Goal: Task Accomplishment & Management: Manage account settings

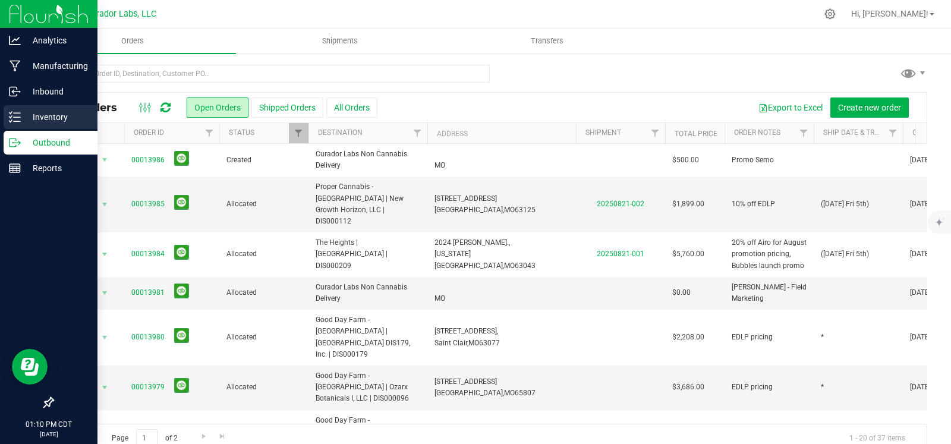
click at [8, 118] on div "Inventory" at bounding box center [51, 117] width 94 height 24
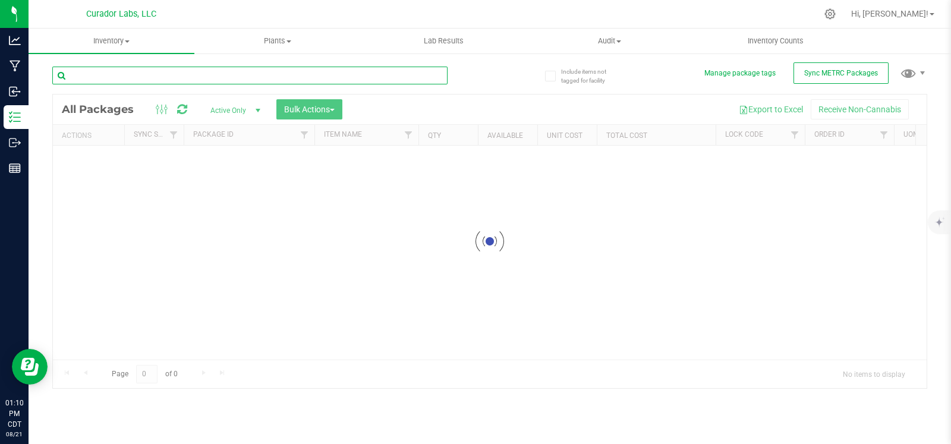
click at [142, 76] on input "text" at bounding box center [249, 76] width 395 height 18
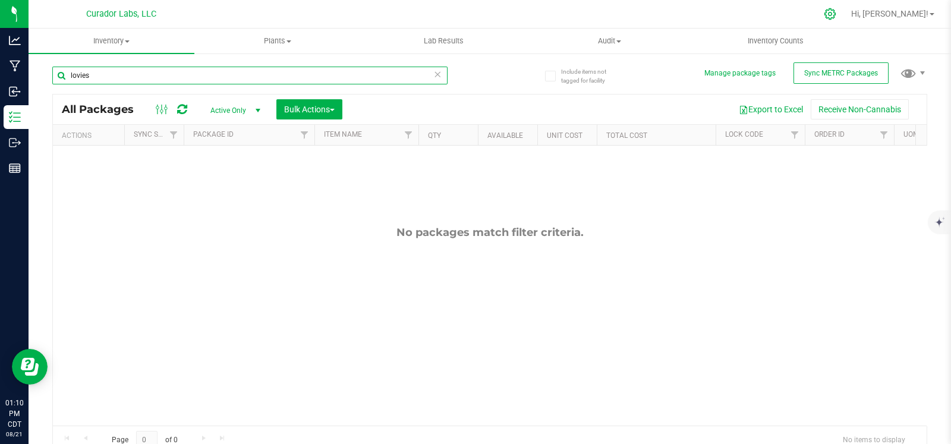
type input "lovies"
click at [836, 15] on icon at bounding box center [830, 14] width 12 height 12
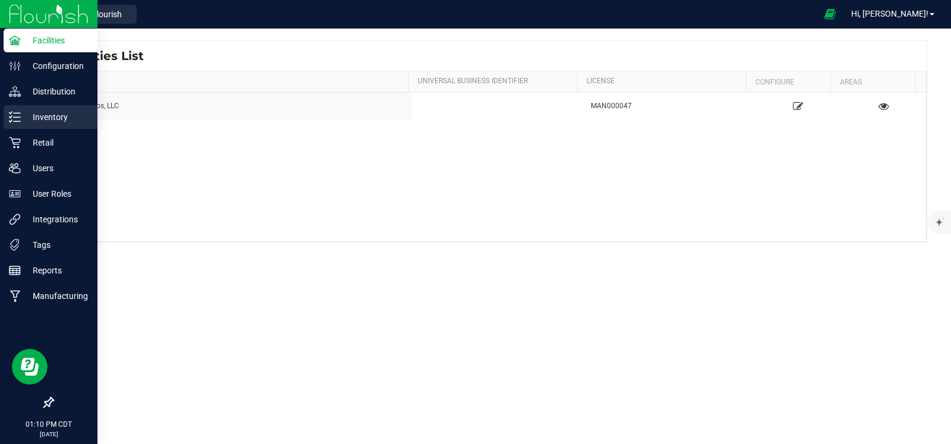
click at [52, 123] on p "Inventory" at bounding box center [56, 117] width 71 height 14
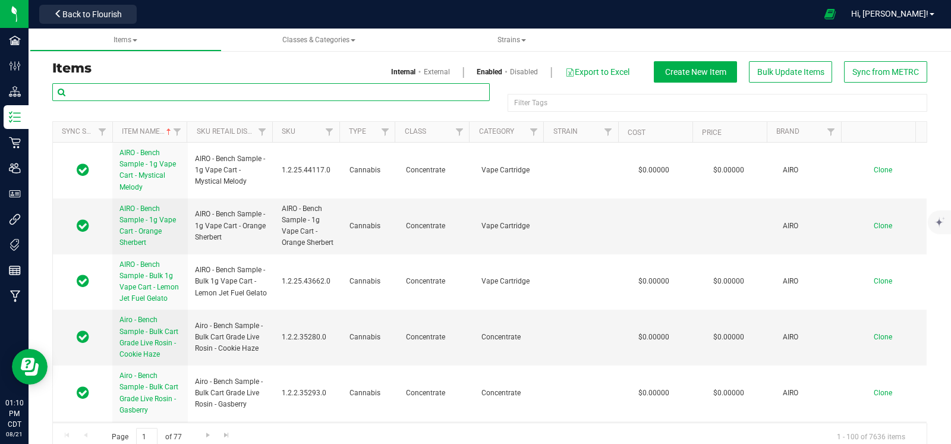
click at [162, 92] on input "text" at bounding box center [271, 92] width 438 height 18
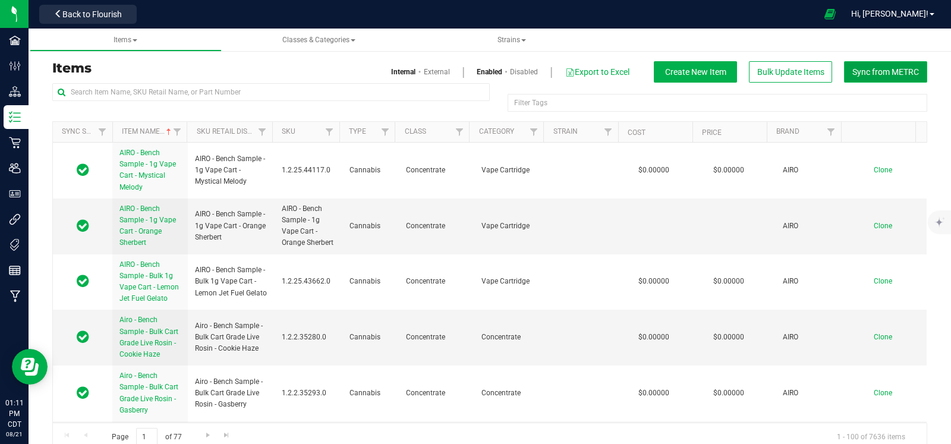
click at [867, 75] on span "Sync from METRC" at bounding box center [885, 72] width 67 height 10
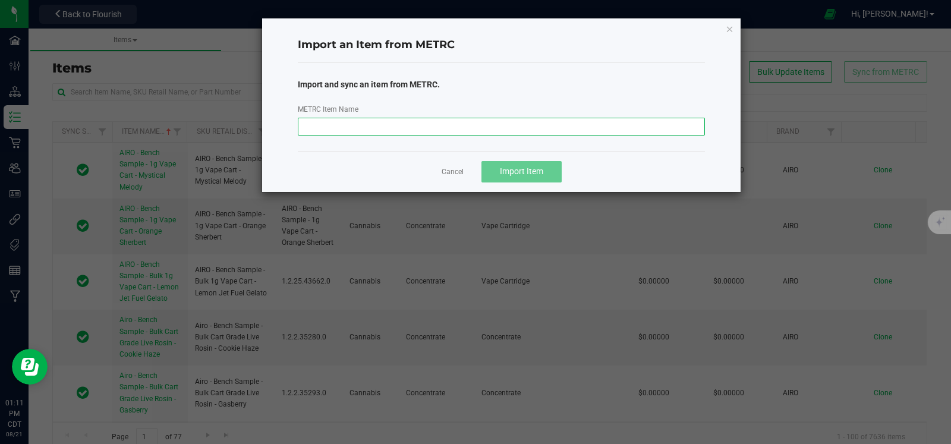
click at [372, 132] on input "METRC Item Name" at bounding box center [502, 127] width 408 height 18
paste input "M00002365560: SafeBet - Blunt 1g - Final Packaging - Lovie"
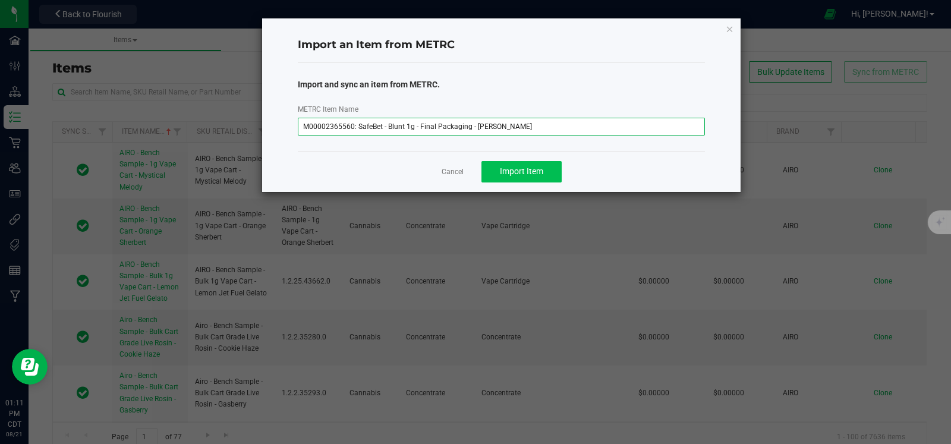
type input "M00002365560: SafeBet - Blunt 1g - Final Packaging - Lovie"
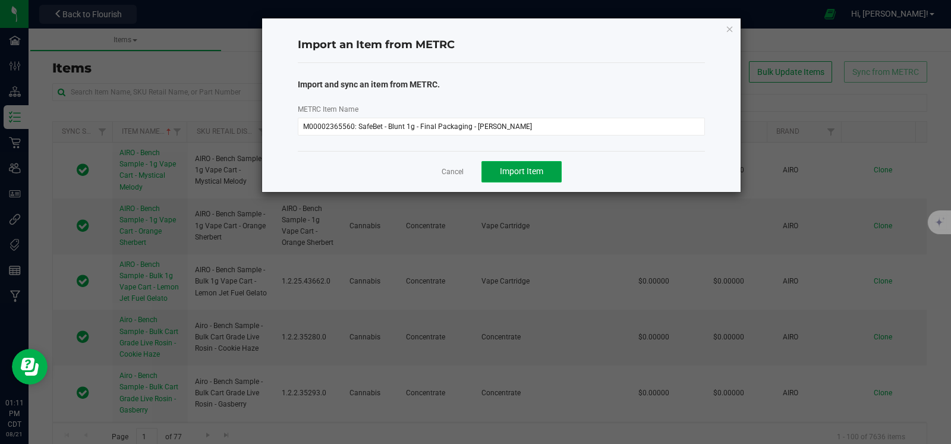
click at [528, 177] on button "Import Item" at bounding box center [522, 171] width 80 height 21
click at [732, 23] on icon "button" at bounding box center [730, 28] width 8 height 14
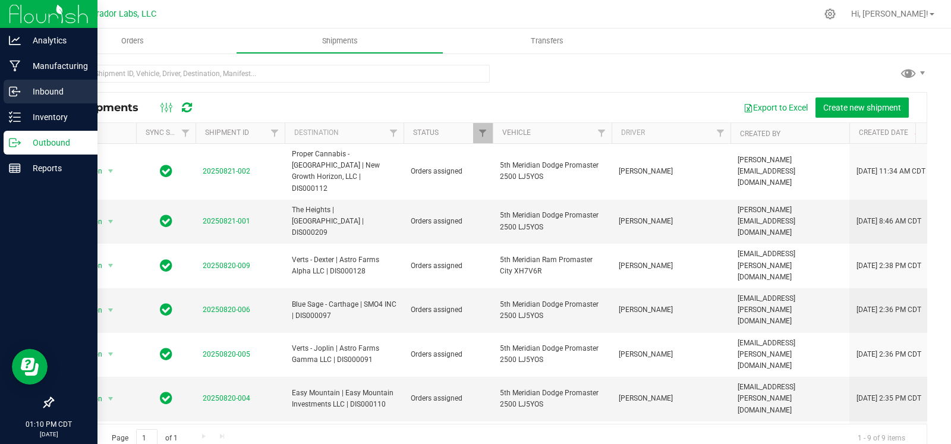
scroll to position [20, 0]
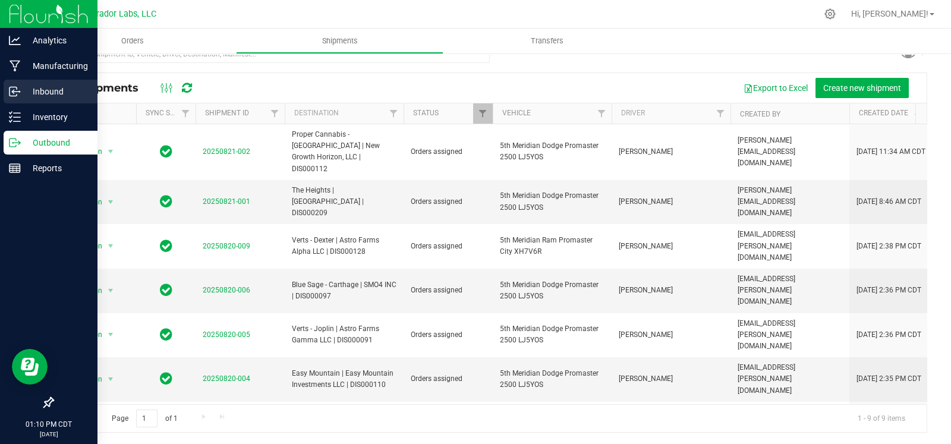
click at [26, 86] on p "Inbound" at bounding box center [56, 91] width 71 height 14
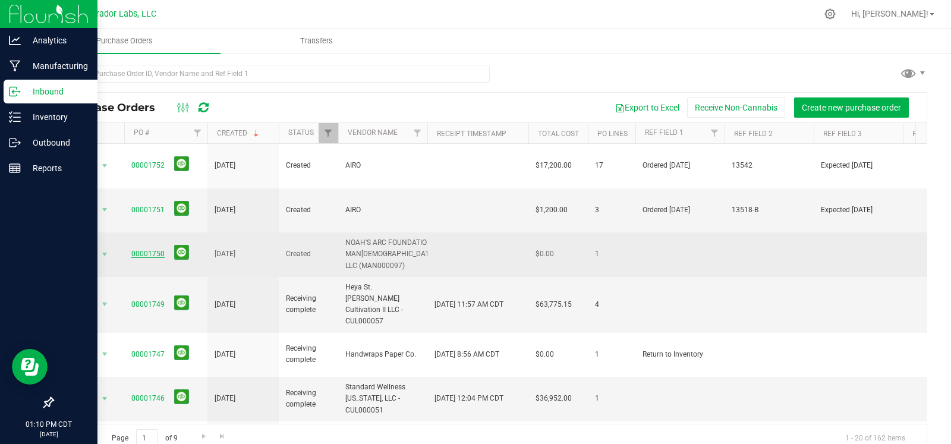
click at [144, 250] on link "00001750" at bounding box center [147, 254] width 33 height 8
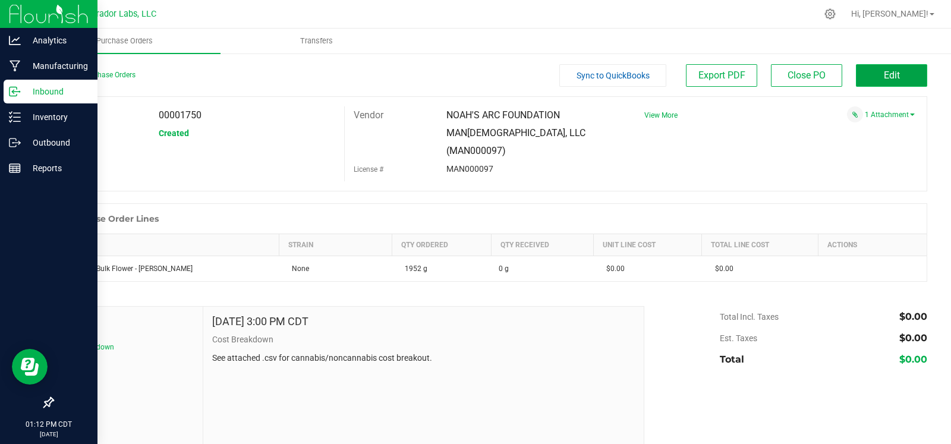
click at [871, 82] on button "Edit" at bounding box center [891, 75] width 71 height 23
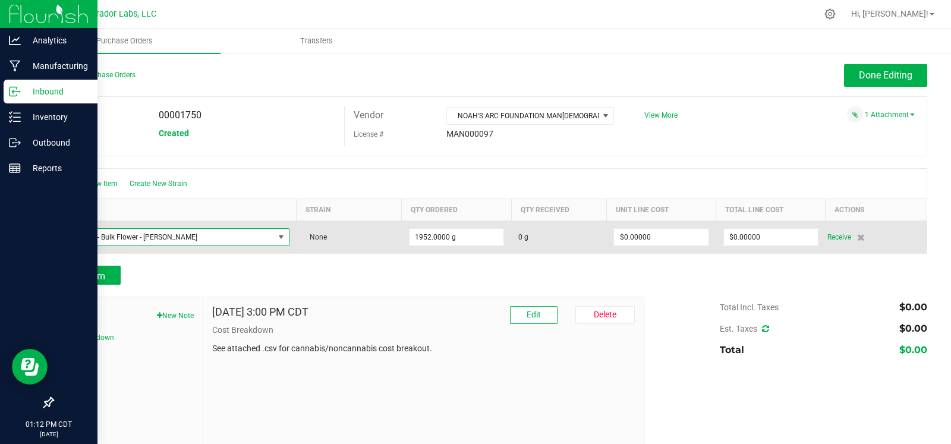
click at [276, 235] on span "NO DATA FOUND" at bounding box center [281, 237] width 10 height 10
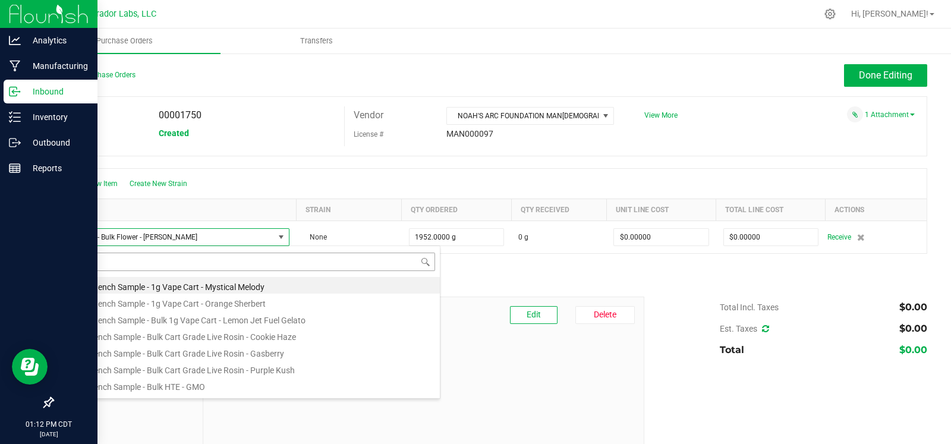
scroll to position [17, 199]
click at [197, 259] on input at bounding box center [250, 262] width 370 height 18
type input "M00002365560: SafeBet - Blunt 1g - Final Packaging - Lovie"
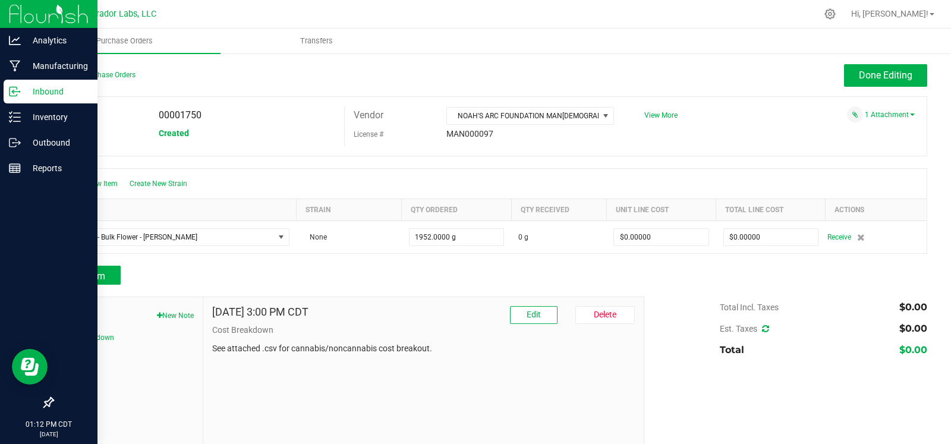
click at [483, 352] on p "See attached .csv for cannabis/noncannabis cost breakout." at bounding box center [423, 348] width 423 height 12
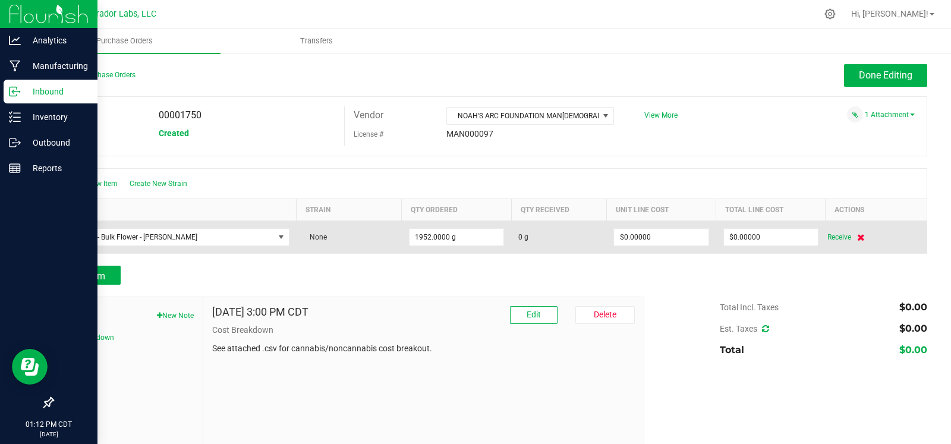
click at [857, 236] on icon at bounding box center [861, 237] width 8 height 7
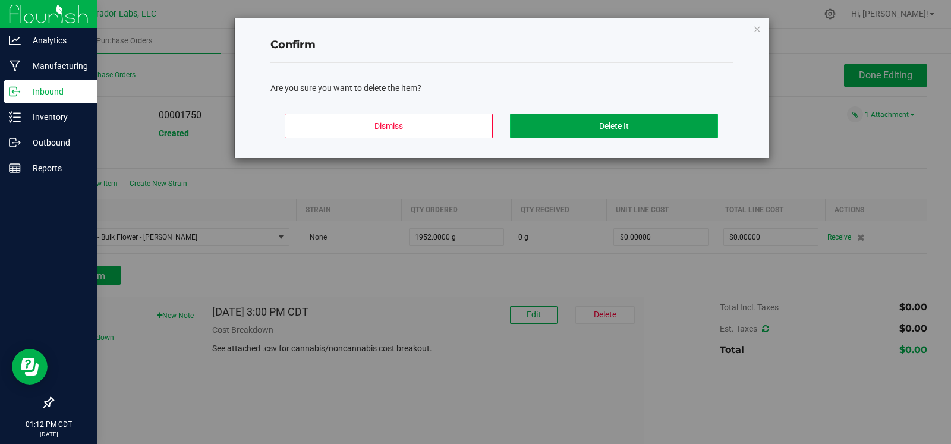
click at [589, 117] on button "Delete It" at bounding box center [614, 126] width 208 height 25
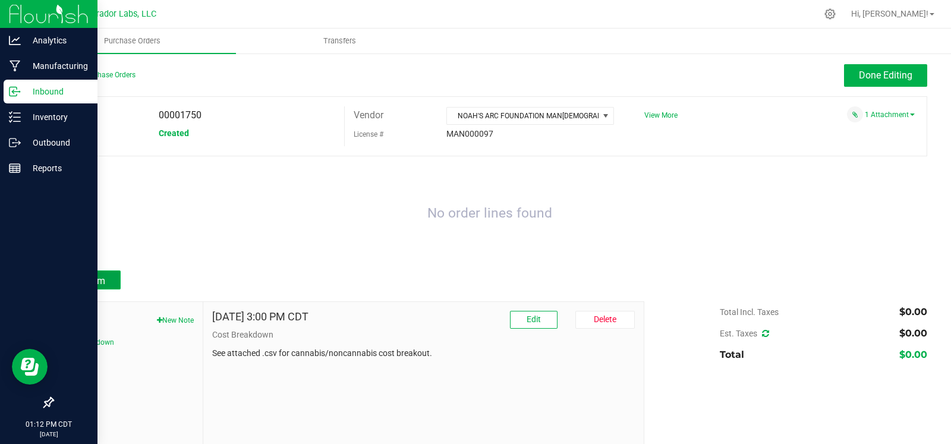
click at [78, 275] on span "Add Item" at bounding box center [86, 280] width 37 height 11
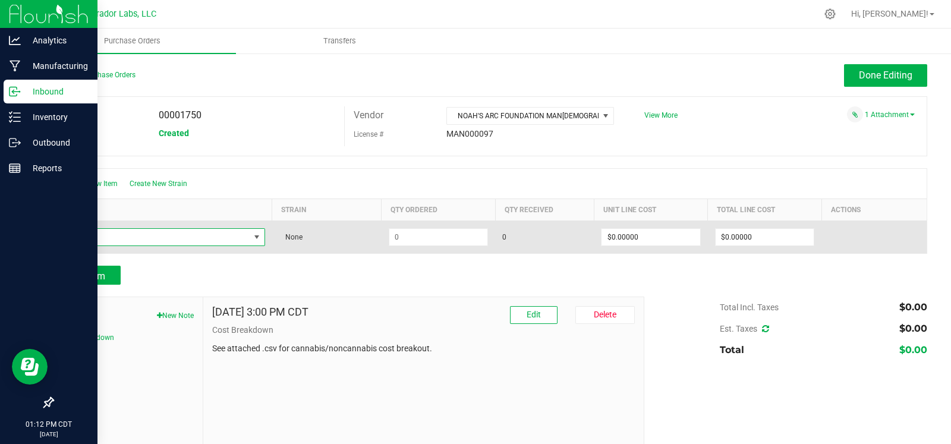
click at [259, 237] on span "NO DATA FOUND" at bounding box center [256, 237] width 15 height 17
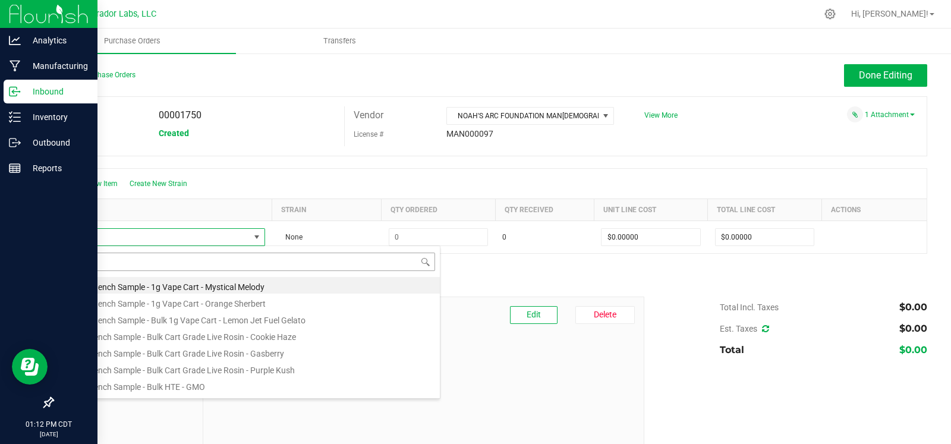
click at [199, 261] on input at bounding box center [250, 262] width 370 height 18
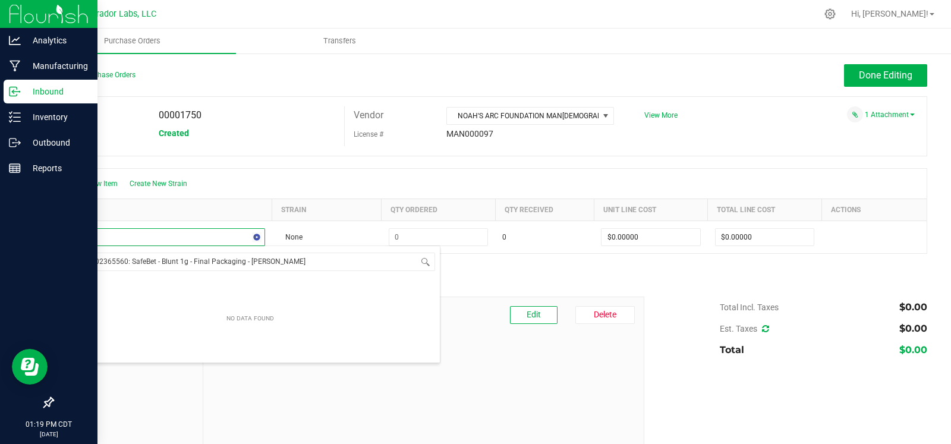
scroll to position [0, 571]
type input "M00002365560: SafeBet - Blunt 1g - Final Packaging - Lovie"
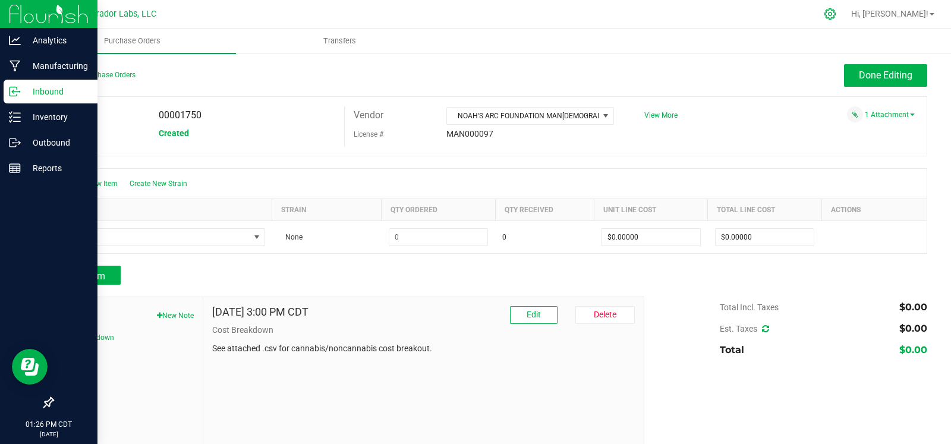
click at [836, 14] on icon at bounding box center [830, 13] width 11 height 11
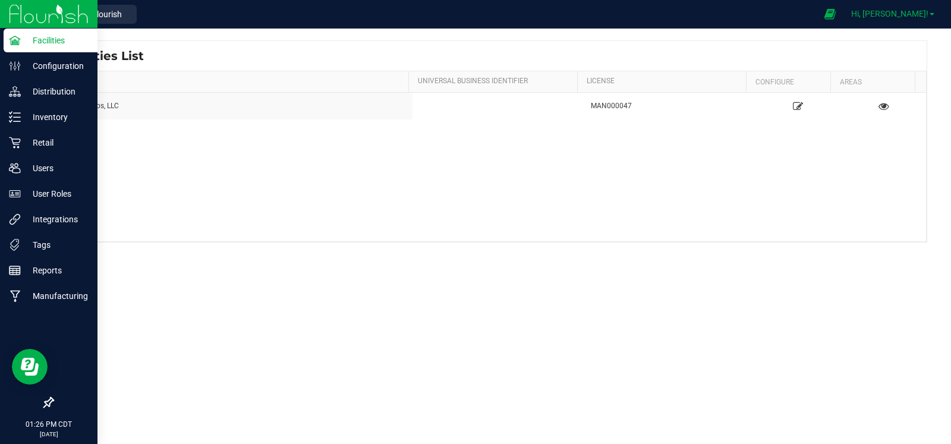
click at [932, 13] on span at bounding box center [932, 14] width 5 height 2
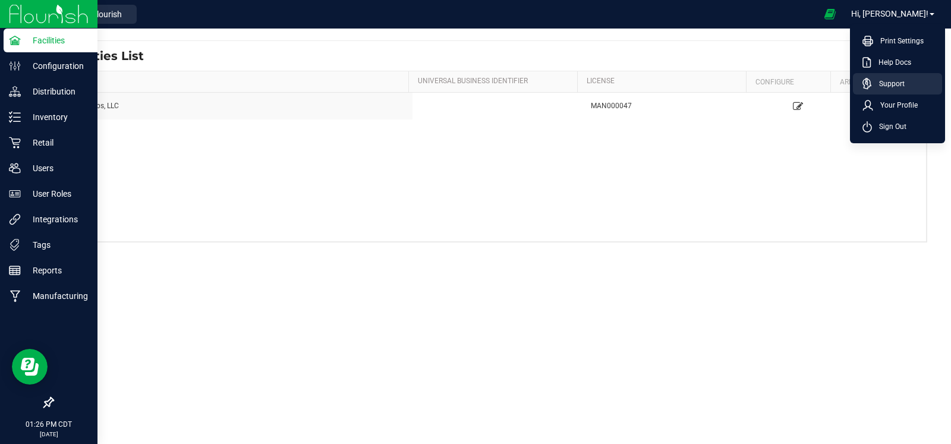
click at [898, 84] on span "Support" at bounding box center [888, 84] width 33 height 12
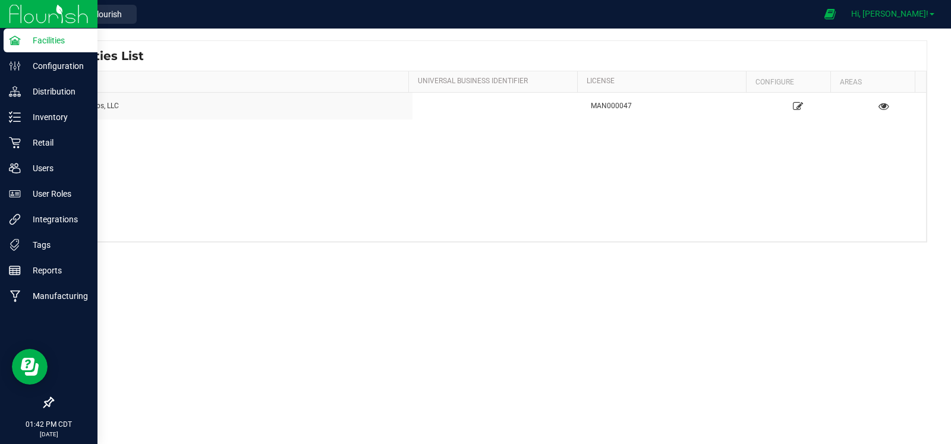
click at [926, 20] on link "Hi, [PERSON_NAME]!" at bounding box center [893, 14] width 93 height 12
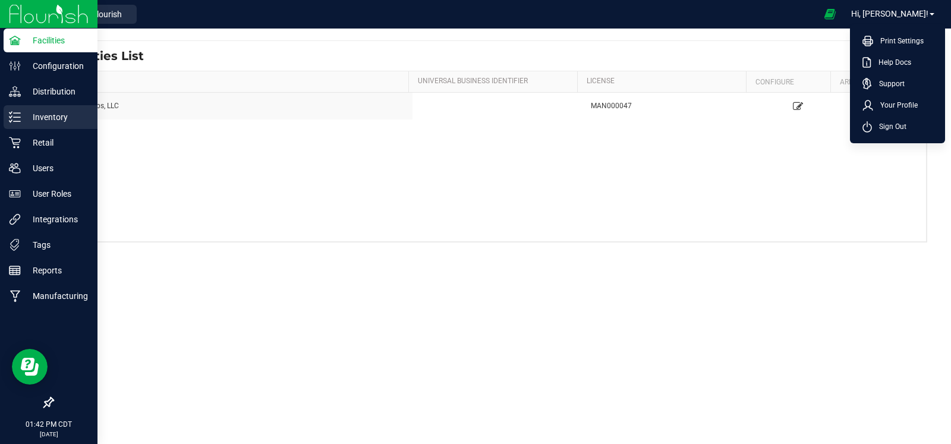
click at [30, 108] on div "Inventory" at bounding box center [51, 117] width 94 height 24
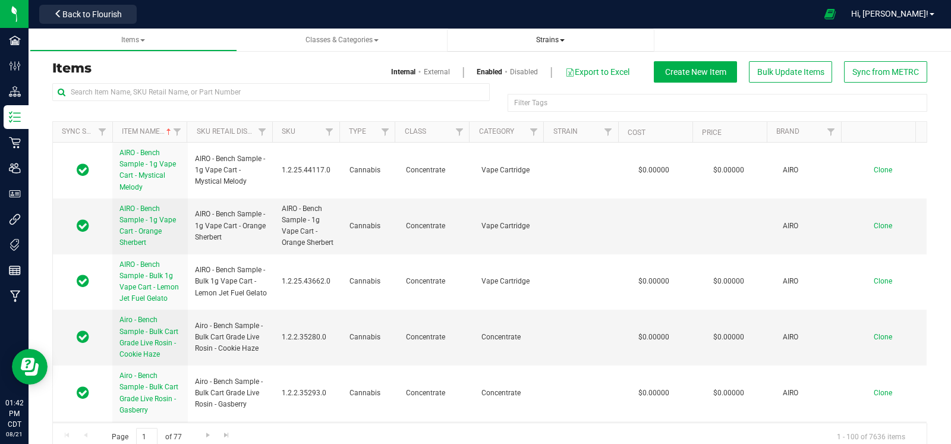
click at [567, 40] on span "Strains" at bounding box center [551, 40] width 188 height 10
click at [550, 43] on span "Strains" at bounding box center [550, 40] width 29 height 8
click at [355, 46] on link "Classes & Categories" at bounding box center [341, 40] width 207 height 23
click at [355, 45] on span "Classes & Categories" at bounding box center [342, 40] width 188 height 10
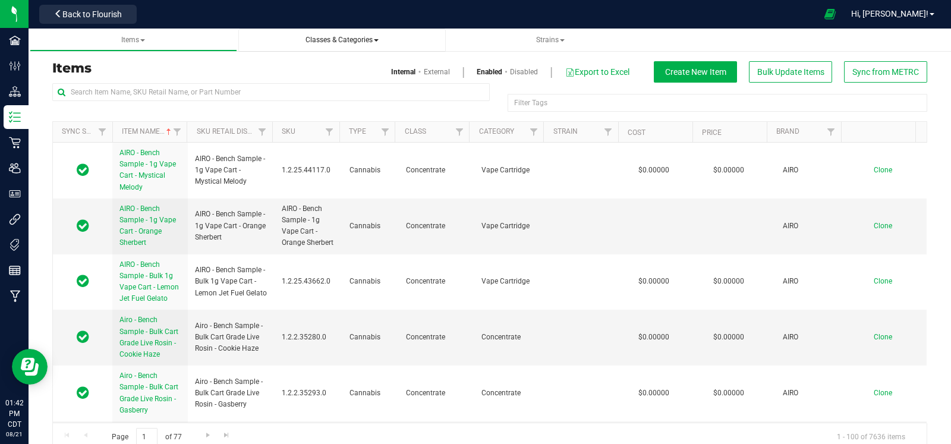
click at [360, 40] on span "Classes & Categories" at bounding box center [342, 40] width 73 height 8
click at [131, 43] on span "Items" at bounding box center [133, 40] width 24 height 8
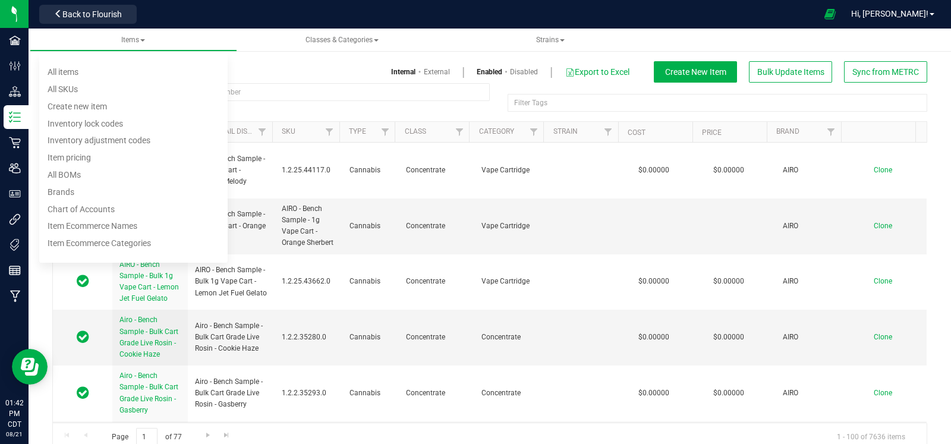
click at [404, 105] on div at bounding box center [271, 96] width 438 height 27
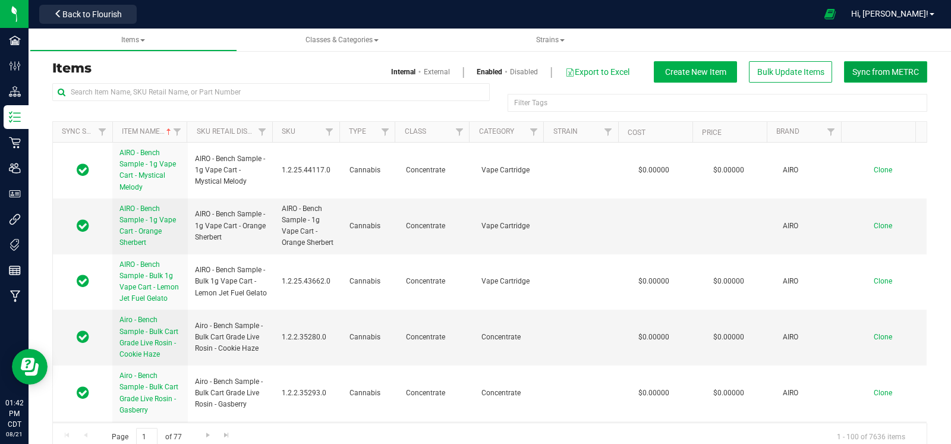
click at [879, 61] on button "Sync from METRC" at bounding box center [885, 71] width 83 height 21
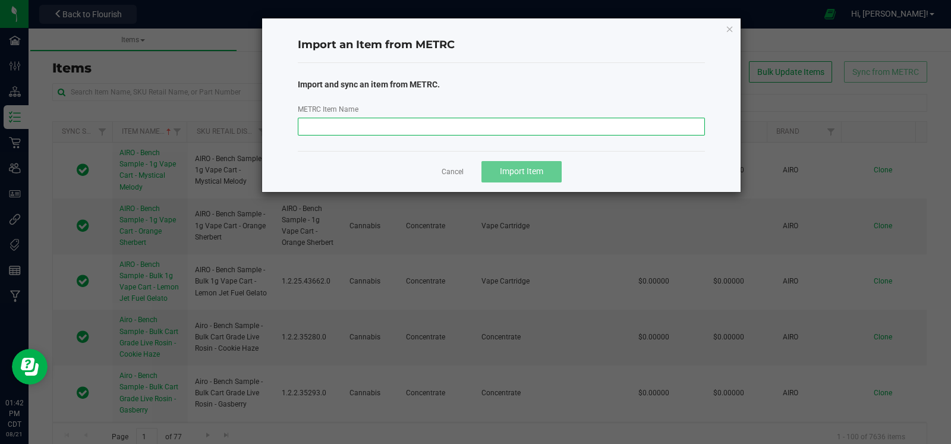
click at [407, 120] on input "METRC Item Name" at bounding box center [502, 127] width 408 height 18
type input "M00002365560: SafeBet - Blunt 1g - Final Packaging - Lovie"
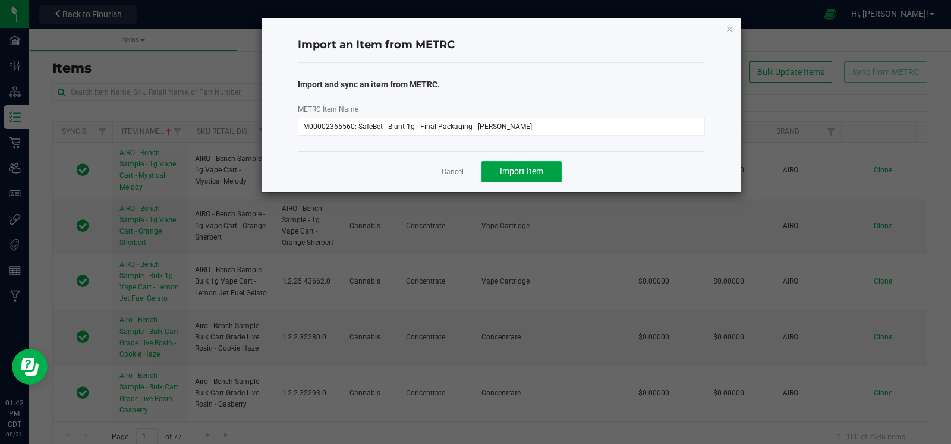
click at [532, 166] on span "Import Item" at bounding box center [521, 171] width 43 height 10
drag, startPoint x: 455, startPoint y: 171, endPoint x: 526, endPoint y: 168, distance: 71.4
click at [456, 172] on link "Cancel" at bounding box center [453, 172] width 22 height 10
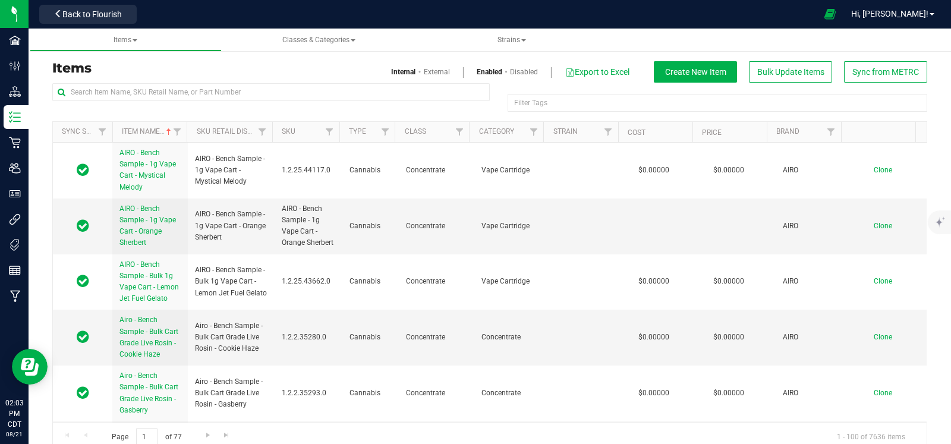
click at [101, 23] on div "Back to Flourish" at bounding box center [87, 13] width 107 height 23
click at [101, 4] on div "Back to Flourish" at bounding box center [87, 13] width 107 height 23
click at [97, 10] on span "Back to Flourish" at bounding box center [91, 15] width 59 height 10
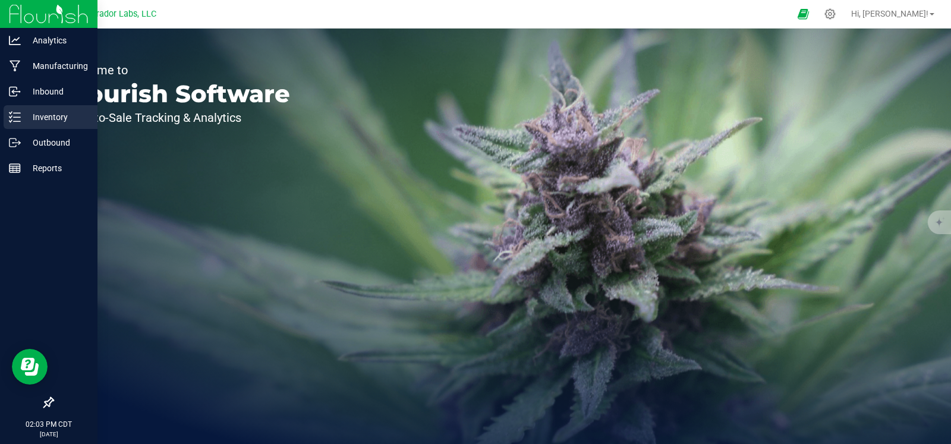
click at [43, 117] on p "Inventory" at bounding box center [56, 117] width 71 height 14
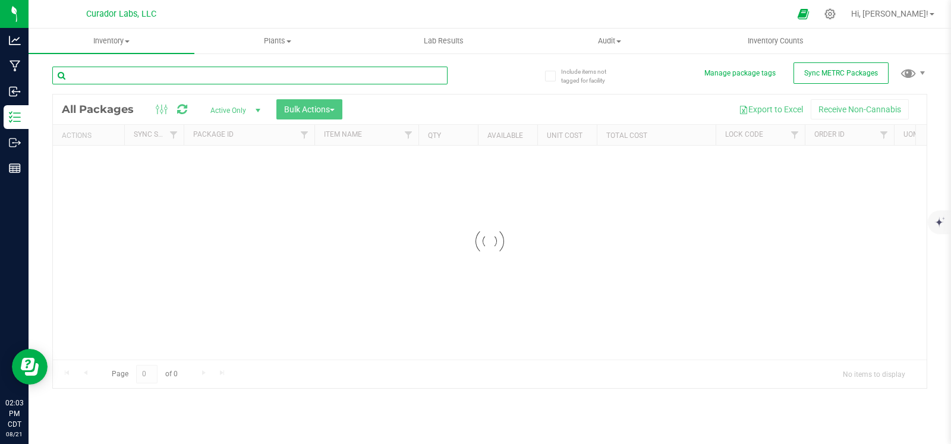
click at [149, 70] on input "text" at bounding box center [249, 76] width 395 height 18
paste input "M00002365560: SafeBet - Blunt 1g - Final Packaging - Lovie (Raw Preroll (Final …"
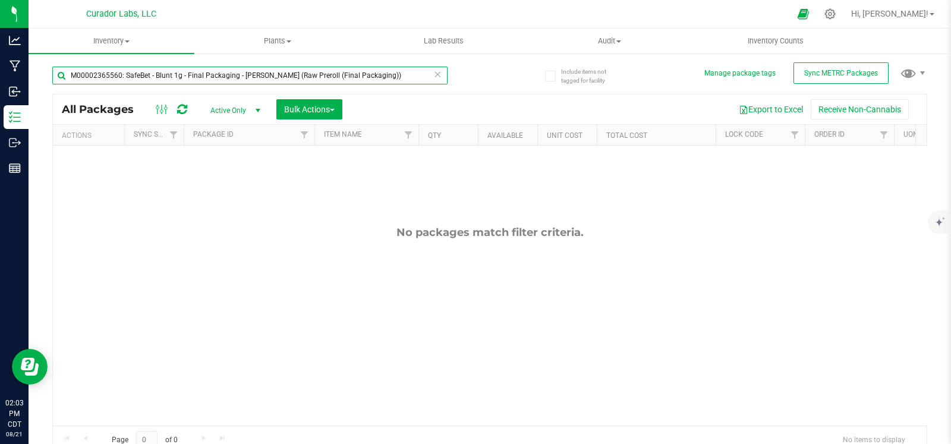
type input "M00002365560: SafeBet - Blunt 1g - Final Packaging - Lovie (Raw Preroll (Final …"
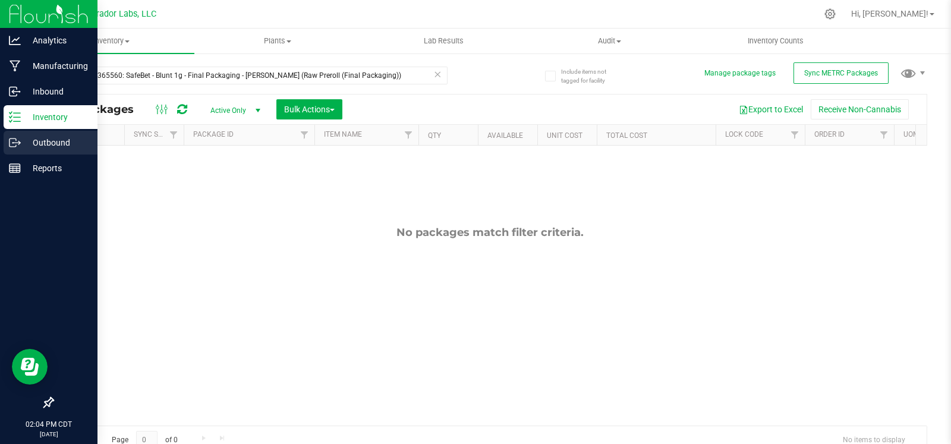
click at [18, 140] on icon at bounding box center [15, 143] width 12 height 12
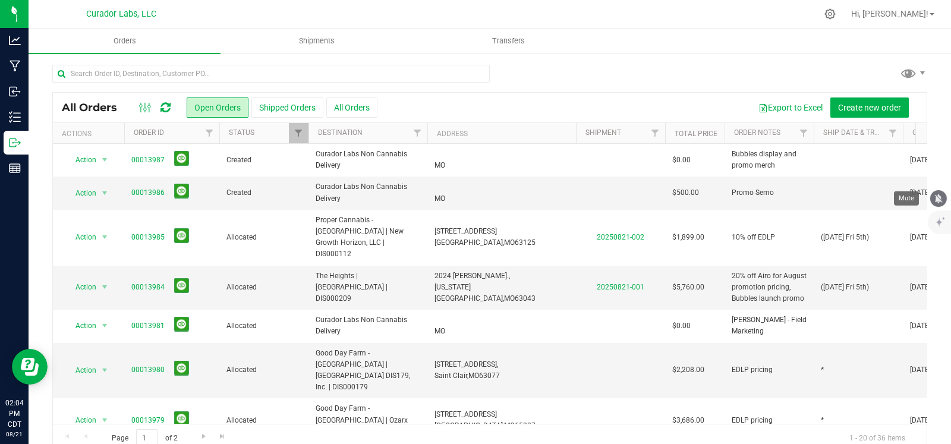
click at [942, 199] on icon "mute" at bounding box center [938, 198] width 11 height 11
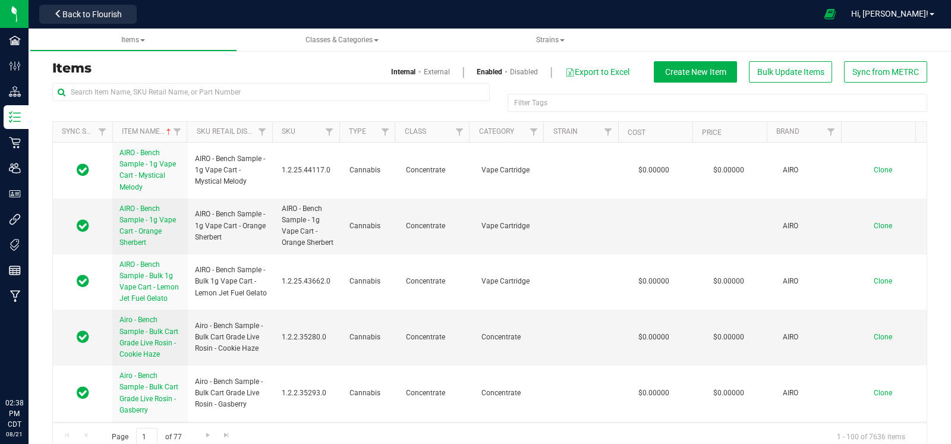
click at [86, 27] on nav "Curador Labs, LLC Back to Flourish Hi, Will! Print Settings Help Docs Support Y…" at bounding box center [490, 14] width 923 height 29
click at [87, 18] on span "Back to Flourish" at bounding box center [91, 15] width 59 height 10
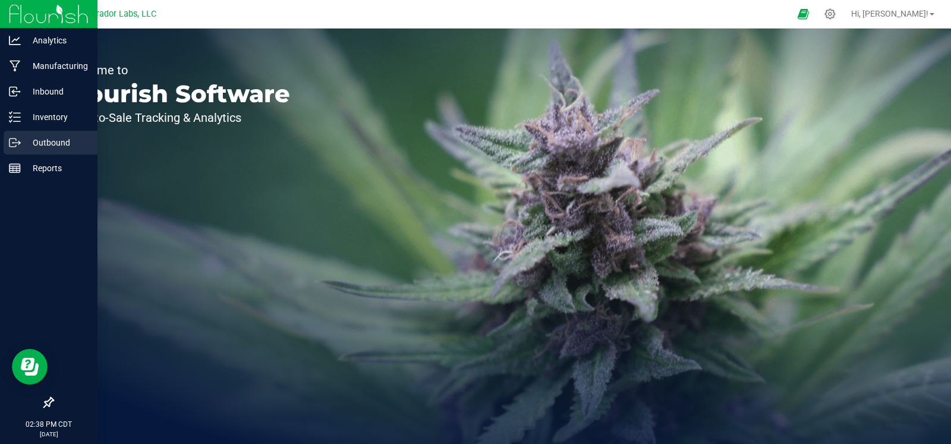
click at [18, 139] on icon at bounding box center [15, 143] width 12 height 12
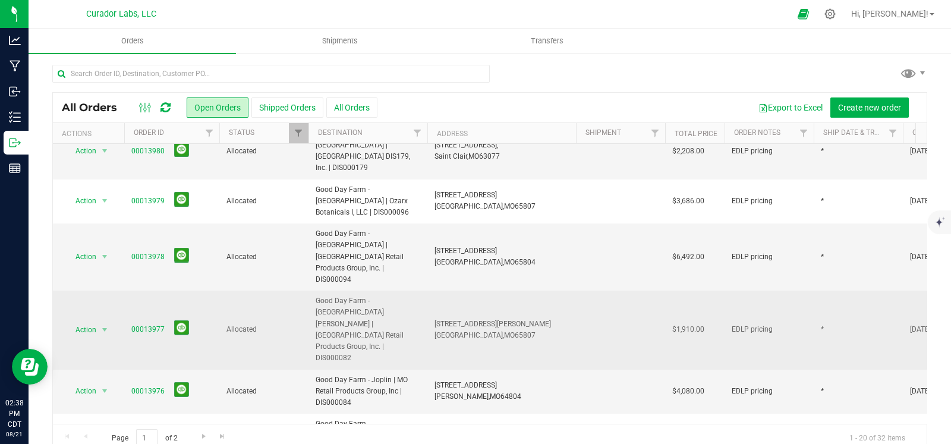
scroll to position [160, 0]
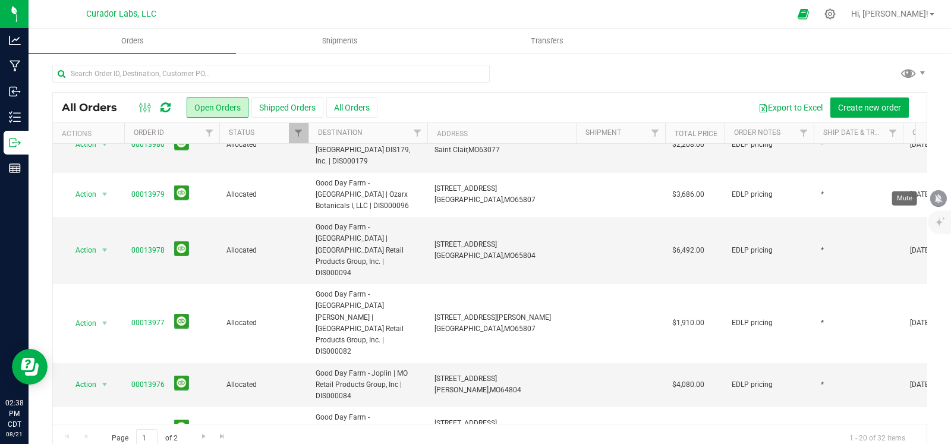
click at [937, 194] on icon "mute" at bounding box center [938, 198] width 11 height 11
click at [925, 264] on div "All Orders Open Orders Shipped Orders All Orders Export to Excel Create new ord…" at bounding box center [490, 258] width 923 height 412
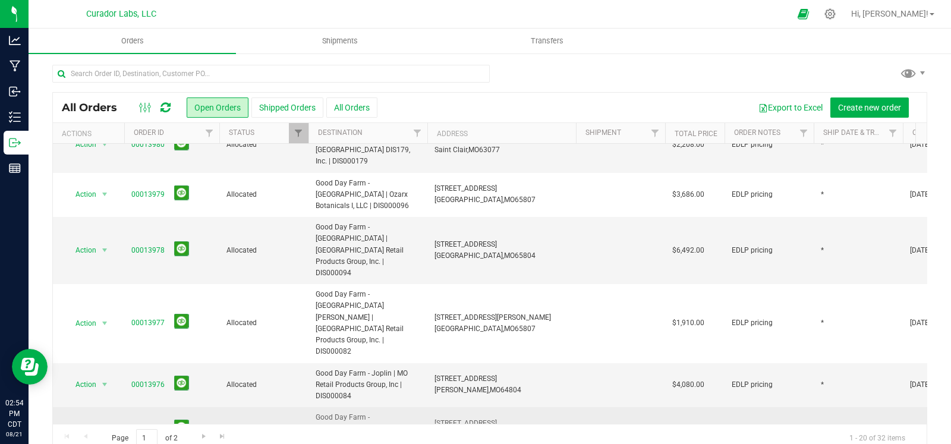
scroll to position [0, 0]
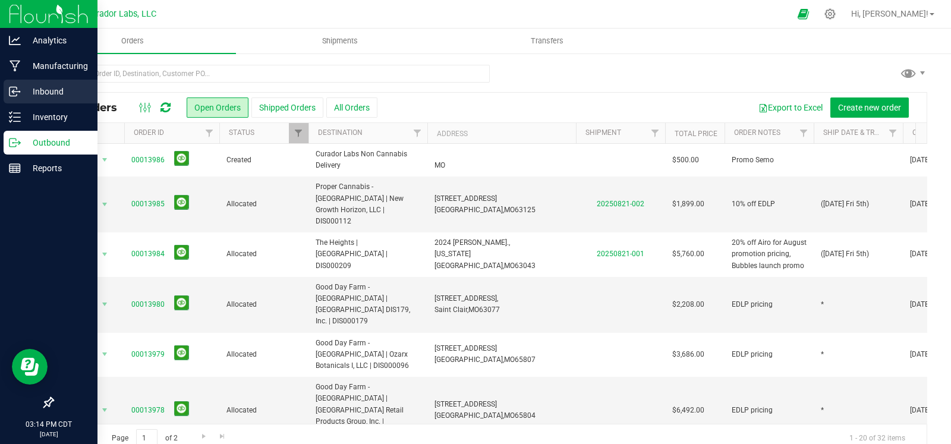
click at [18, 92] on line at bounding box center [15, 92] width 7 height 0
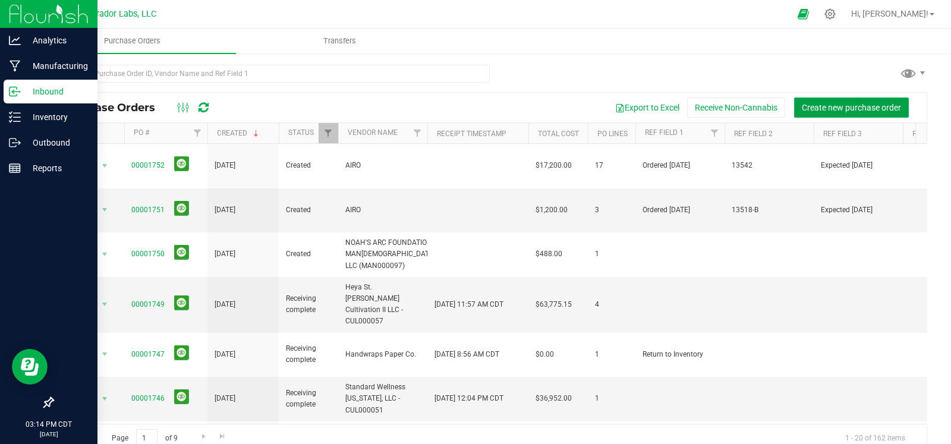
click at [862, 108] on span "Create new purchase order" at bounding box center [851, 108] width 99 height 10
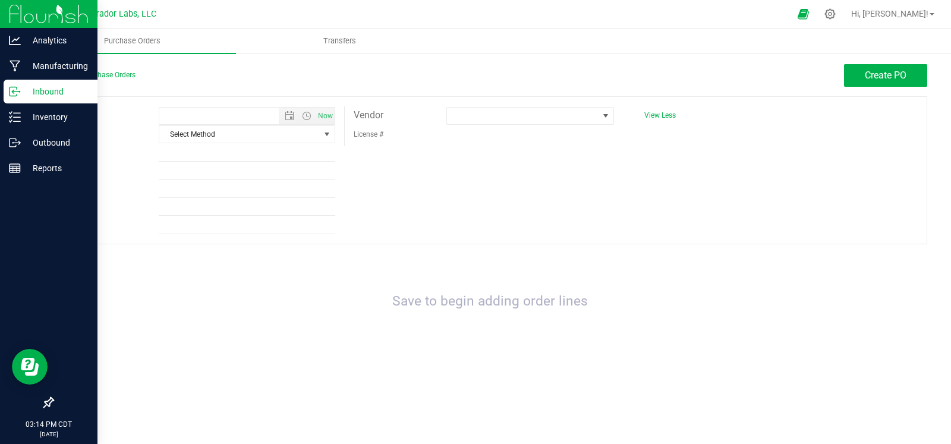
type input "8/21/2025 3:14 PM"
click at [527, 116] on span at bounding box center [523, 116] width 152 height 17
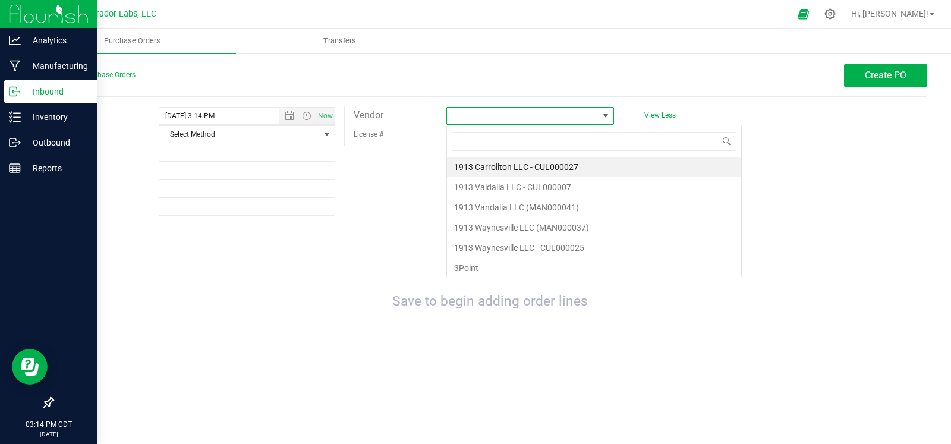
scroll to position [17, 167]
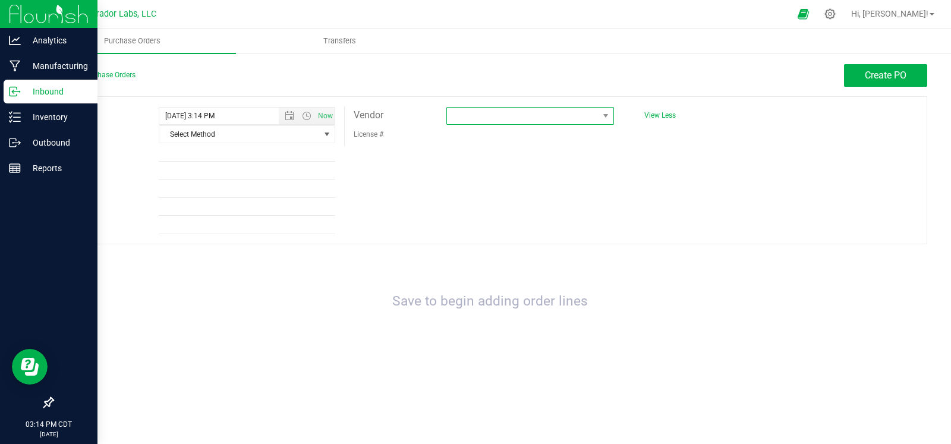
click at [553, 111] on span at bounding box center [523, 116] width 152 height 17
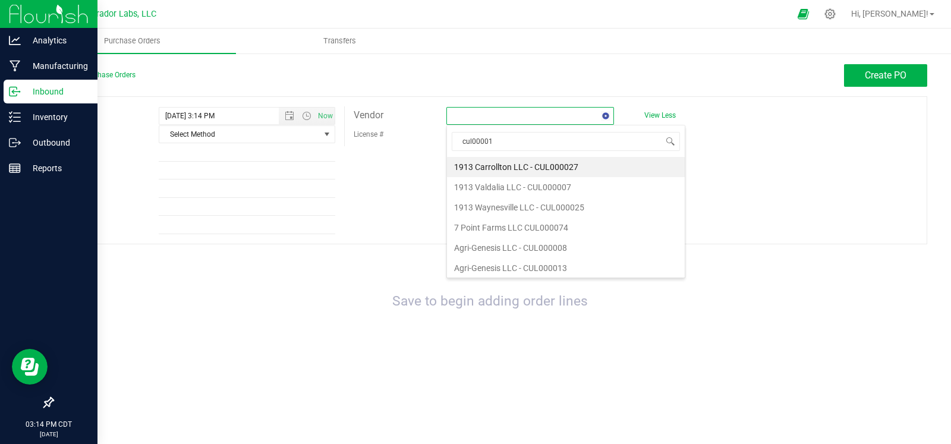
type input "cul000015"
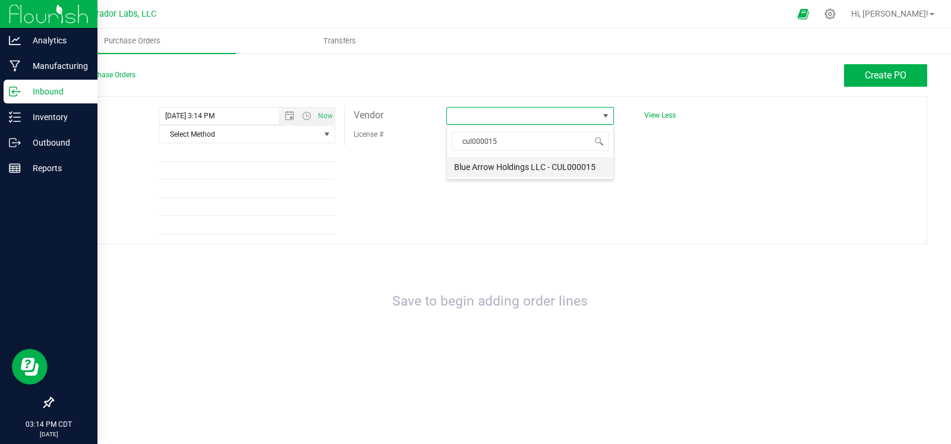
click at [553, 164] on li "Blue Arrow Holdings LLC - CUL000015" at bounding box center [530, 167] width 166 height 20
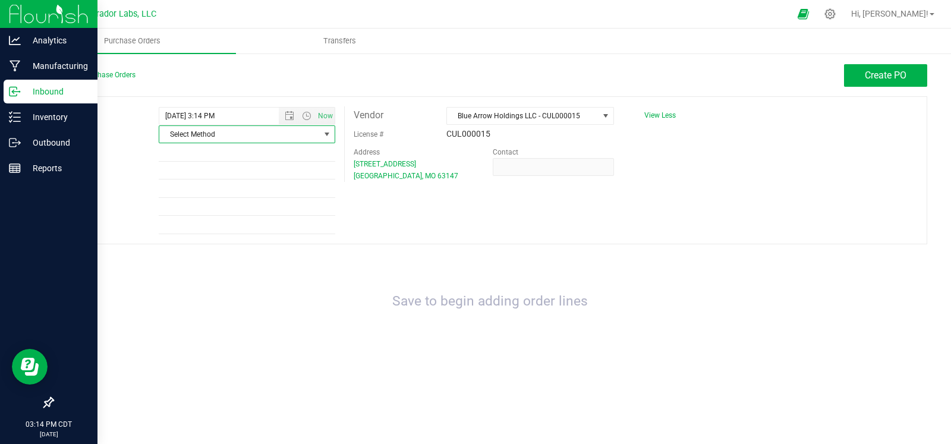
click at [317, 139] on span "Select Method" at bounding box center [239, 134] width 161 height 17
click at [209, 224] on li "Local Delivery" at bounding box center [246, 226] width 175 height 18
click at [888, 65] on button "Create PO" at bounding box center [885, 75] width 83 height 23
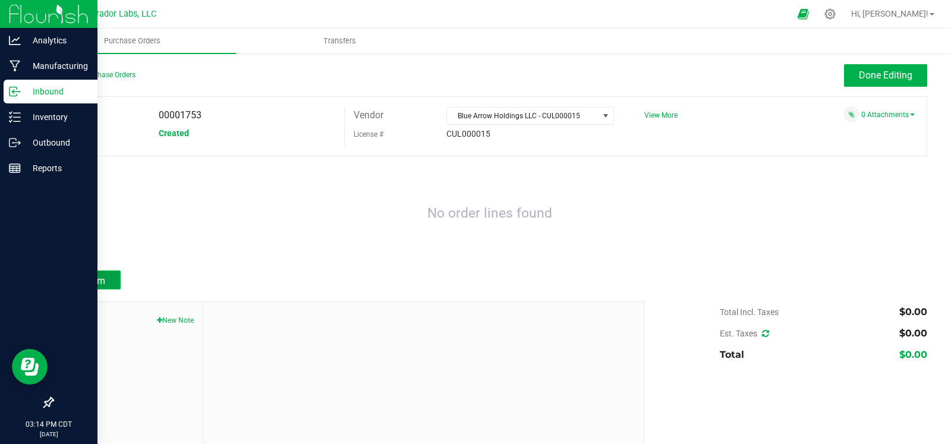
click at [99, 278] on span "Add Item" at bounding box center [86, 280] width 37 height 11
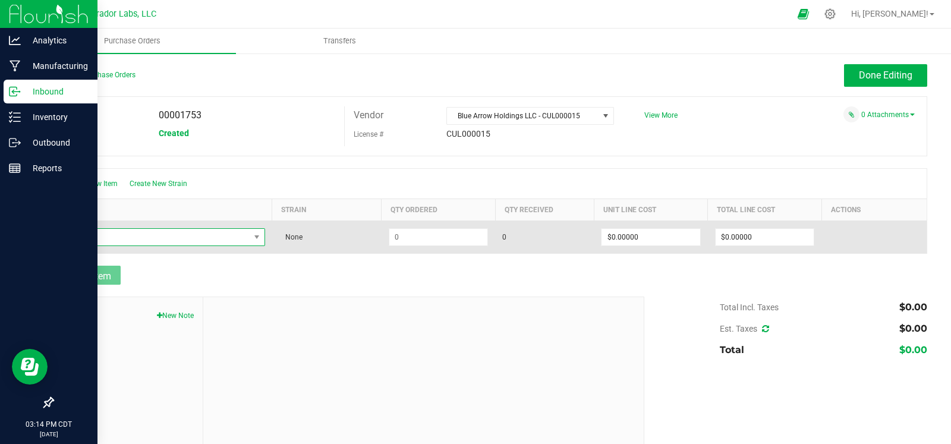
click at [154, 244] on span "NO DATA FOUND" at bounding box center [155, 237] width 188 height 17
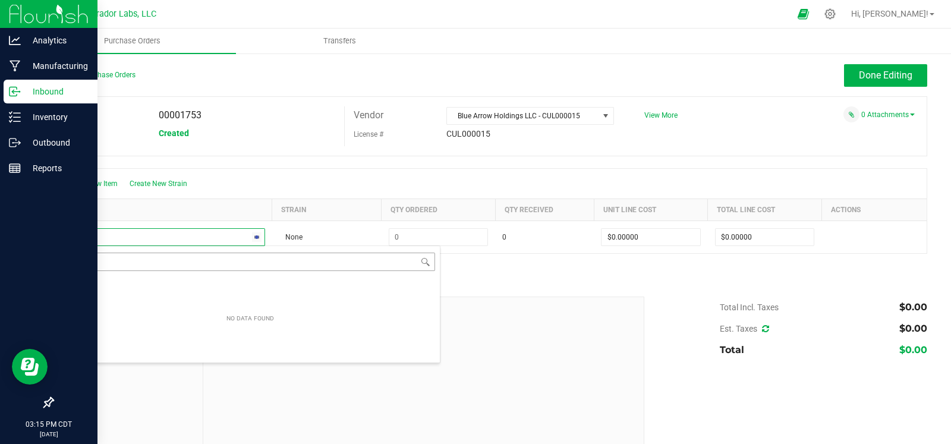
type input "Z"
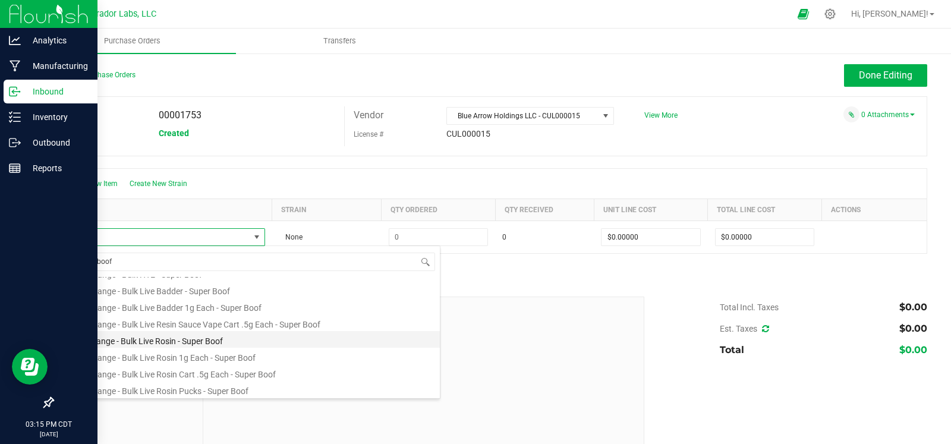
scroll to position [580, 0]
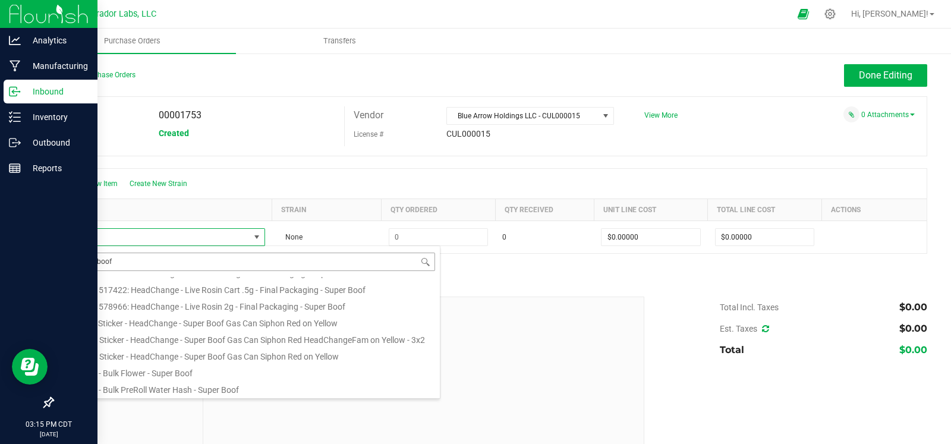
drag, startPoint x: 110, startPoint y: 259, endPoint x: 71, endPoint y: 259, distance: 38.6
click at [71, 259] on input "Super boof" at bounding box center [250, 262] width 370 height 18
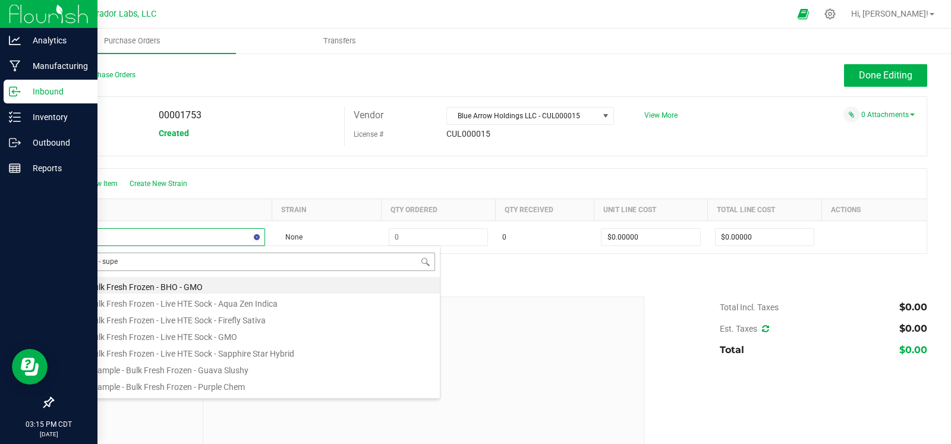
type input "frozen - super"
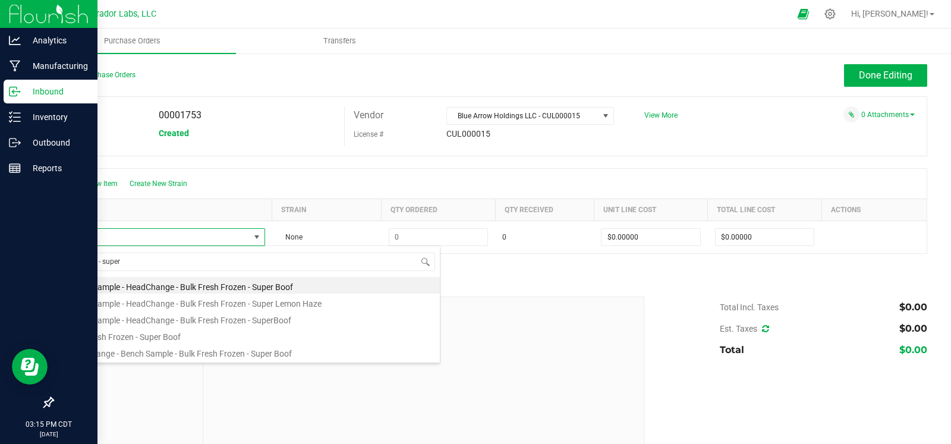
drag, startPoint x: 137, startPoint y: 334, endPoint x: 144, endPoint y: 337, distance: 7.7
click at [138, 336] on li "Bulk Fresh Frozen - Super Boof" at bounding box center [250, 335] width 379 height 17
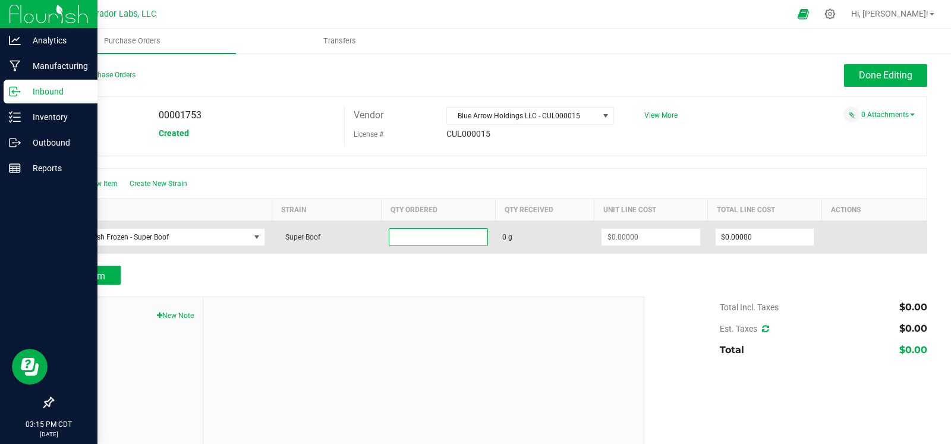
click at [410, 237] on input at bounding box center [438, 237] width 98 height 17
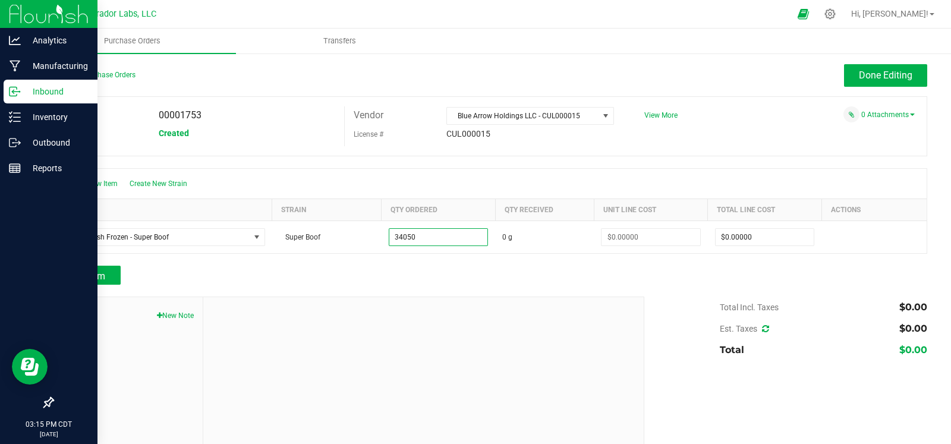
type input "34050.0000 g"
click at [681, 278] on div "Add Item" at bounding box center [489, 275] width 875 height 19
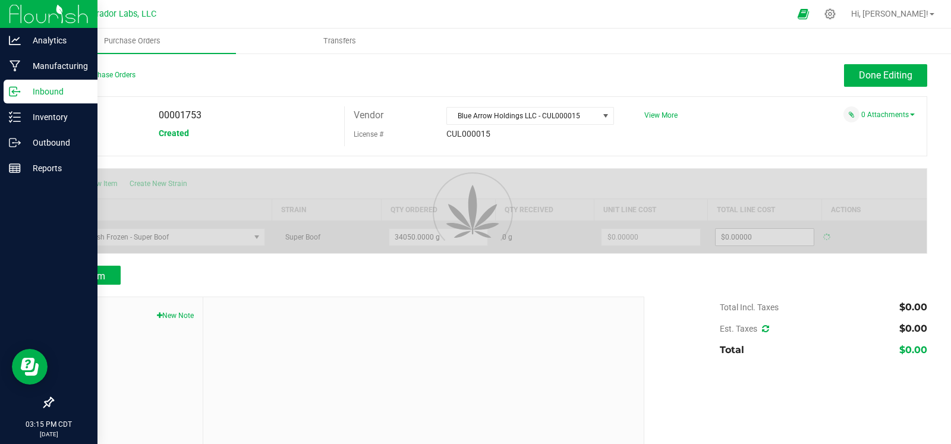
type input "$0.00000"
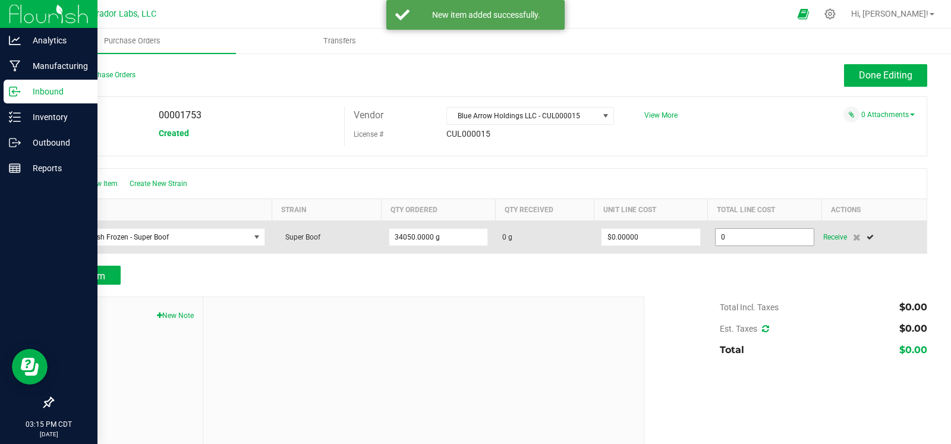
click at [759, 235] on input "0" at bounding box center [765, 237] width 98 height 17
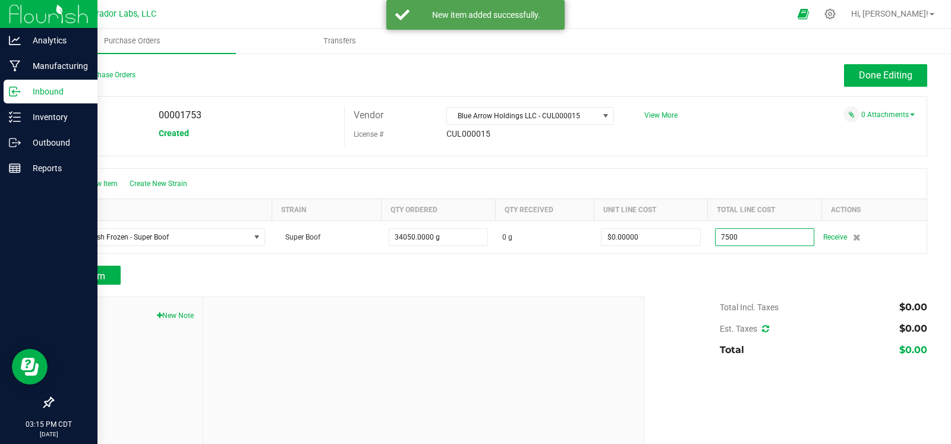
type input "$7,500.00000"
click at [693, 290] on div at bounding box center [489, 291] width 875 height 12
type input "34050"
type input "$0.22026"
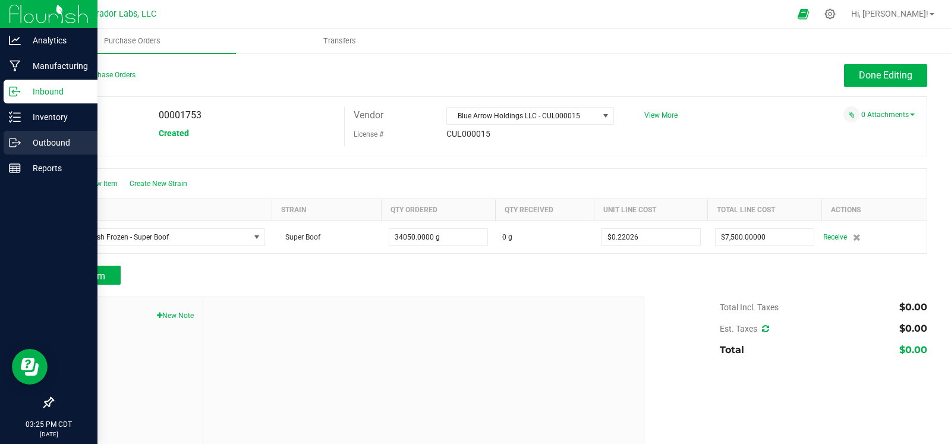
click at [13, 137] on icon at bounding box center [15, 143] width 12 height 12
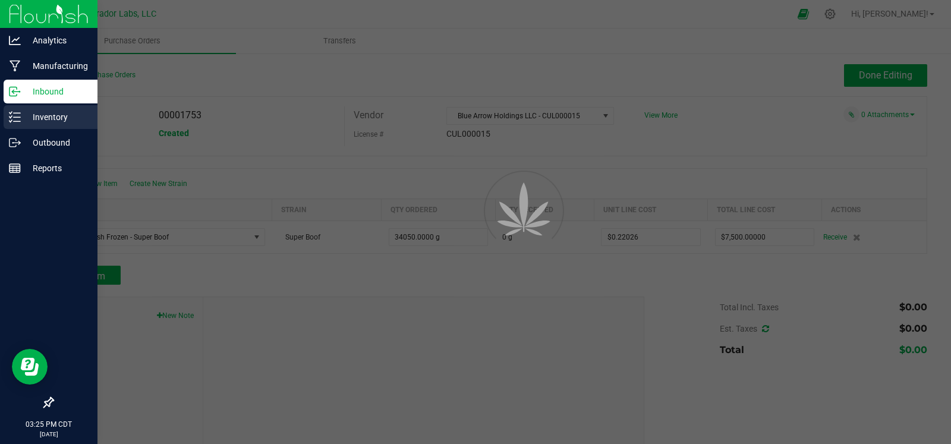
click at [37, 119] on p "Inventory" at bounding box center [56, 117] width 71 height 14
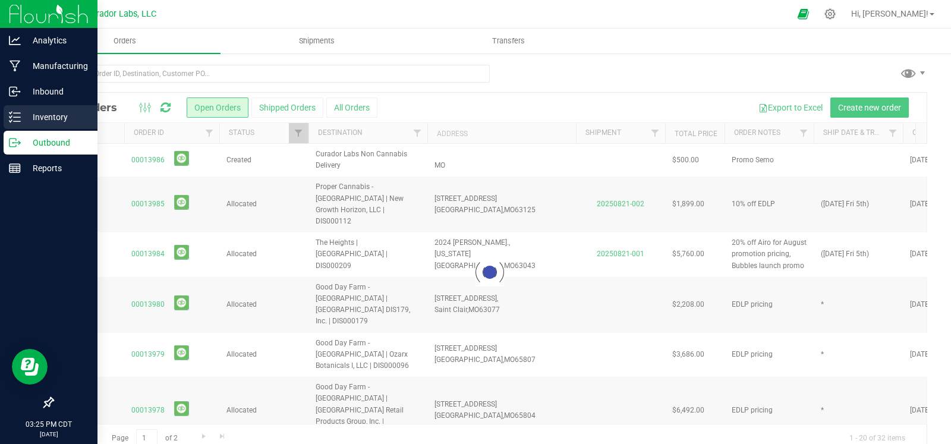
click at [37, 119] on p "Inventory" at bounding box center [56, 117] width 71 height 14
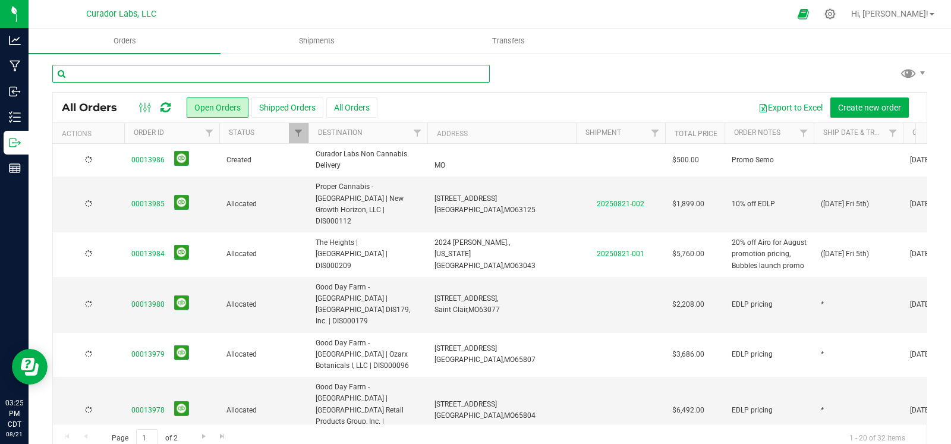
click at [166, 81] on input "text" at bounding box center [271, 74] width 438 height 18
paste input "1A40C0300002906000165939"
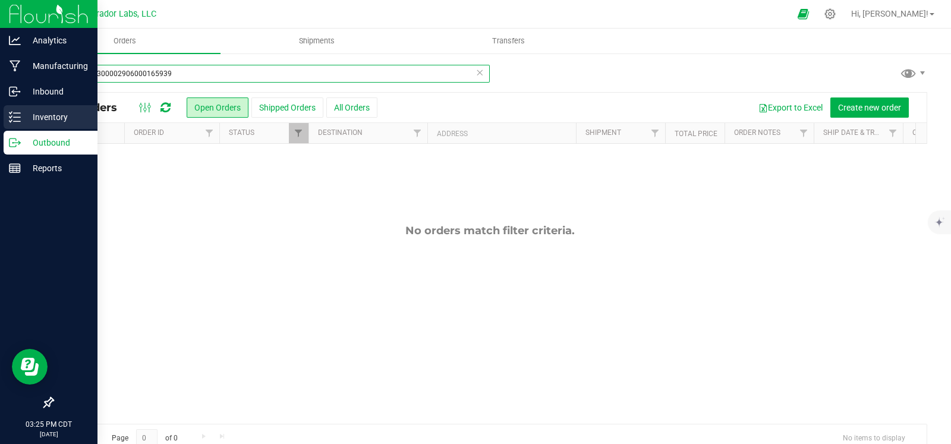
type input "1A40C0300002906000165939"
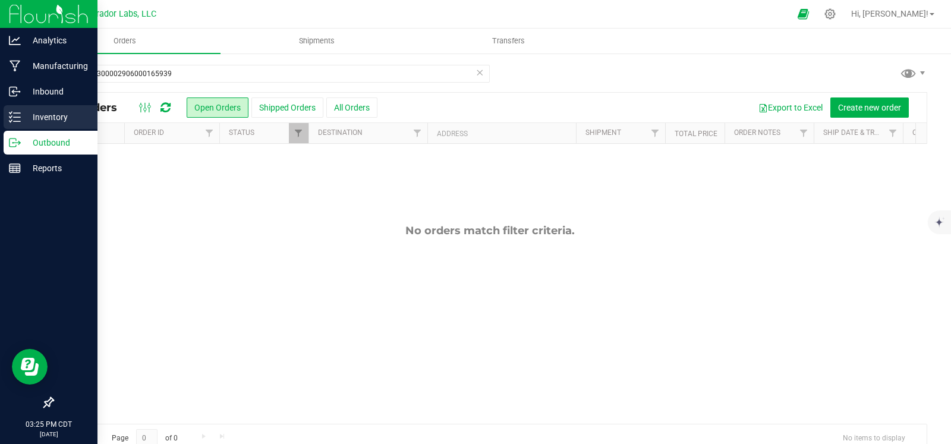
click at [24, 121] on p "Inventory" at bounding box center [56, 117] width 71 height 14
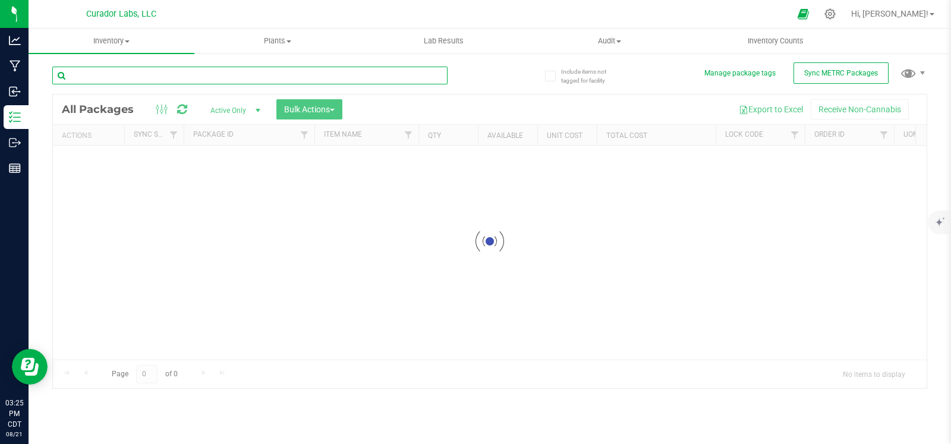
click at [139, 75] on input "text" at bounding box center [249, 76] width 395 height 18
paste input "1A40C0300002906000165939"
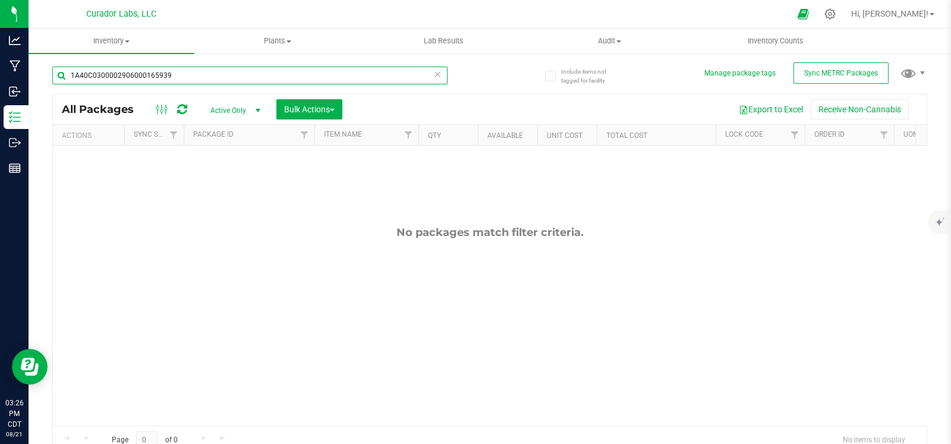
type input "1A40C0300002906000165939"
click at [238, 109] on span "Active Only" at bounding box center [232, 110] width 65 height 17
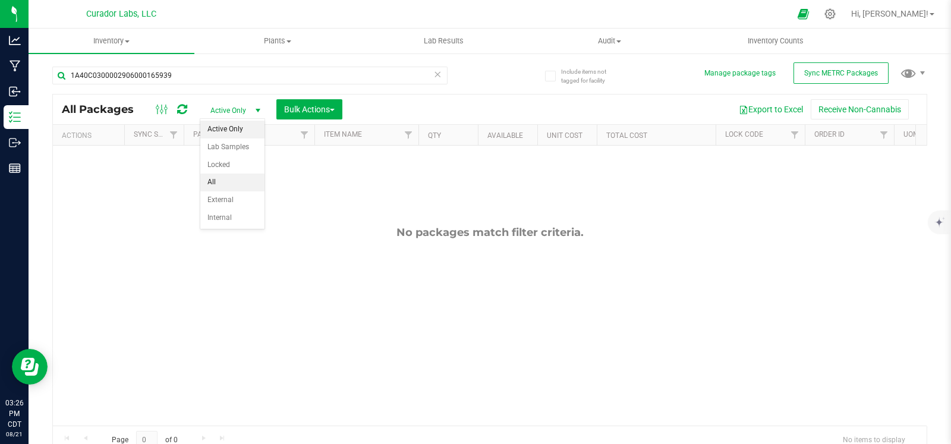
click at [233, 174] on li "All" at bounding box center [232, 183] width 64 height 18
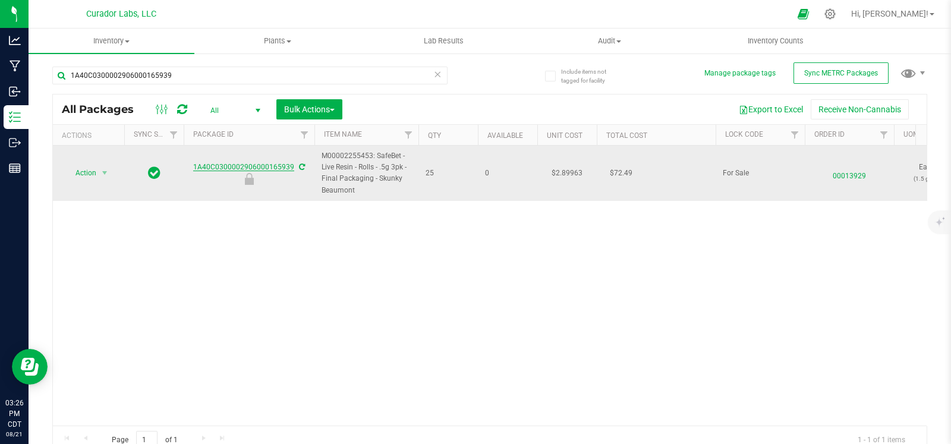
click at [236, 168] on link "1A40C0300002906000165939" at bounding box center [243, 167] width 101 height 8
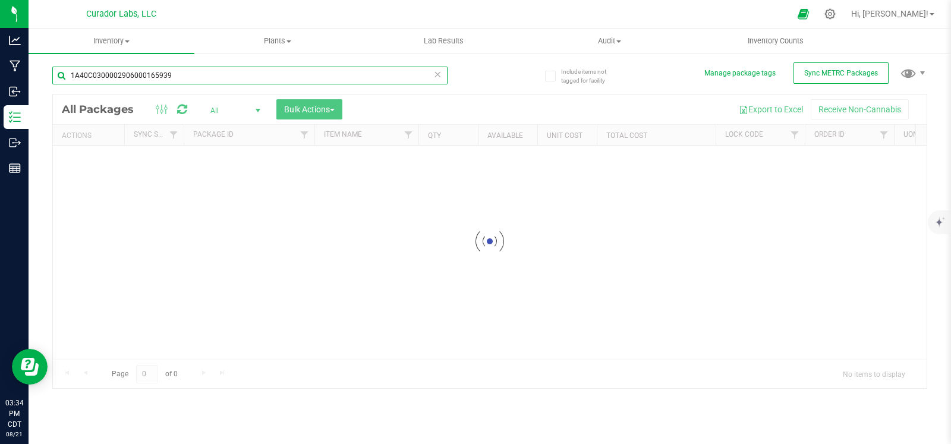
click at [141, 72] on input "1A40C0300002906000165939" at bounding box center [249, 76] width 395 height 18
click at [140, 72] on input "1A40C0300002906000165939" at bounding box center [249, 76] width 395 height 18
paste input "3531"
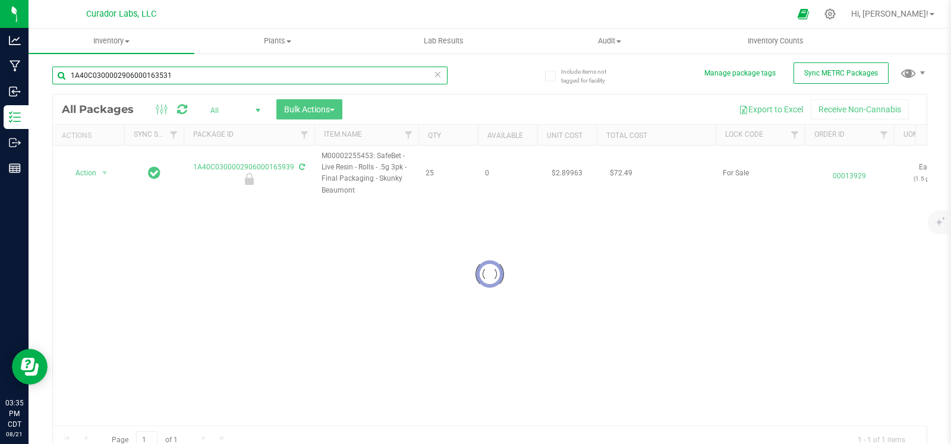
type input "1A40C0300002906000163531"
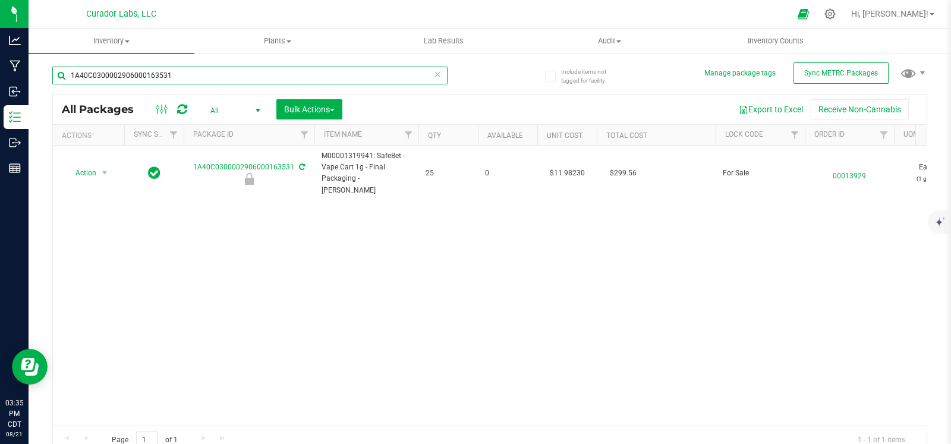
click at [134, 67] on input "1A40C0300002906000163531" at bounding box center [249, 76] width 395 height 18
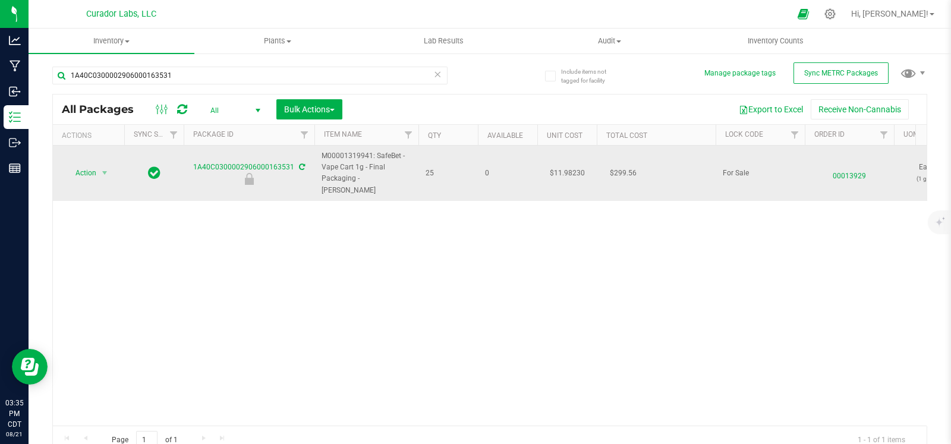
click at [251, 162] on div "1A40C0300002906000163531" at bounding box center [249, 173] width 134 height 23
click at [250, 163] on link "1A40C0300002906000163531" at bounding box center [243, 167] width 101 height 8
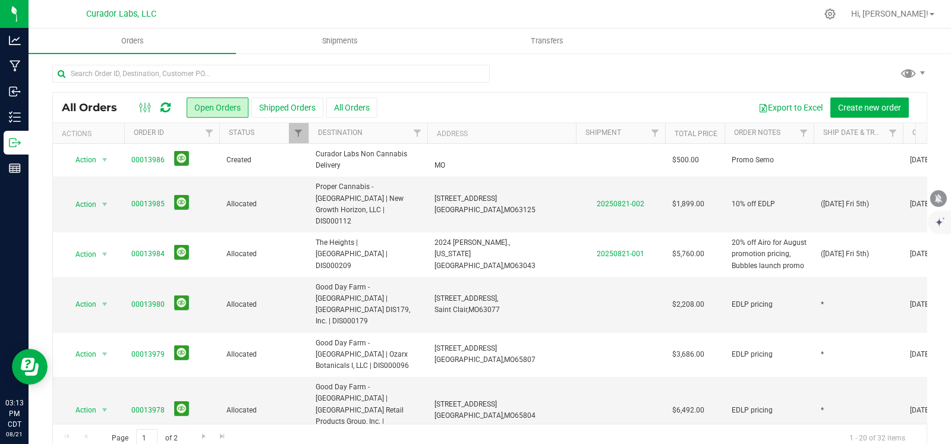
click at [937, 197] on icon "mute" at bounding box center [939, 198] width 8 height 9
click at [346, 108] on button "All Orders" at bounding box center [351, 107] width 51 height 20
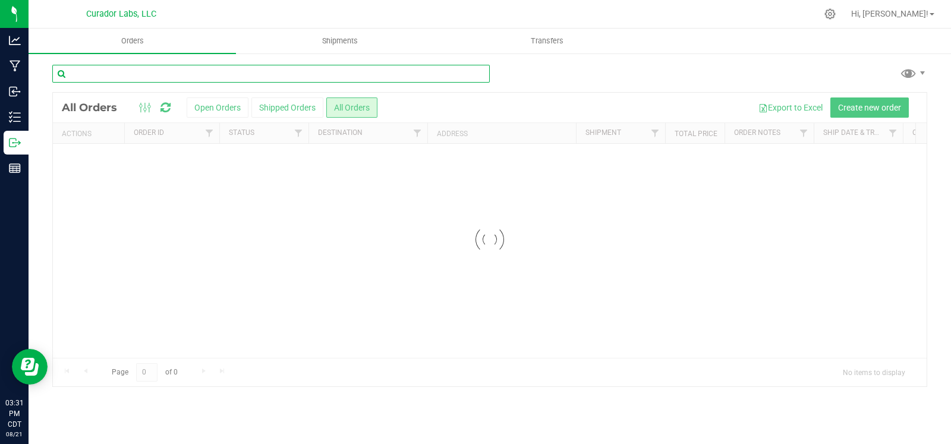
click at [270, 77] on input "text" at bounding box center [271, 74] width 438 height 18
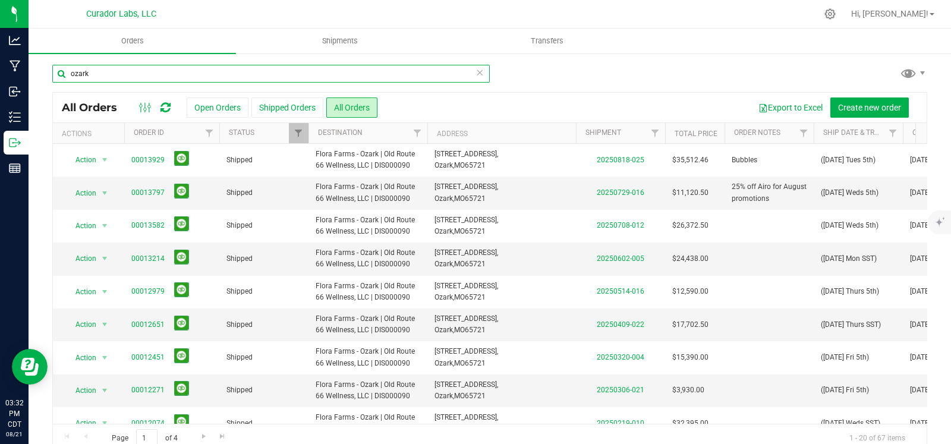
type input "ozark"
click at [100, 65] on input "ozark" at bounding box center [271, 74] width 438 height 18
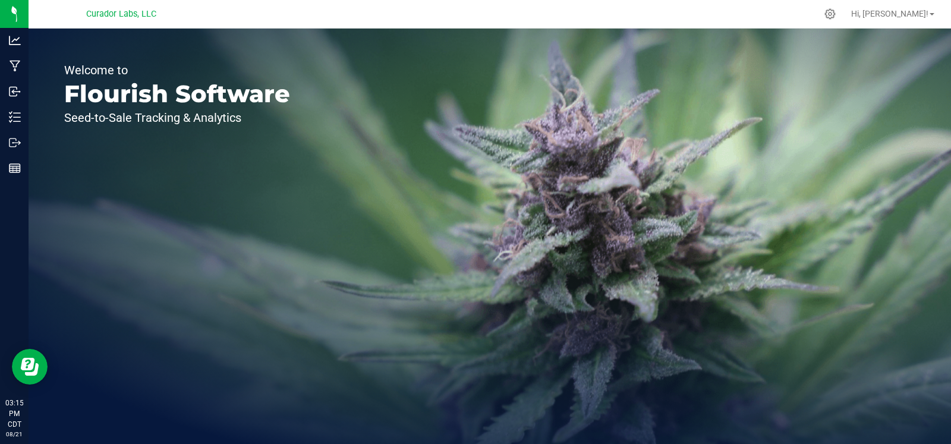
drag, startPoint x: 893, startPoint y: 5, endPoint x: 550, endPoint y: 81, distance: 351.3
click at [543, 81] on div "Welcome to Flourish Software Seed-to-Sale Tracking & Analytics" at bounding box center [490, 237] width 923 height 416
click at [836, 19] on icon at bounding box center [830, 14] width 12 height 12
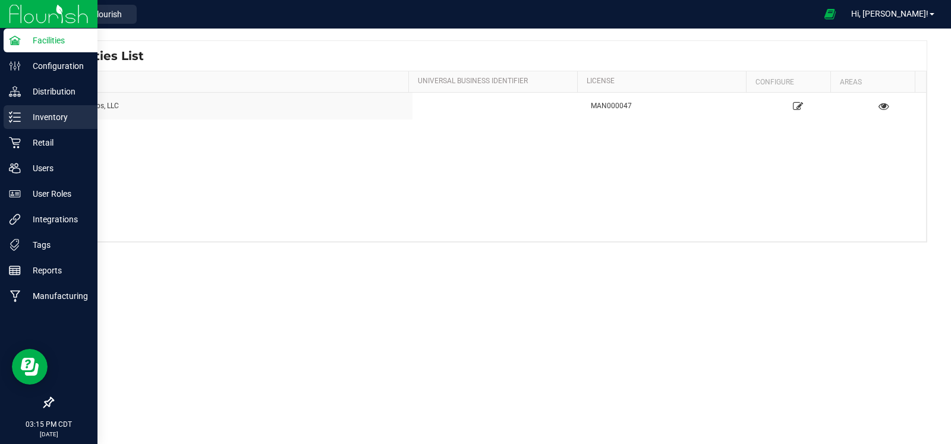
click at [34, 119] on p "Inventory" at bounding box center [56, 117] width 71 height 14
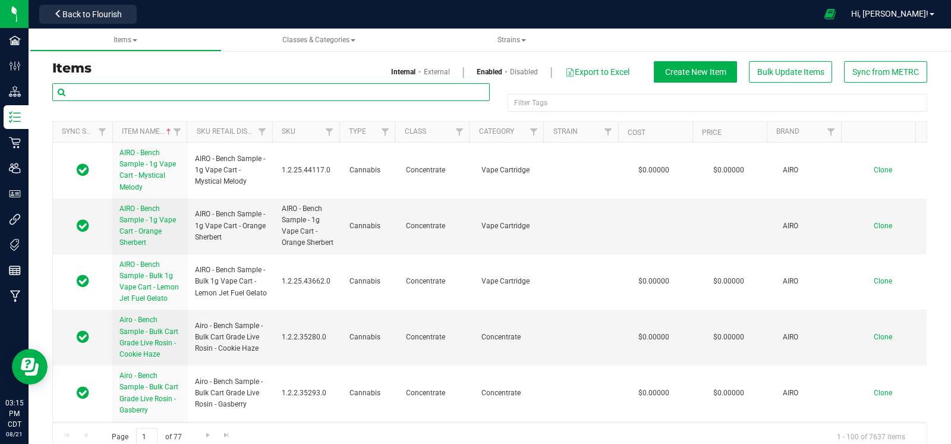
click at [159, 93] on input "text" at bounding box center [271, 92] width 438 height 18
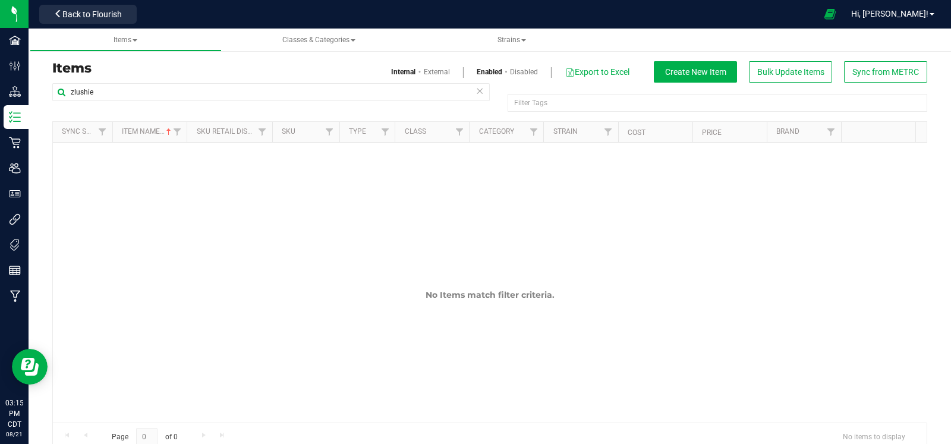
click at [510, 71] on link "Disabled" at bounding box center [524, 72] width 28 height 11
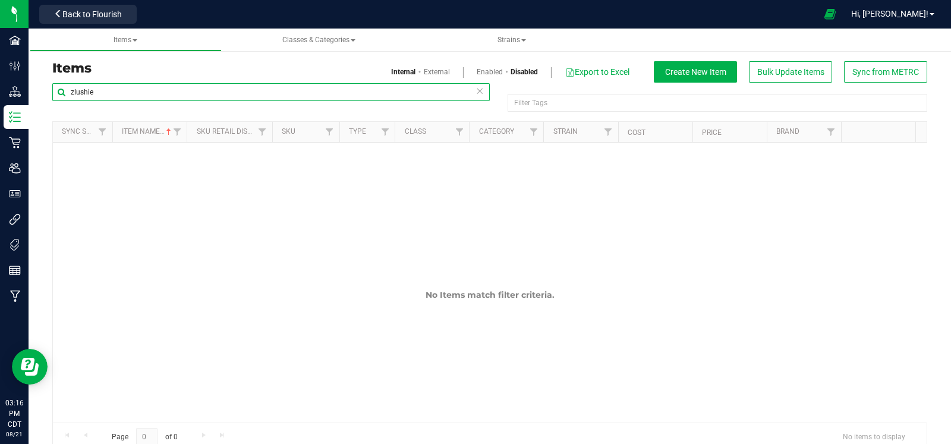
click at [278, 89] on input "zlushie" at bounding box center [271, 92] width 438 height 18
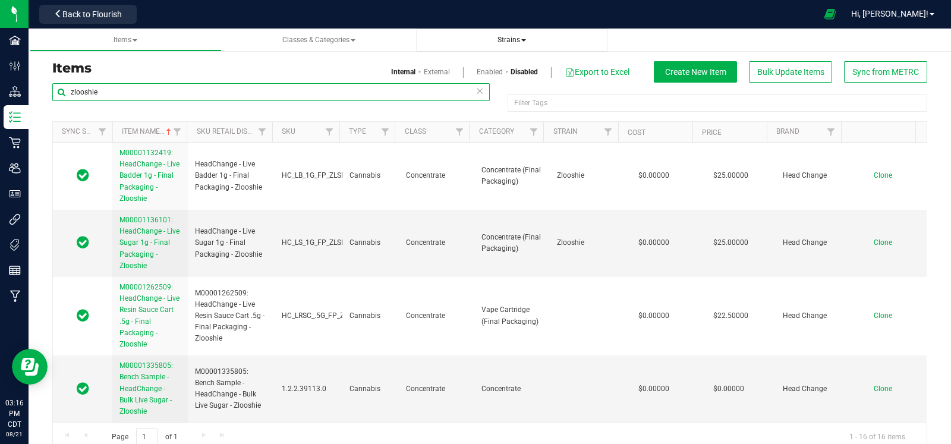
type input "zlooshie"
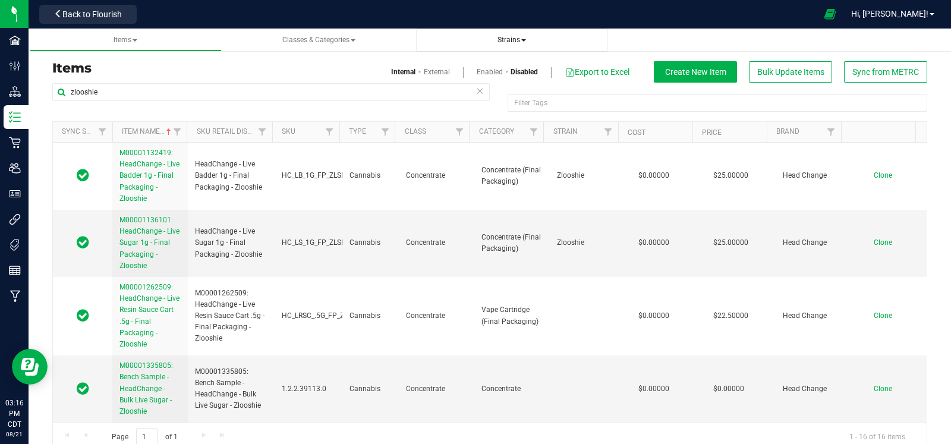
click at [517, 42] on span "Strains" at bounding box center [512, 40] width 29 height 8
click at [492, 71] on li "All strains" at bounding box center [512, 72] width 173 height 17
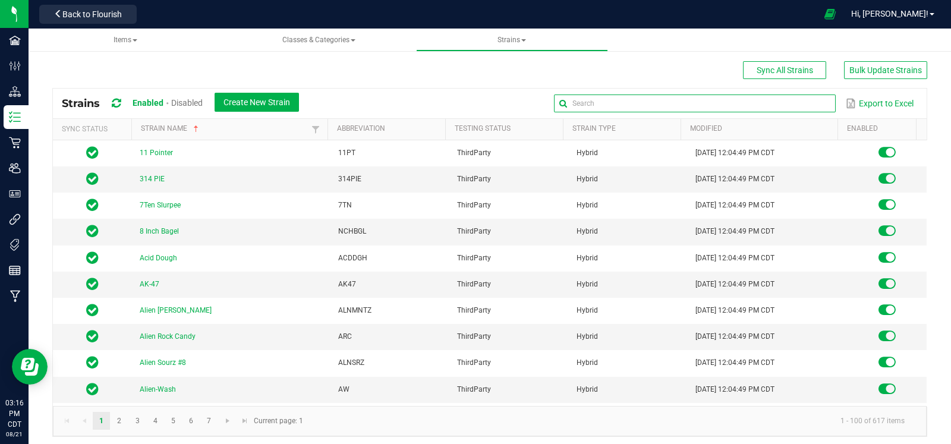
click at [795, 101] on input "text" at bounding box center [694, 104] width 281 height 18
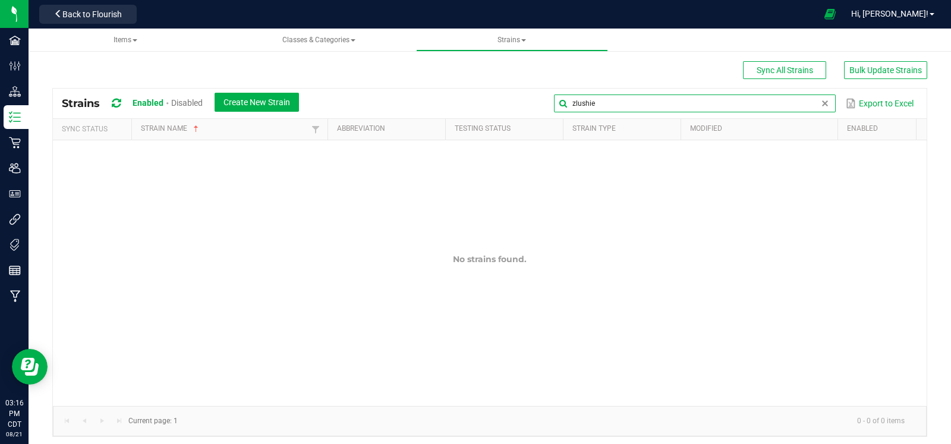
type input "zlushie"
click at [181, 99] on span "Disabled" at bounding box center [187, 103] width 32 height 10
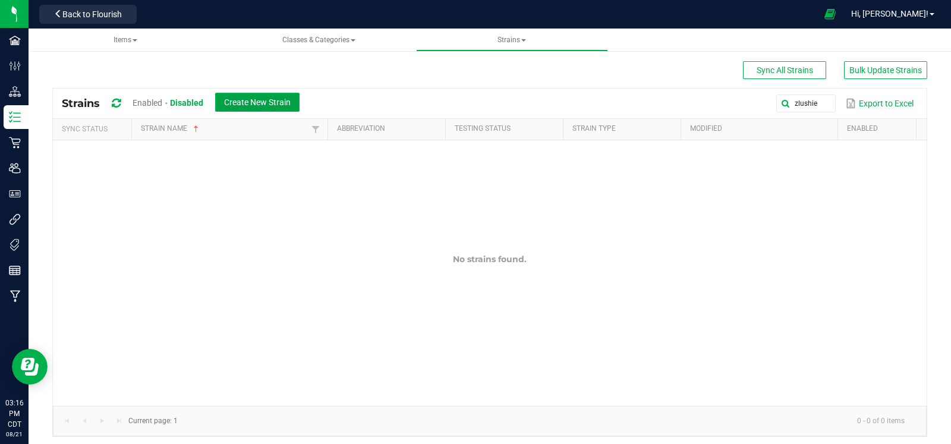
click at [256, 103] on span "Create New Strain" at bounding box center [257, 102] width 67 height 10
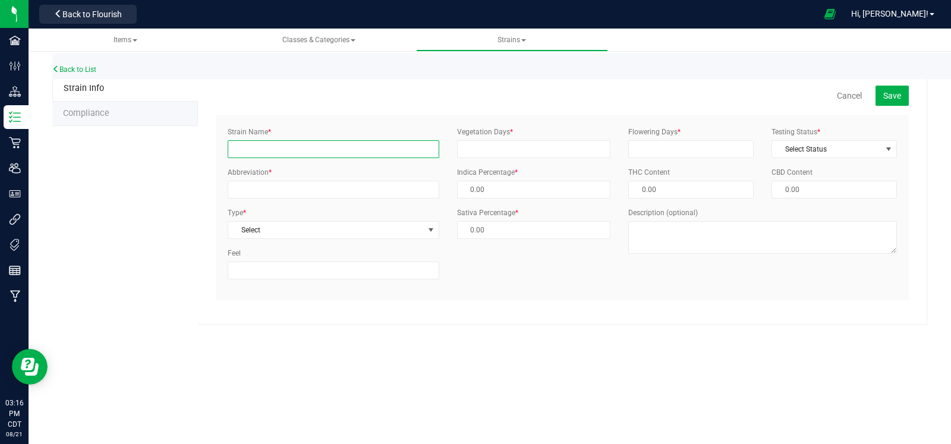
click at [281, 151] on input "Strain Name *" at bounding box center [333, 149] width 211 height 18
type input "Zlushie"
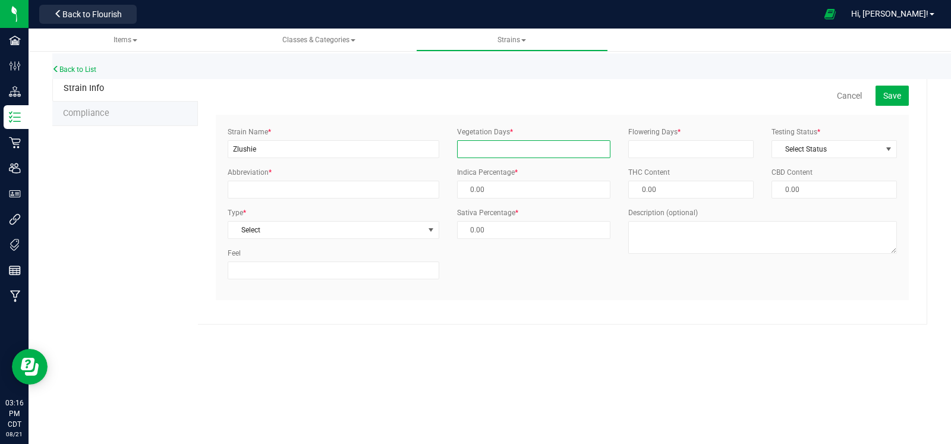
click at [482, 156] on input "Vegetation Days *" at bounding box center [534, 149] width 154 height 18
type input "0"
click at [654, 150] on input "Flowering Days *" at bounding box center [690, 149] width 125 height 18
type input "0"
click at [810, 149] on span "Select Status" at bounding box center [826, 149] width 109 height 17
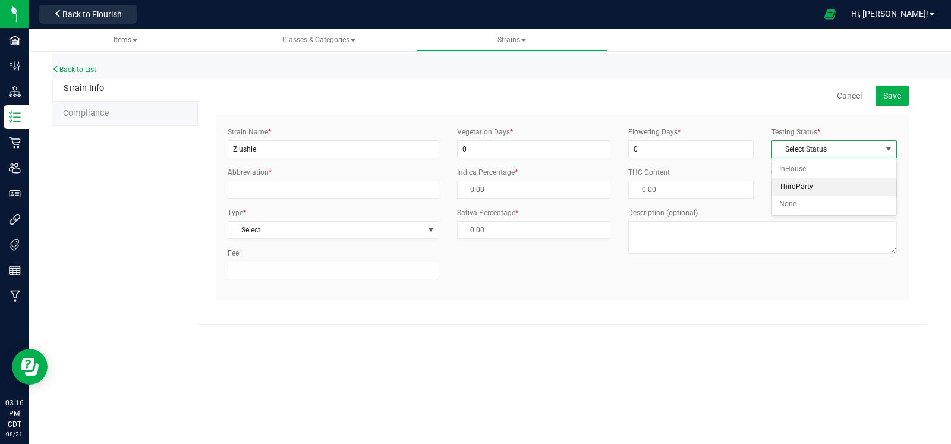
click at [802, 180] on li "ThirdParty" at bounding box center [834, 187] width 124 height 18
click at [284, 182] on input "Abbreviation *" at bounding box center [333, 190] width 211 height 18
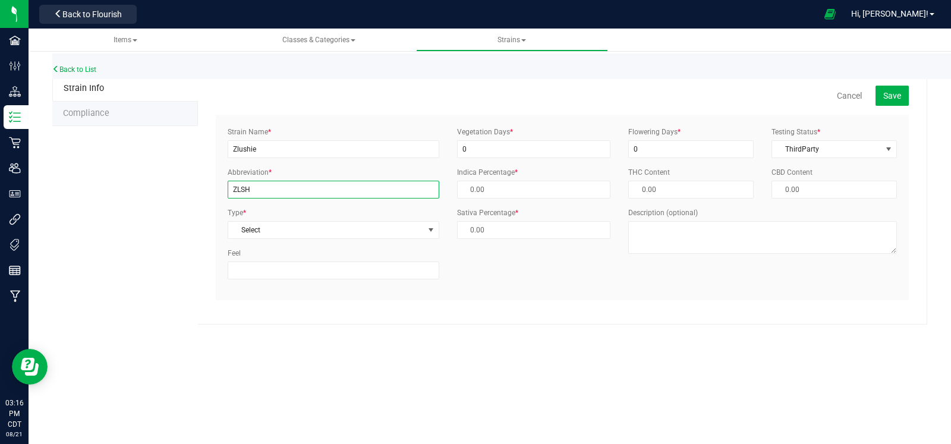
type input "ZLSH"
click at [288, 238] on div "Strain Name * Zlushie Abbreviation * [GEOGRAPHIC_DATA] Type * Select Select Ind…" at bounding box center [333, 208] width 229 height 162
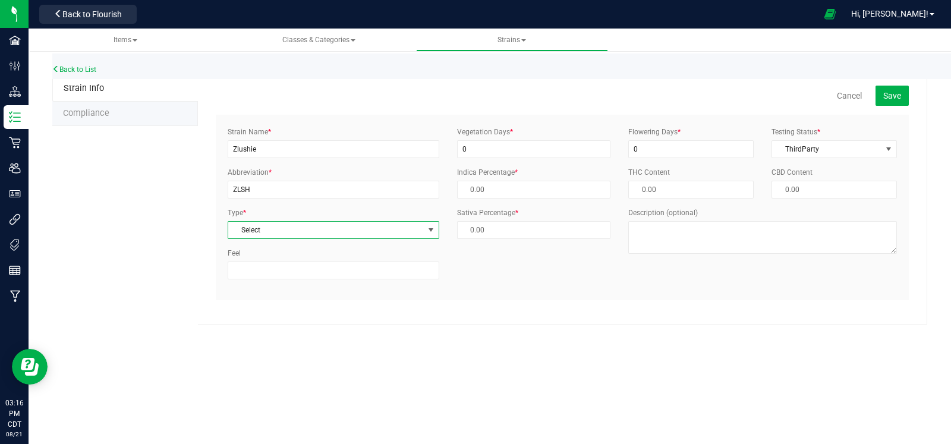
click at [291, 233] on span "Select" at bounding box center [325, 230] width 195 height 17
click at [265, 286] on li "Hybrid" at bounding box center [333, 285] width 210 height 18
type input "50.00 %"
click at [888, 87] on button "Save" at bounding box center [892, 96] width 33 height 20
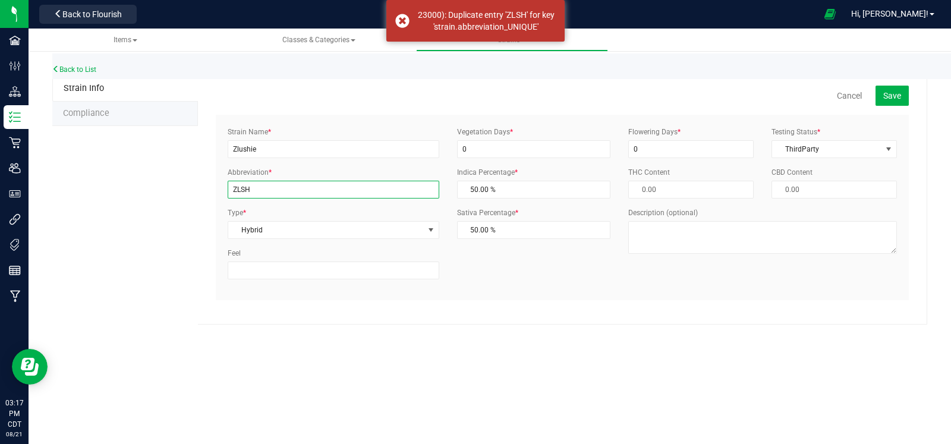
click at [276, 190] on input "ZLSH" at bounding box center [333, 190] width 211 height 18
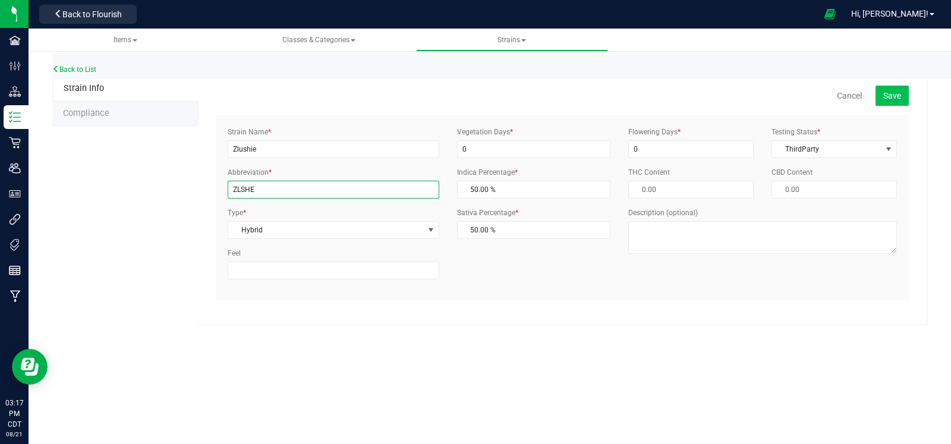
type input "ZLSHE"
click at [898, 87] on button "Save" at bounding box center [892, 96] width 33 height 20
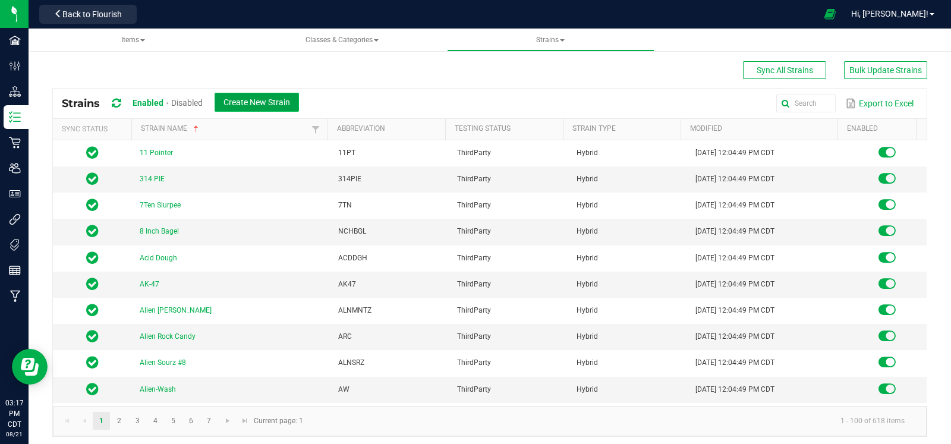
click at [274, 102] on span "Create New Strain" at bounding box center [257, 102] width 67 height 10
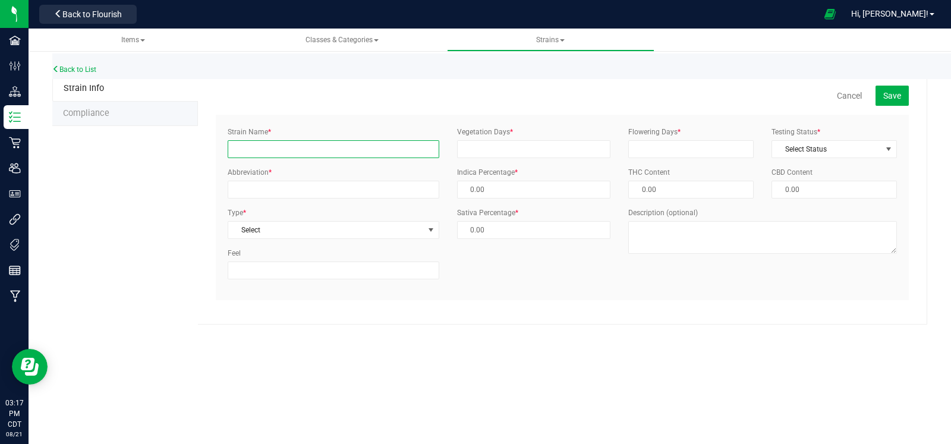
click at [369, 149] on input "Strain Name *" at bounding box center [333, 149] width 211 height 18
click at [92, 70] on link "Back to List" at bounding box center [74, 69] width 44 height 8
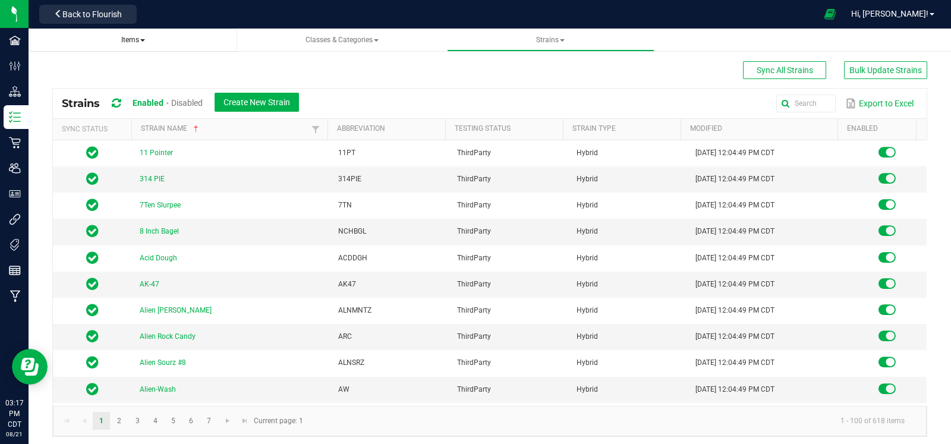
click at [125, 41] on span "Items" at bounding box center [133, 40] width 24 height 8
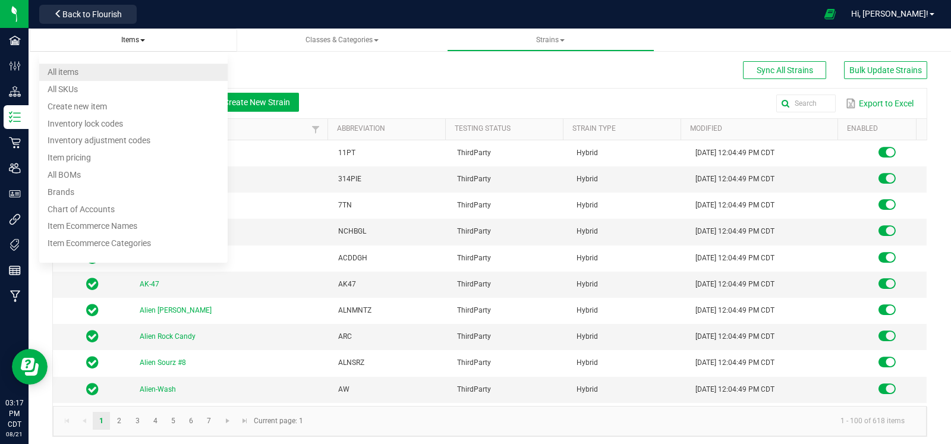
click at [112, 67] on li "All items" at bounding box center [133, 72] width 188 height 17
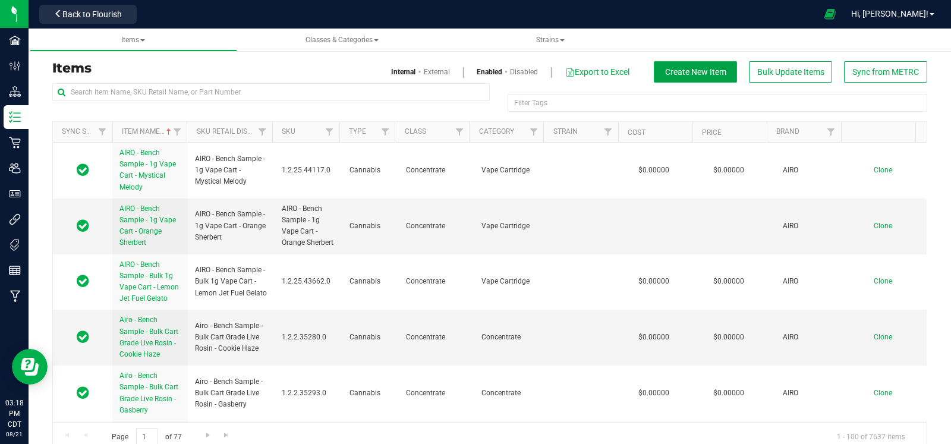
click at [691, 67] on span "Create New Item" at bounding box center [695, 72] width 61 height 10
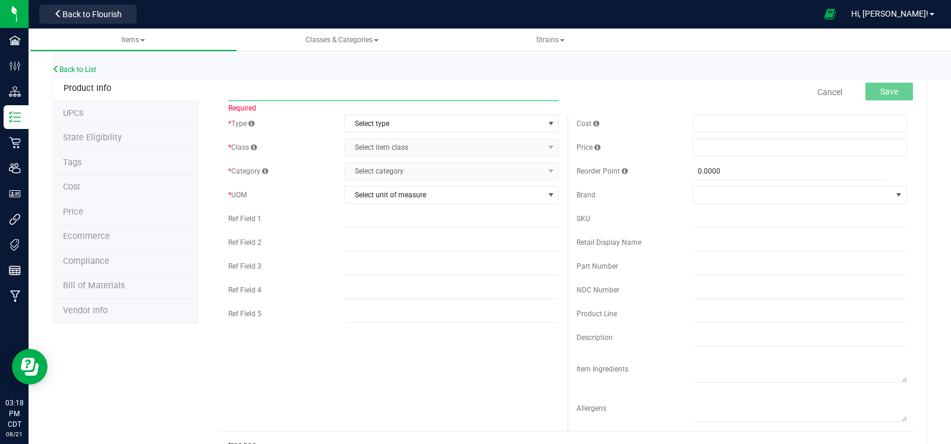
click at [286, 96] on input "text" at bounding box center [393, 92] width 331 height 18
paste input "Bulk Fresh Frozen - Zlushie"
type input "Bulk Fresh Frozen - Zlushie"
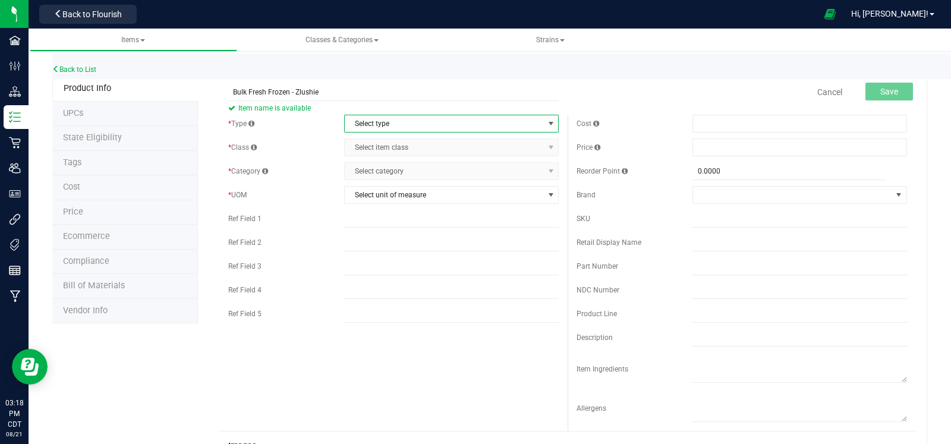
click at [419, 127] on span "Select type" at bounding box center [444, 123] width 199 height 17
click at [410, 142] on li "Cannabis" at bounding box center [446, 144] width 210 height 18
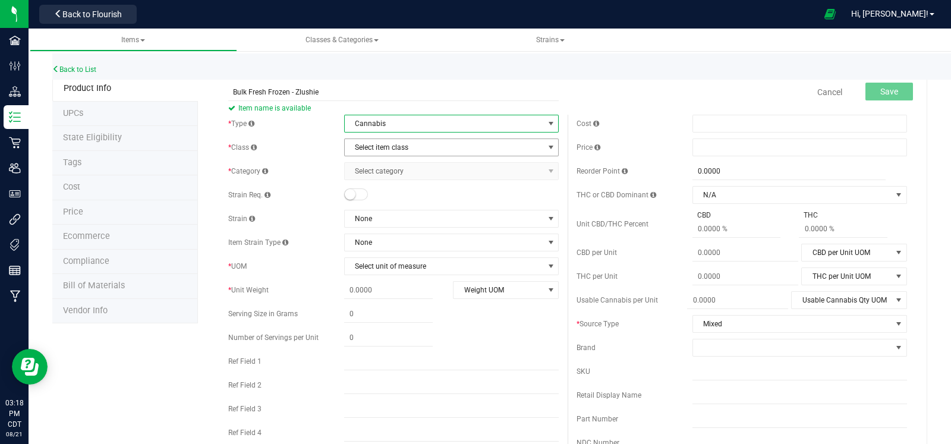
click at [410, 142] on span "Select item class" at bounding box center [444, 147] width 199 height 17
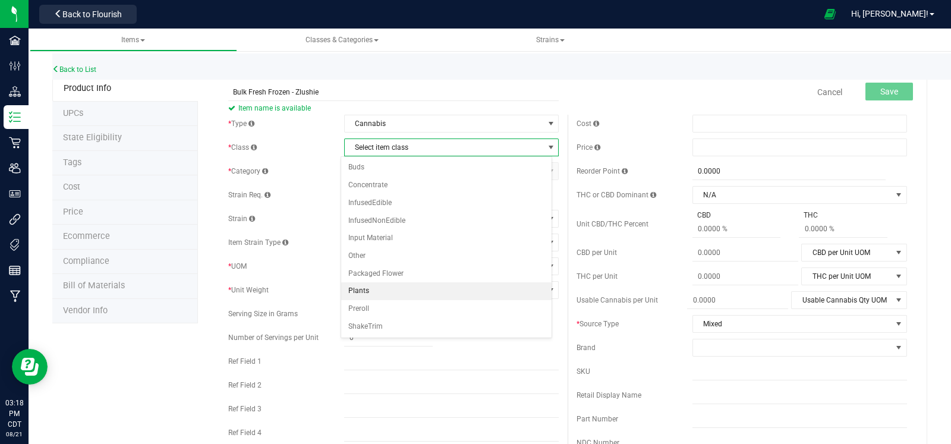
click at [392, 284] on li "Plants" at bounding box center [446, 291] width 210 height 18
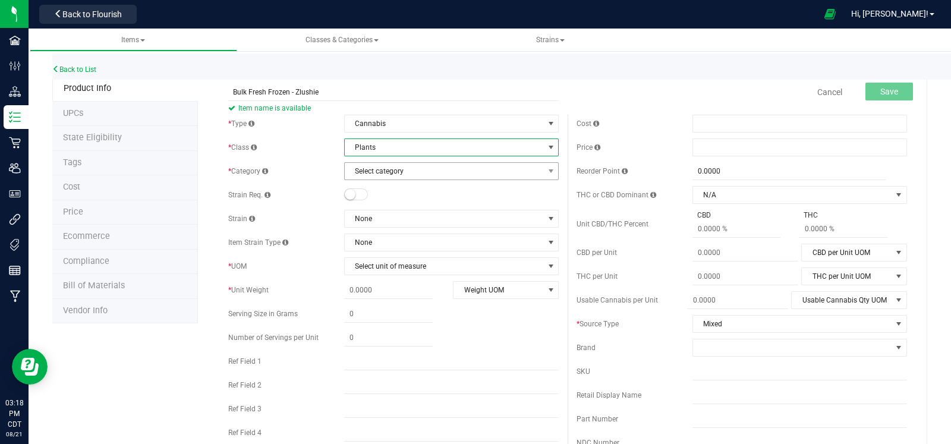
click at [415, 177] on span "Select category" at bounding box center [444, 171] width 199 height 17
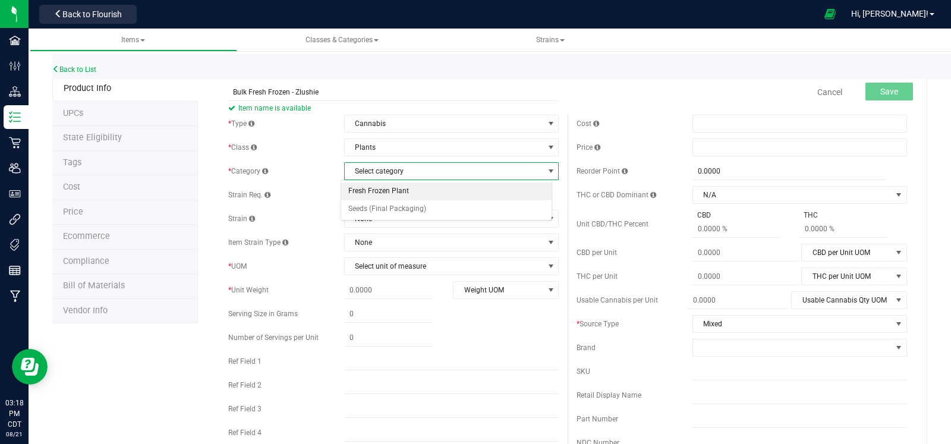
click at [420, 191] on li "Fresh Frozen Plant" at bounding box center [446, 192] width 210 height 18
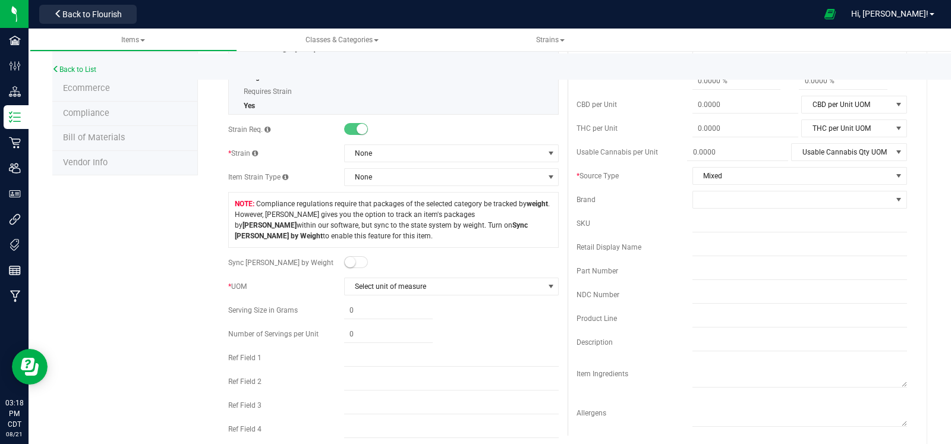
scroll to position [153, 0]
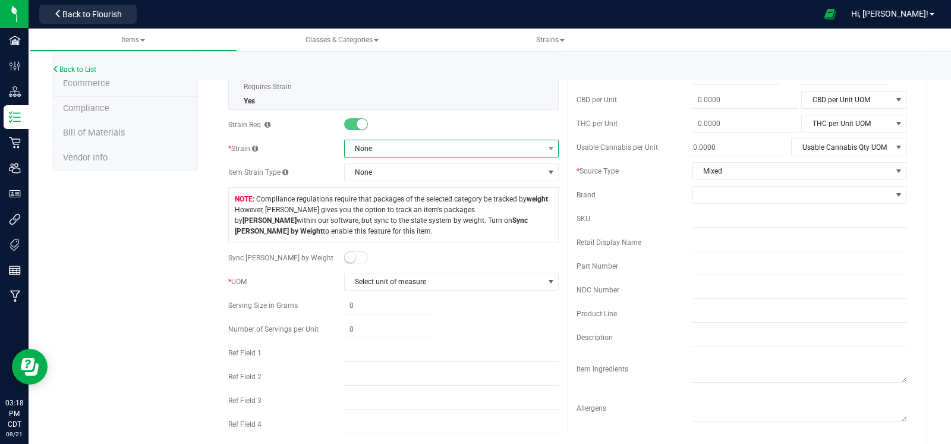
click at [409, 146] on span "None" at bounding box center [444, 148] width 199 height 17
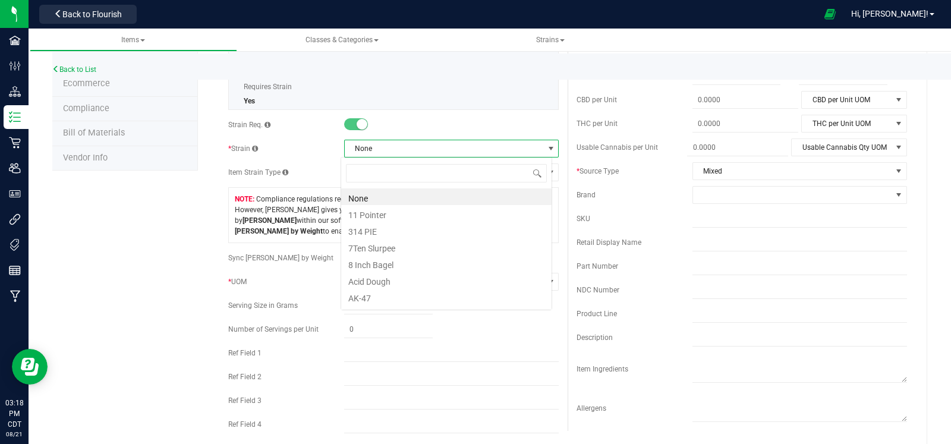
scroll to position [17, 212]
click at [397, 148] on span "None" at bounding box center [444, 148] width 199 height 17
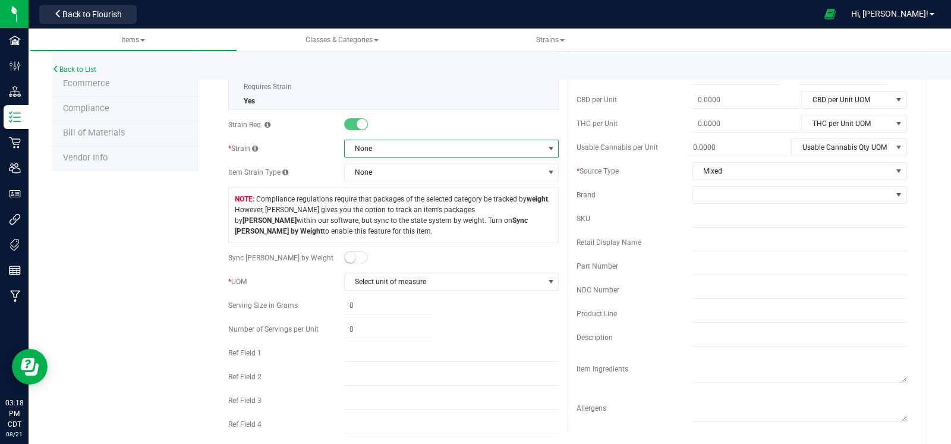
click at [397, 148] on span "None" at bounding box center [444, 148] width 199 height 17
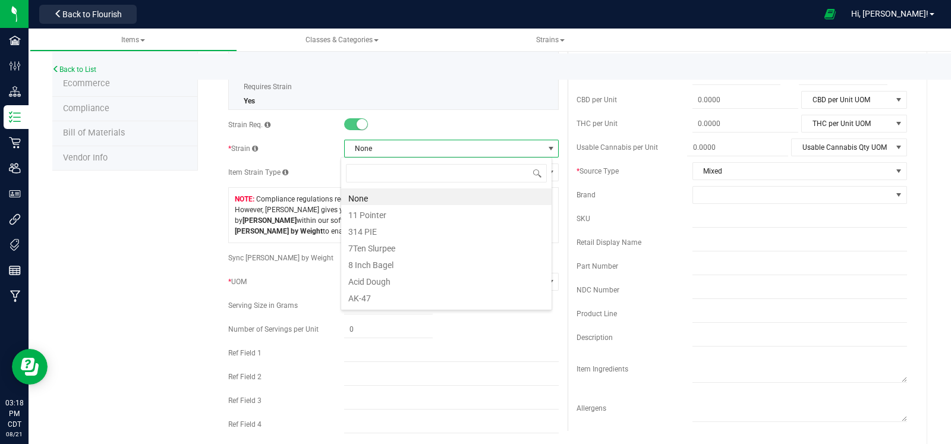
click at [397, 148] on span "None" at bounding box center [444, 148] width 199 height 17
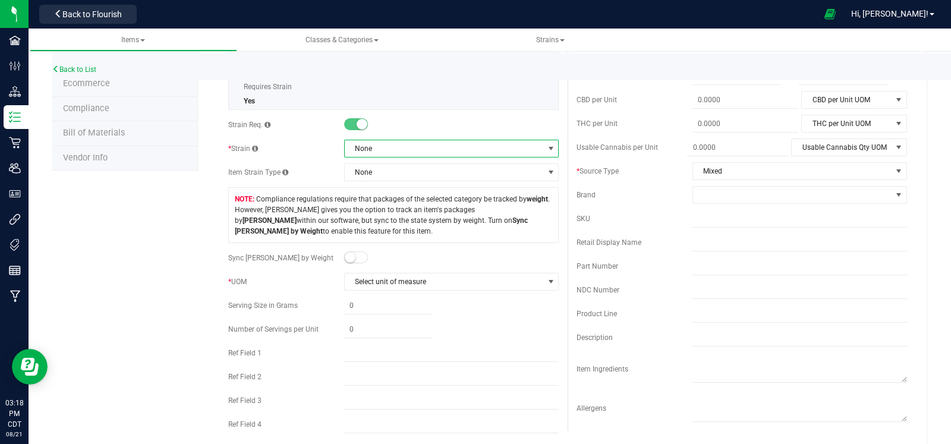
click at [394, 149] on span "None" at bounding box center [444, 148] width 199 height 17
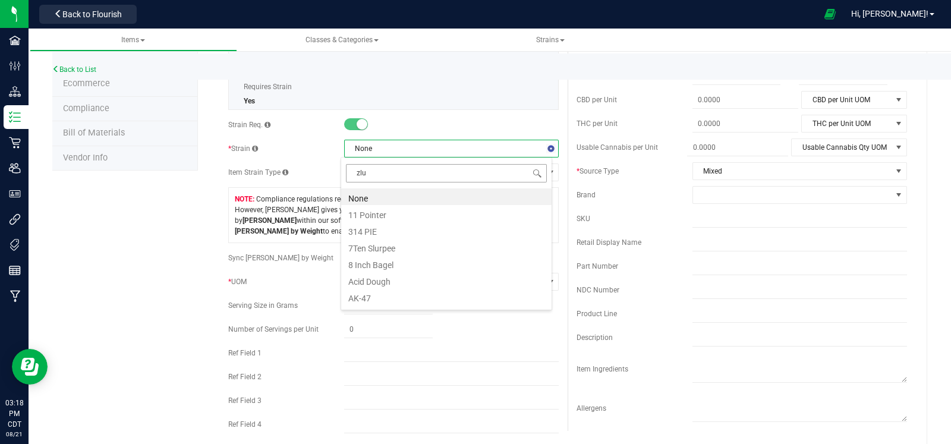
type input "zlus"
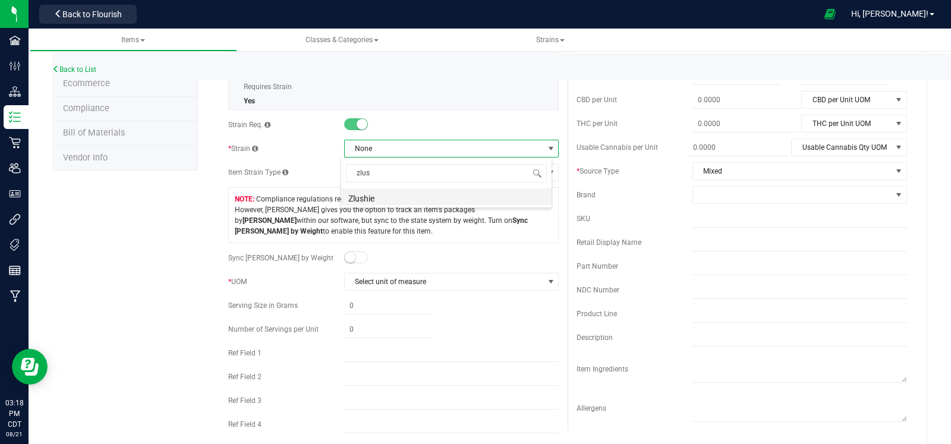
click at [402, 194] on li "Zlushie" at bounding box center [446, 196] width 210 height 17
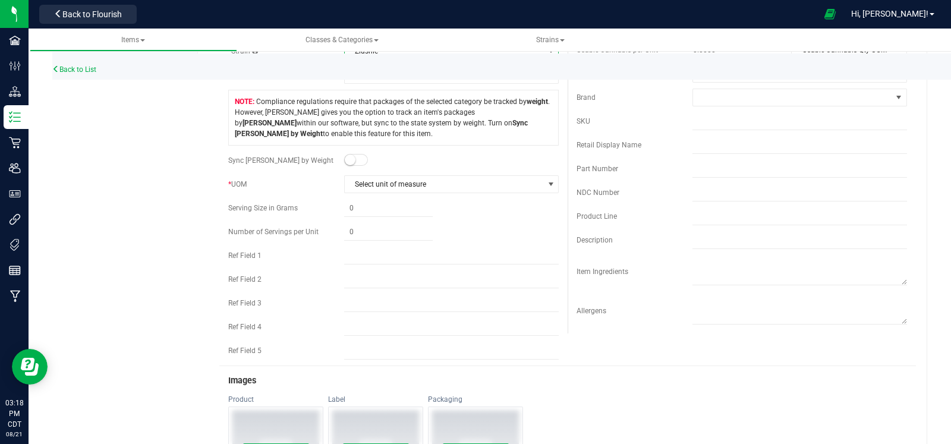
scroll to position [286, 0]
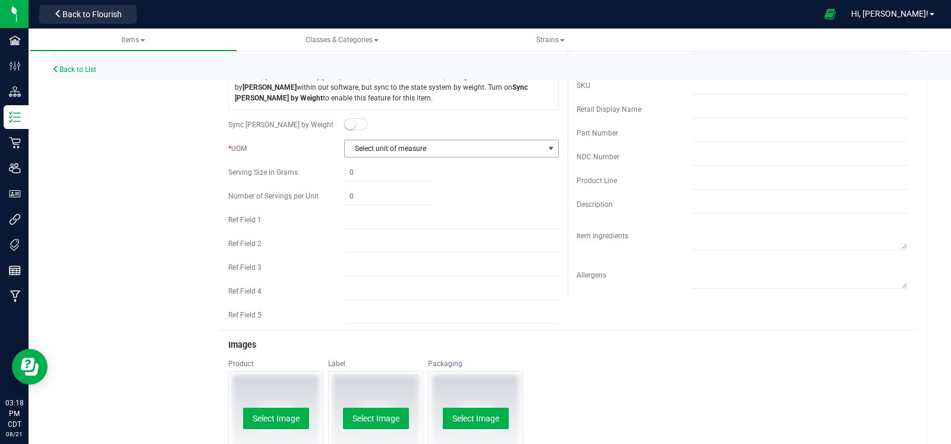
click at [392, 157] on span "Select unit of measure" at bounding box center [444, 148] width 199 height 17
click at [384, 178] on li "Gram" at bounding box center [446, 179] width 210 height 18
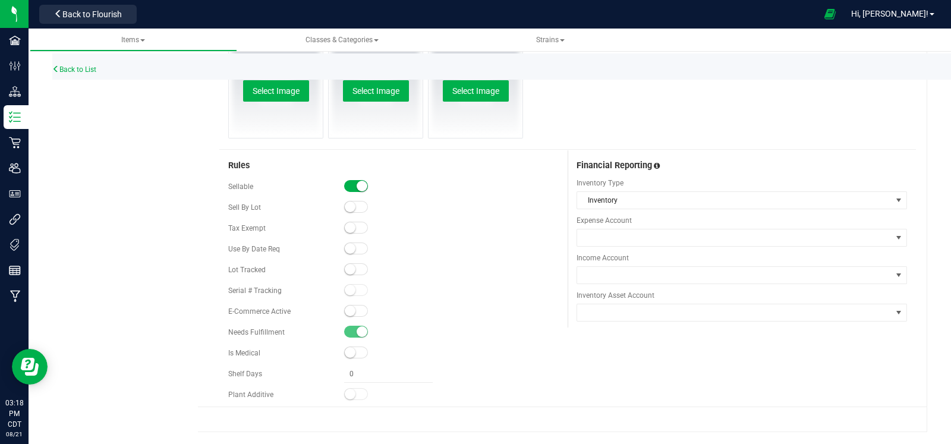
click at [357, 188] on small at bounding box center [362, 186] width 11 height 11
click at [357, 269] on span at bounding box center [356, 269] width 24 height 12
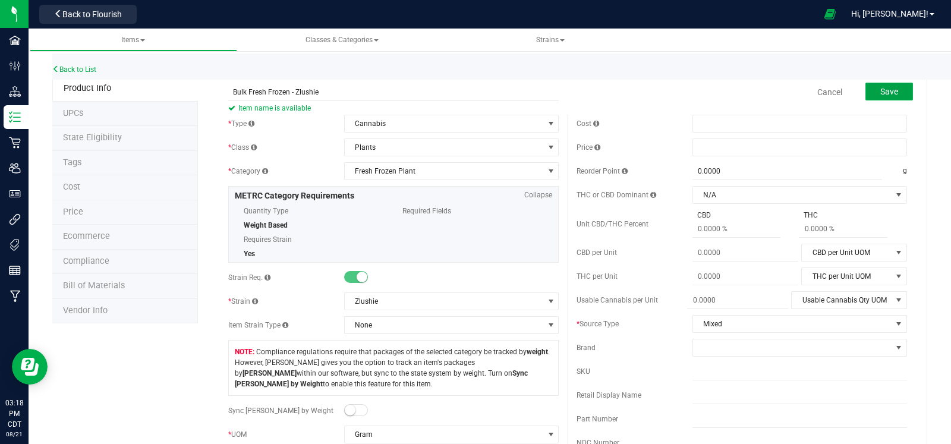
click at [880, 96] on span "Save" at bounding box center [889, 92] width 18 height 10
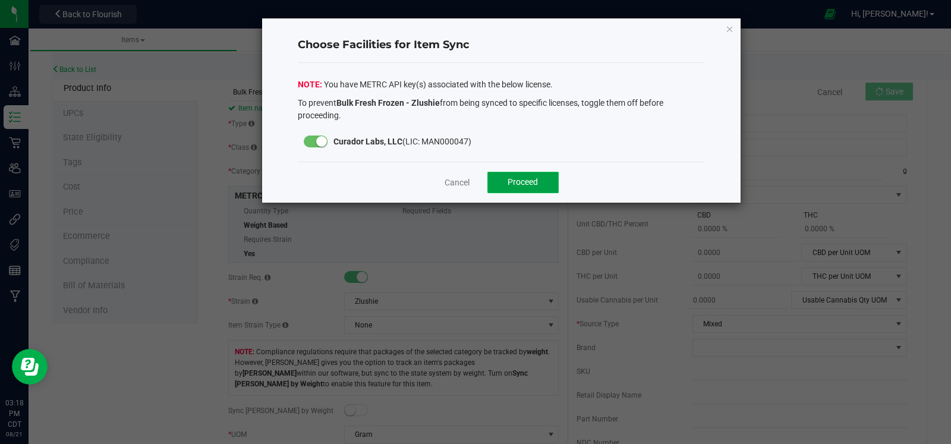
click at [532, 177] on span "Proceed" at bounding box center [523, 182] width 30 height 10
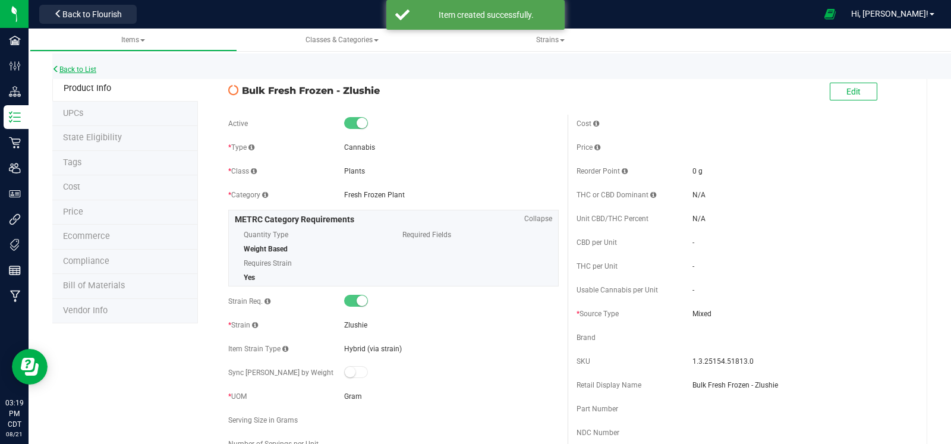
click at [73, 67] on link "Back to List" at bounding box center [74, 69] width 44 height 8
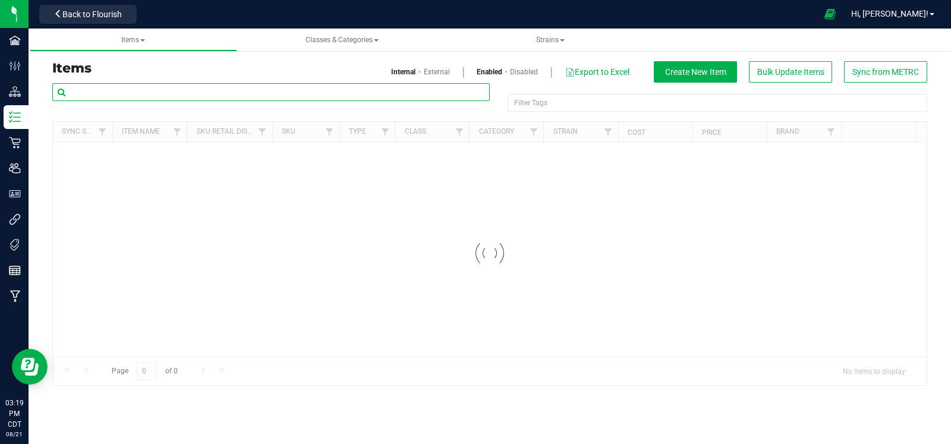
click at [320, 87] on input "text" at bounding box center [271, 92] width 438 height 18
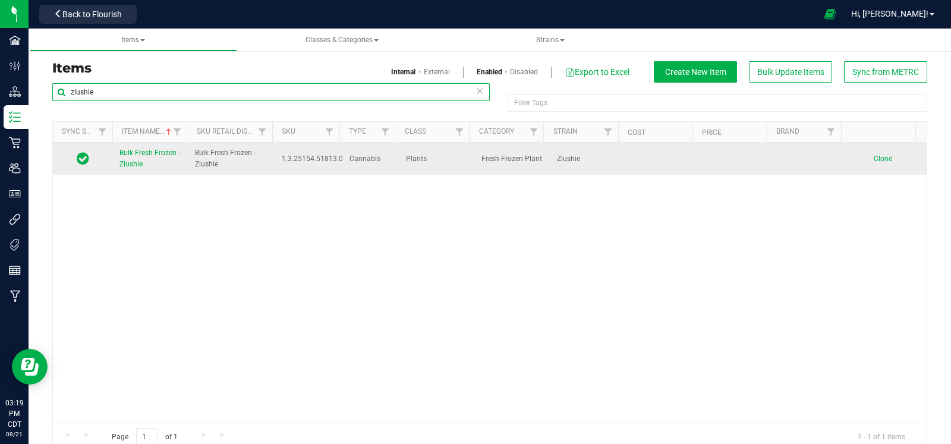
type input "zlushie"
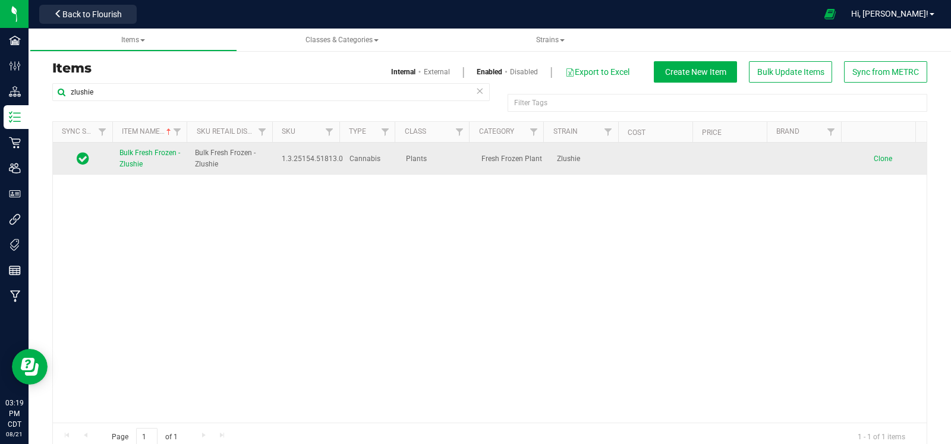
click at [874, 161] on span "Clone" at bounding box center [883, 159] width 18 height 8
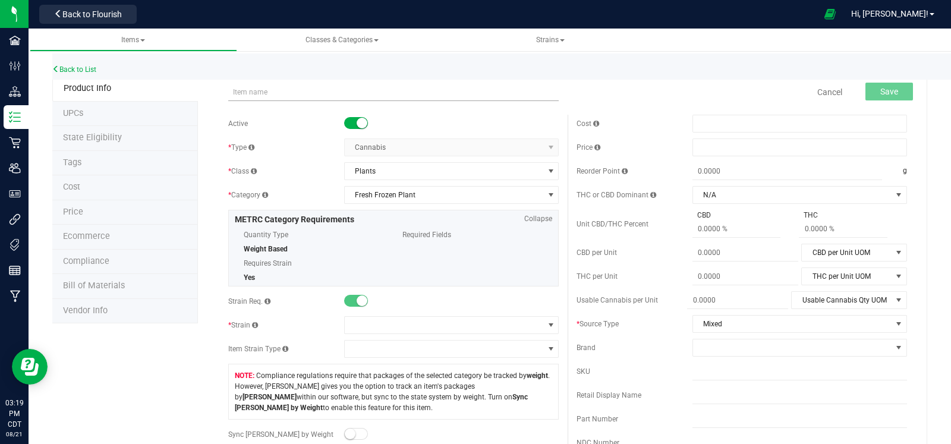
click at [375, 99] on input "text" at bounding box center [393, 92] width 331 height 18
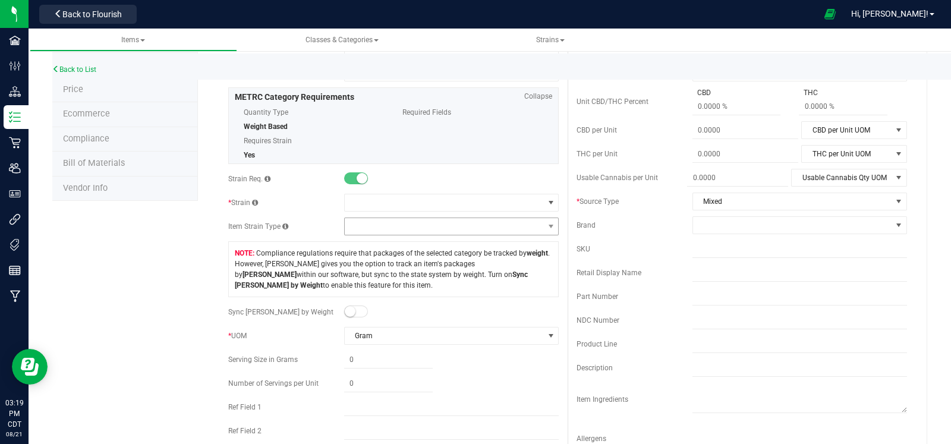
scroll to position [128, 0]
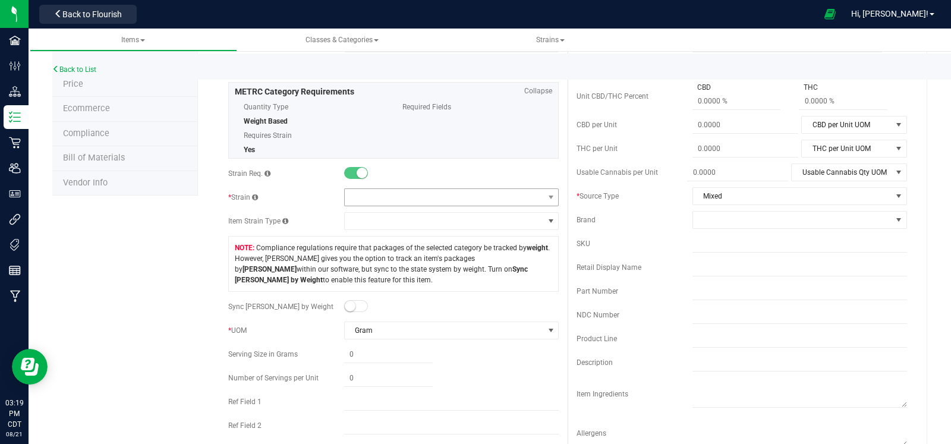
type input "Bench Sample - HeadChange - Bulk Fresh Frozen - Zlushie"
click at [399, 197] on span at bounding box center [444, 197] width 199 height 17
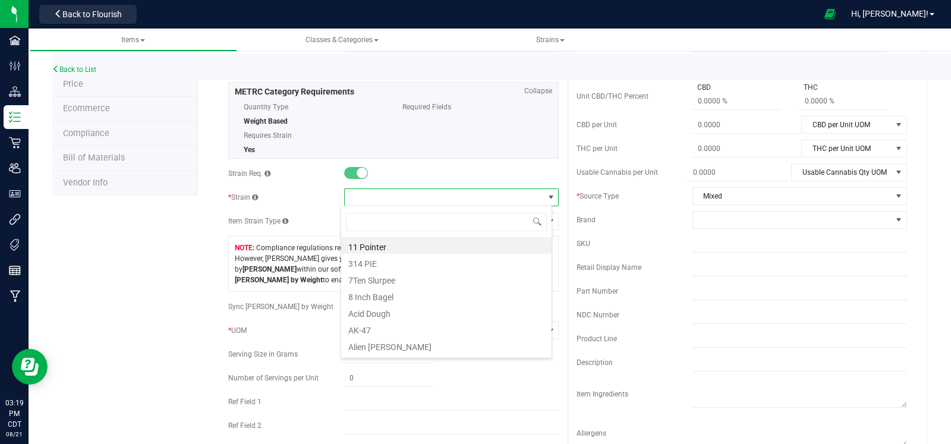
scroll to position [17, 212]
type input "zlus"
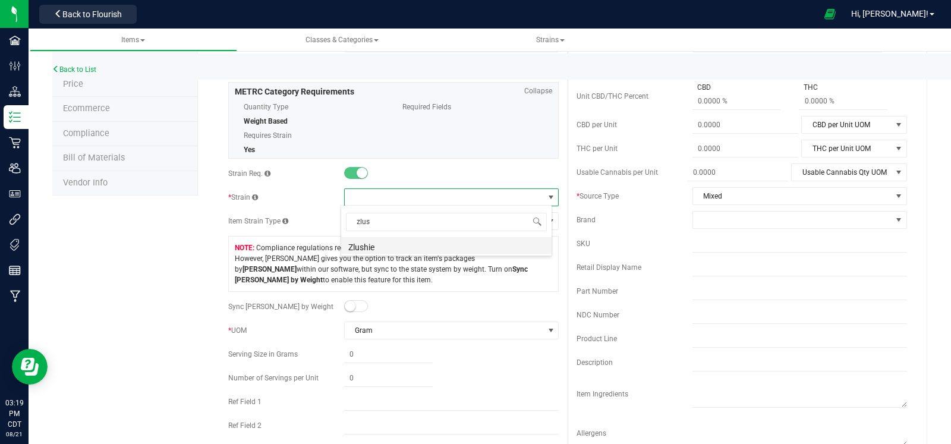
click at [385, 243] on li "Zlushie" at bounding box center [446, 245] width 210 height 17
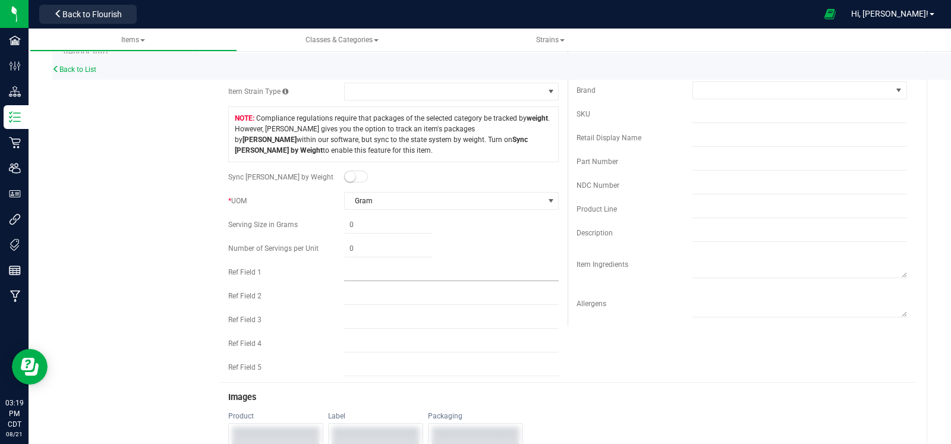
scroll to position [300, 0]
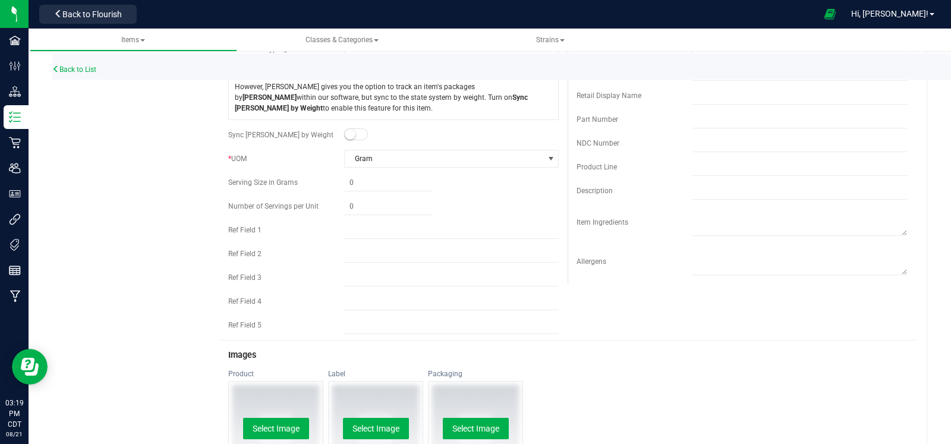
click at [342, 136] on div "Sync [PERSON_NAME] by Weight" at bounding box center [393, 135] width 331 height 18
click at [346, 139] on small at bounding box center [350, 134] width 11 height 11
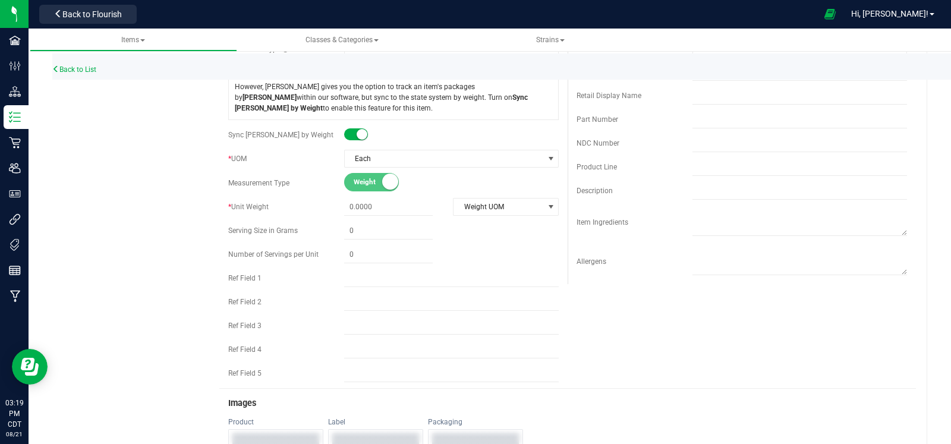
click at [348, 140] on span at bounding box center [356, 134] width 24 height 12
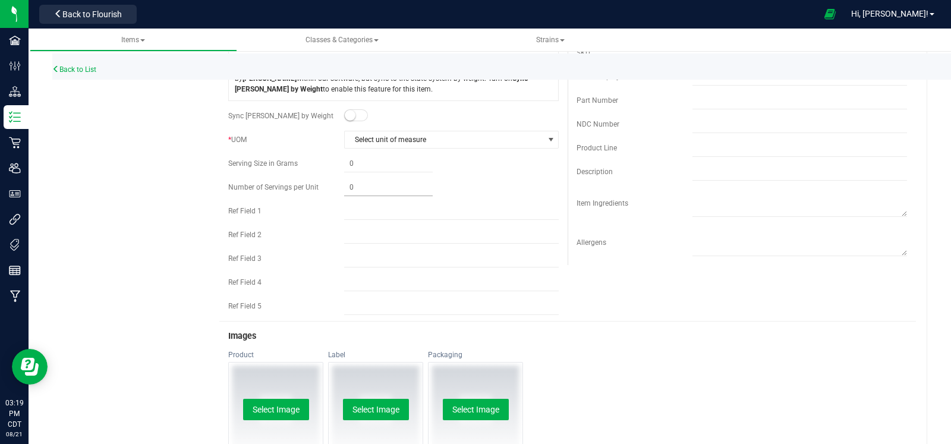
scroll to position [314, 0]
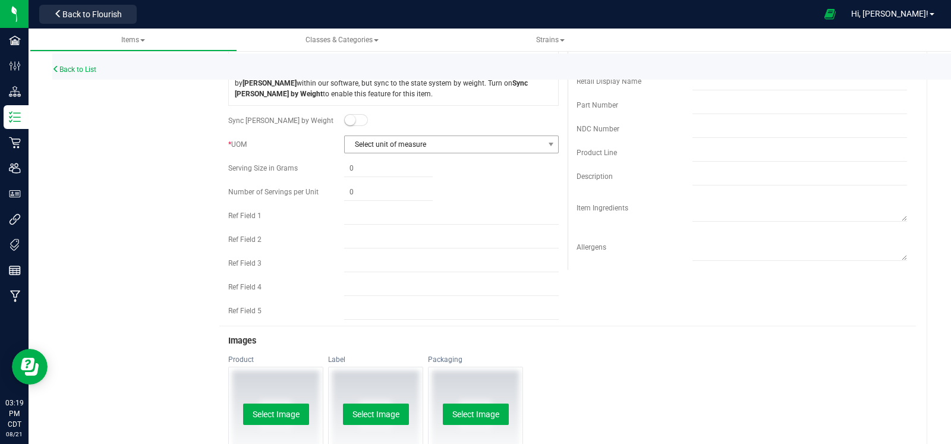
click at [414, 153] on span "Select unit of measure" at bounding box center [444, 144] width 199 height 17
click at [399, 177] on li "Gram" at bounding box center [446, 175] width 210 height 18
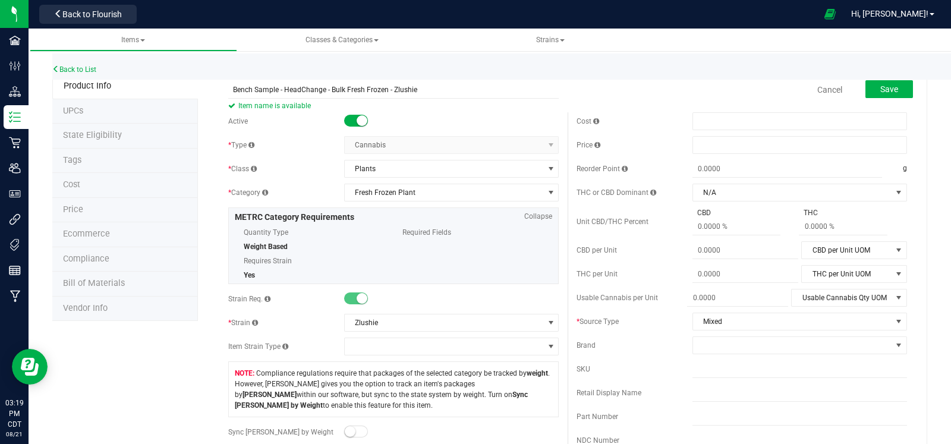
scroll to position [0, 0]
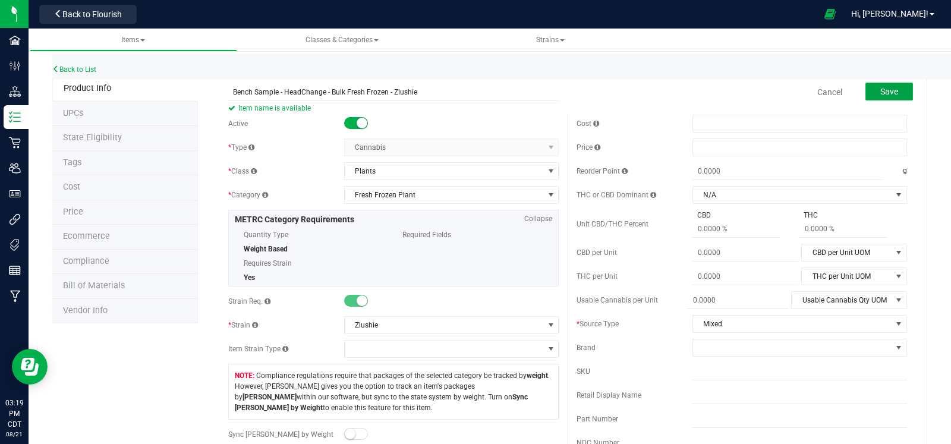
click at [871, 83] on button "Save" at bounding box center [890, 92] width 48 height 18
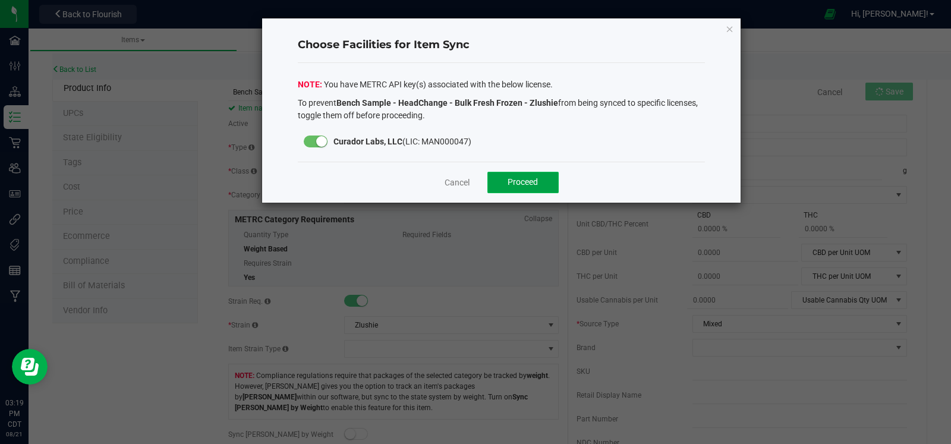
click at [543, 183] on button "Proceed" at bounding box center [522, 182] width 71 height 21
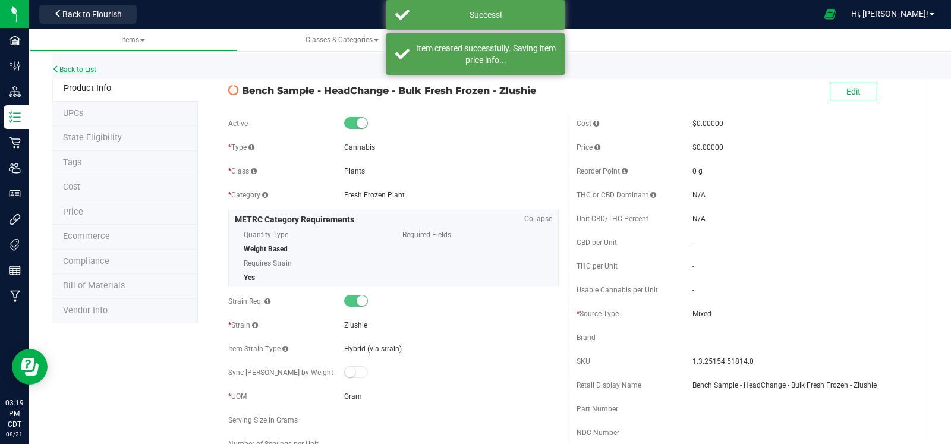
click at [91, 71] on link "Back to List" at bounding box center [74, 69] width 44 height 8
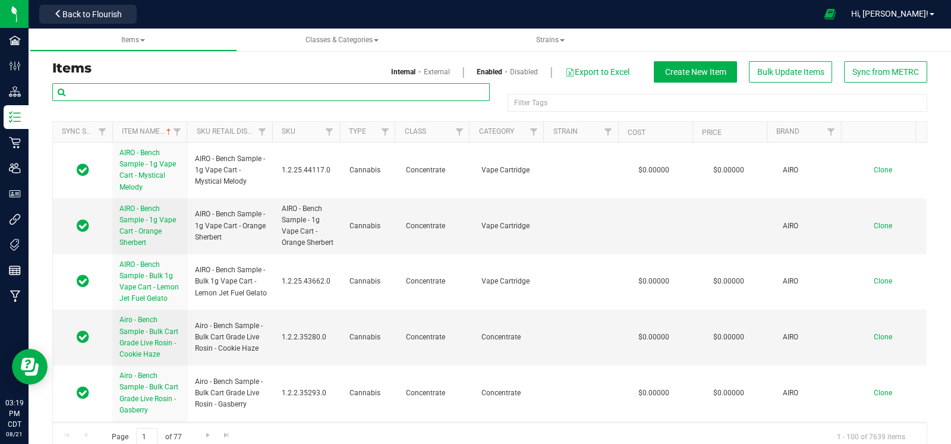
click at [376, 95] on input "text" at bounding box center [271, 92] width 438 height 18
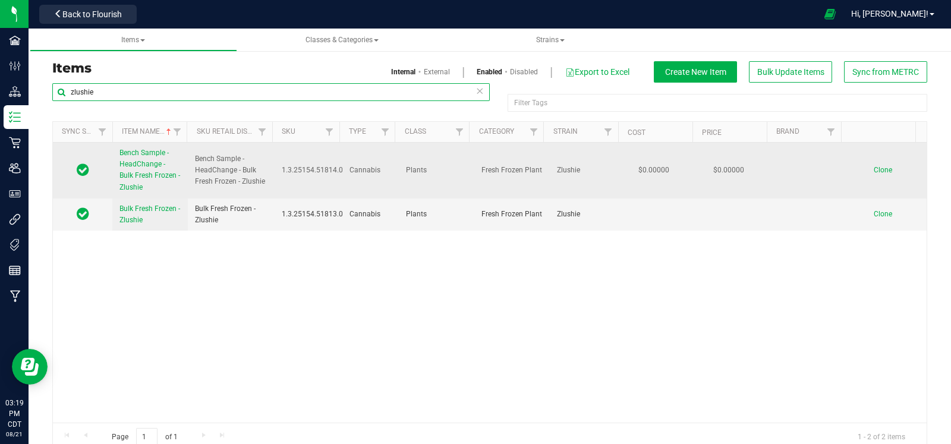
type input "zlushie"
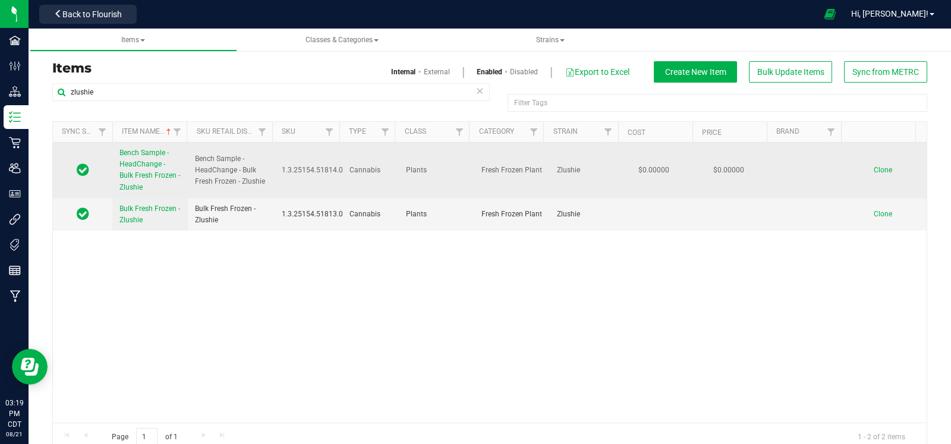
click at [874, 173] on link "Clone" at bounding box center [889, 170] width 30 height 8
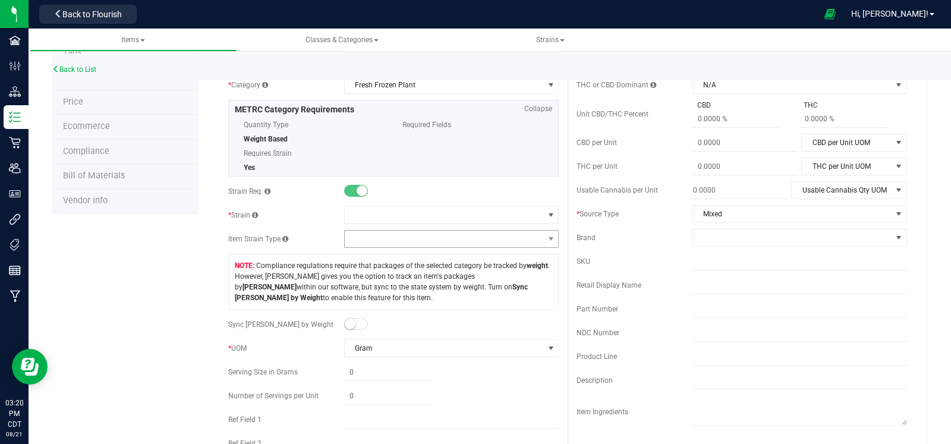
scroll to position [112, 0]
type input "Bench Sample - HeadChange - Bulk Fresh Frozen - Zlushie"
click at [436, 213] on span at bounding box center [444, 213] width 199 height 17
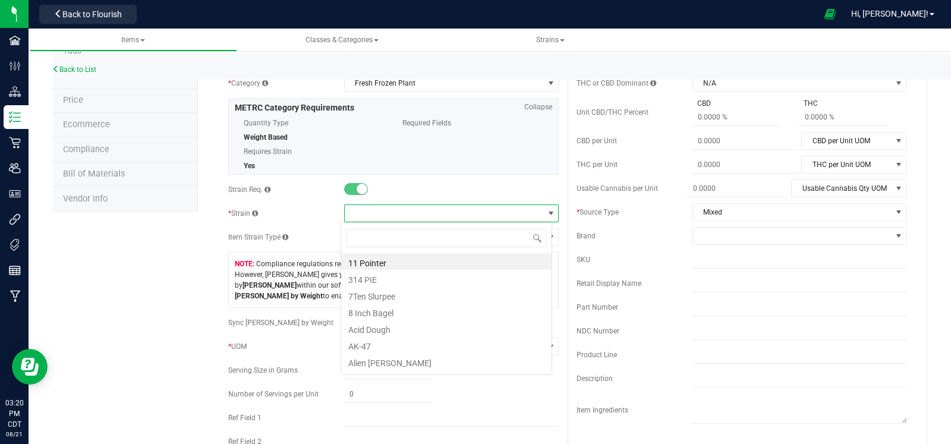
scroll to position [17, 212]
type input "zlus"
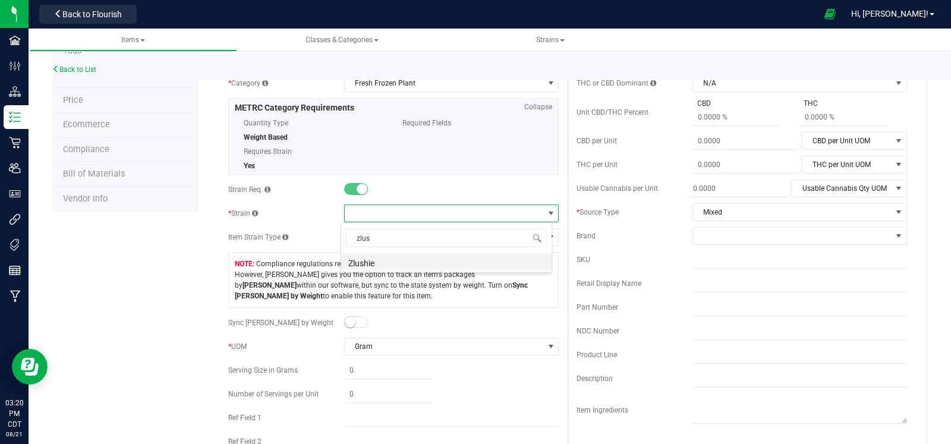
click at [394, 257] on li "Zlushie" at bounding box center [446, 261] width 210 height 17
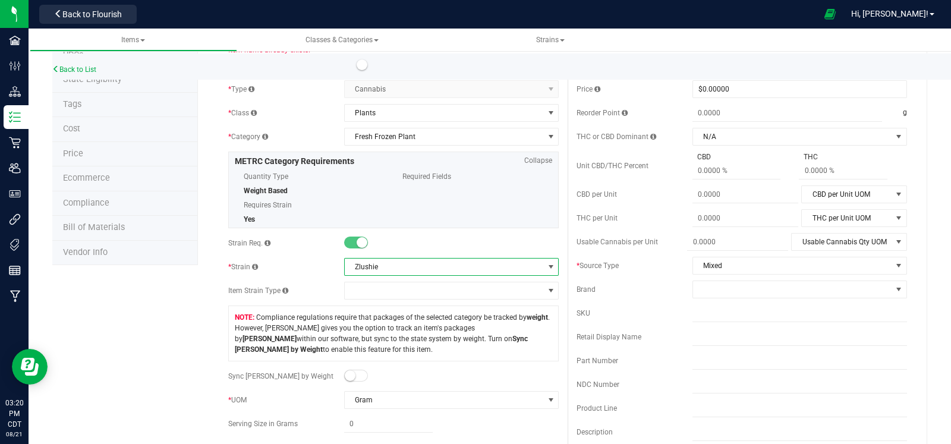
scroll to position [0, 0]
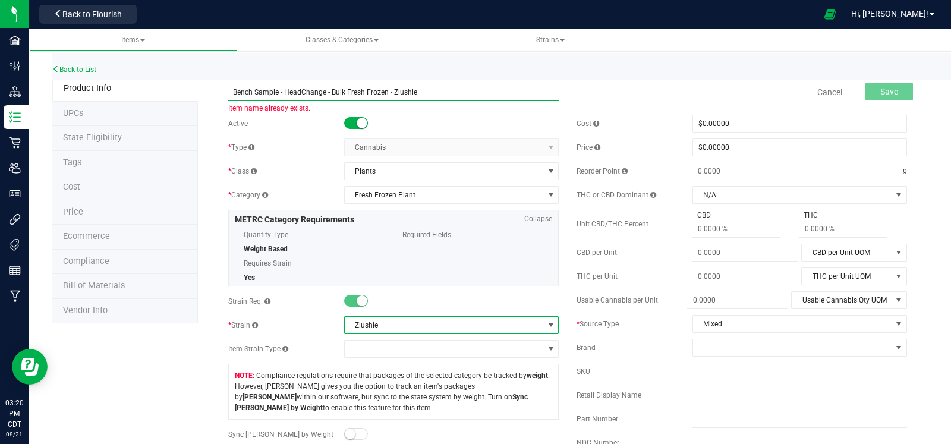
click at [377, 88] on input "Bench Sample - HeadChange - Bulk Fresh Frozen - Zlushie" at bounding box center [393, 92] width 331 height 18
paste input "FreshFrozen - WTS - Fresh Produc"
type input "FreshFrozen - WTS - Fresh Produce"
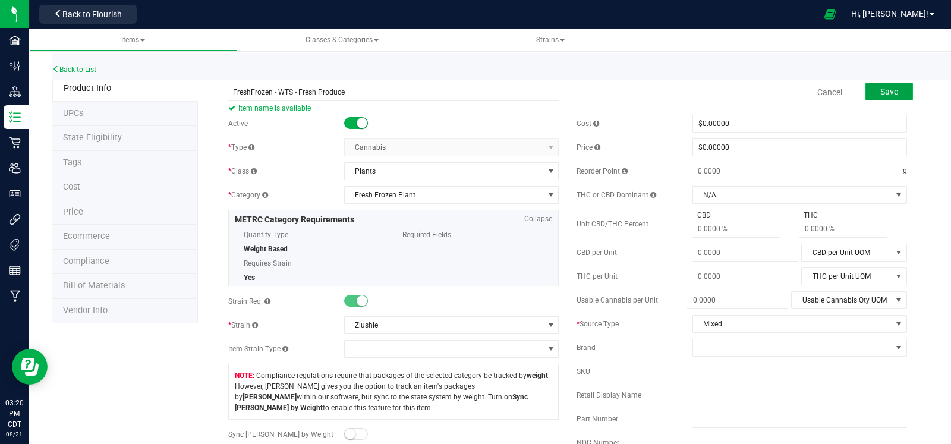
click at [870, 96] on button "Save" at bounding box center [890, 92] width 48 height 18
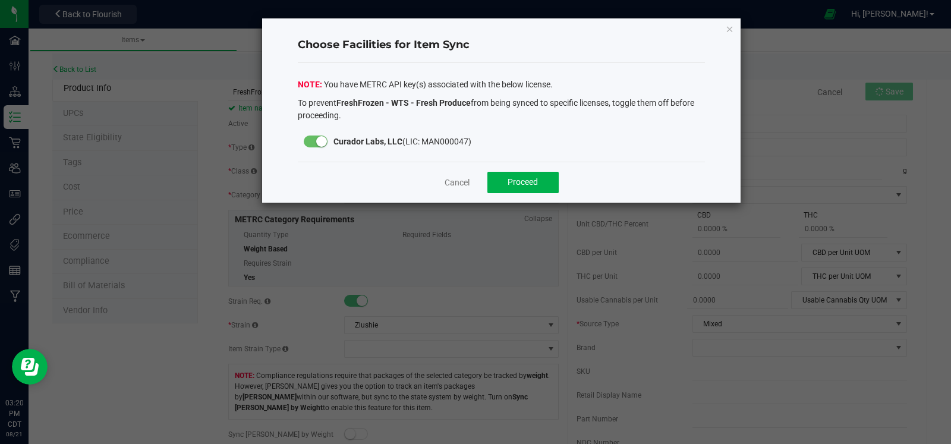
click button "Close modal" at bounding box center [730, 28] width 8 height 14
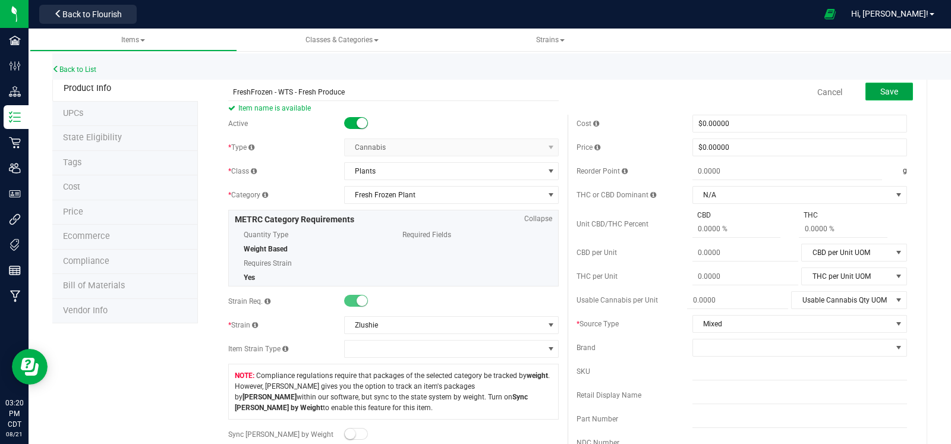
click at [880, 89] on span "Save" at bounding box center [889, 92] width 18 height 10
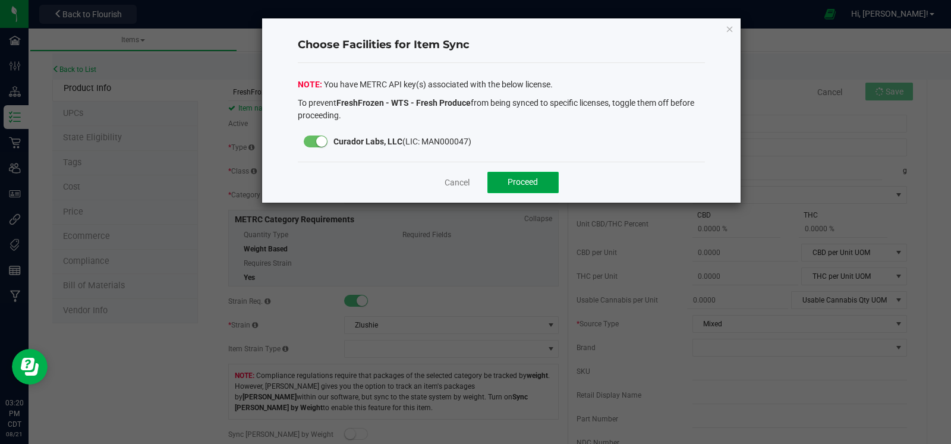
click at [529, 185] on span "Proceed" at bounding box center [523, 182] width 30 height 10
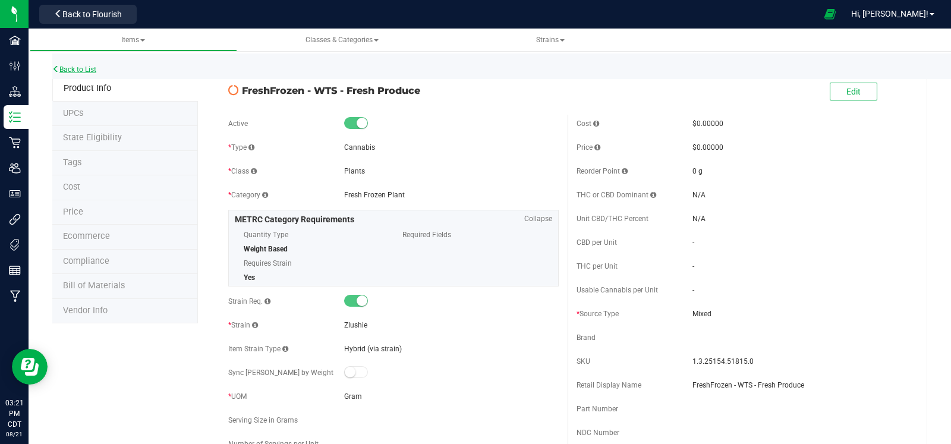
click at [93, 65] on link "Back to List" at bounding box center [74, 69] width 44 height 8
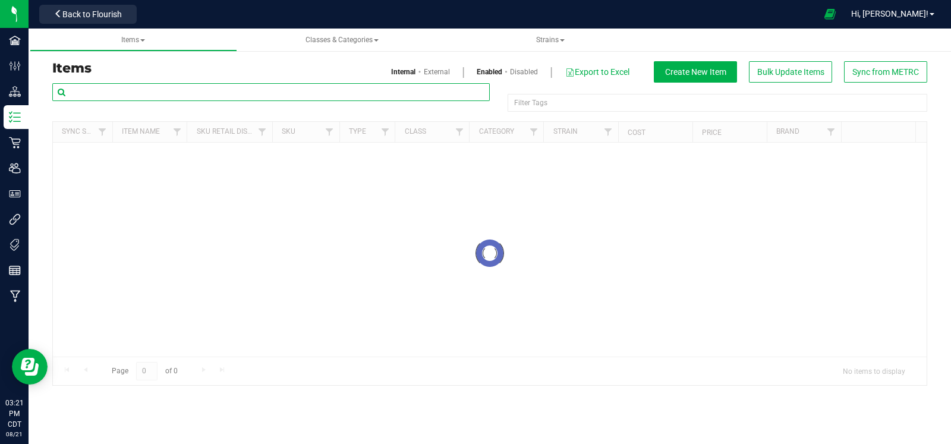
click at [226, 100] on input "text" at bounding box center [271, 92] width 438 height 18
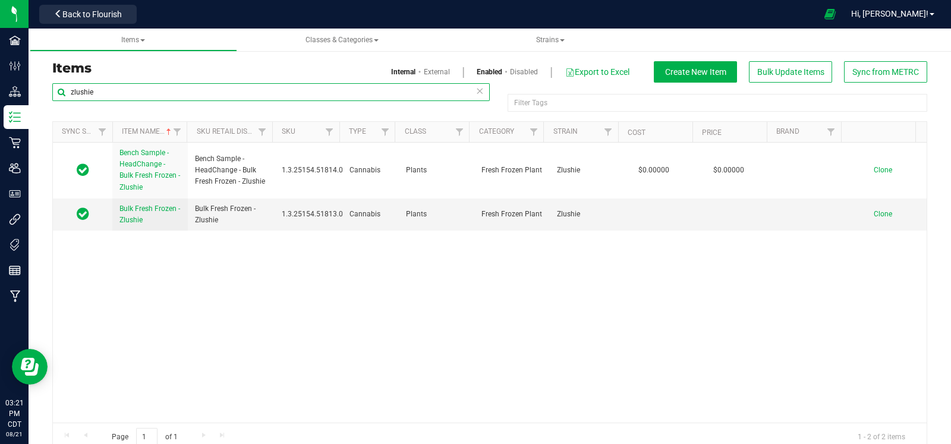
type input "zlushie"
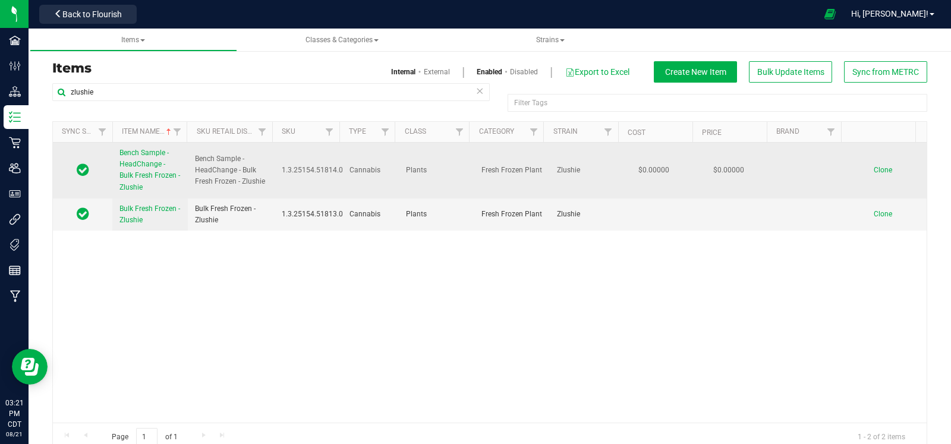
click at [852, 170] on td "Clone" at bounding box center [888, 171] width 75 height 56
click at [874, 170] on span "Clone" at bounding box center [883, 170] width 18 height 8
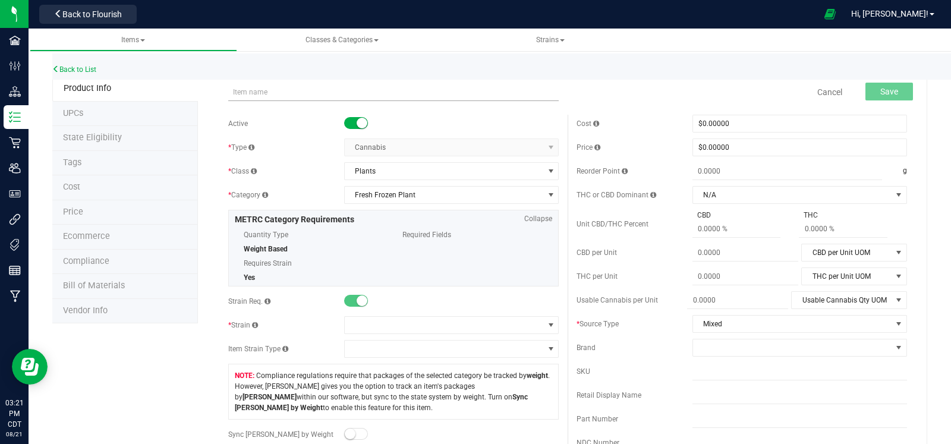
click at [379, 93] on input "text" at bounding box center [393, 92] width 331 height 18
type input "FreshFrozen - WTS - Fresh Produce"
click at [451, 320] on span at bounding box center [444, 325] width 199 height 17
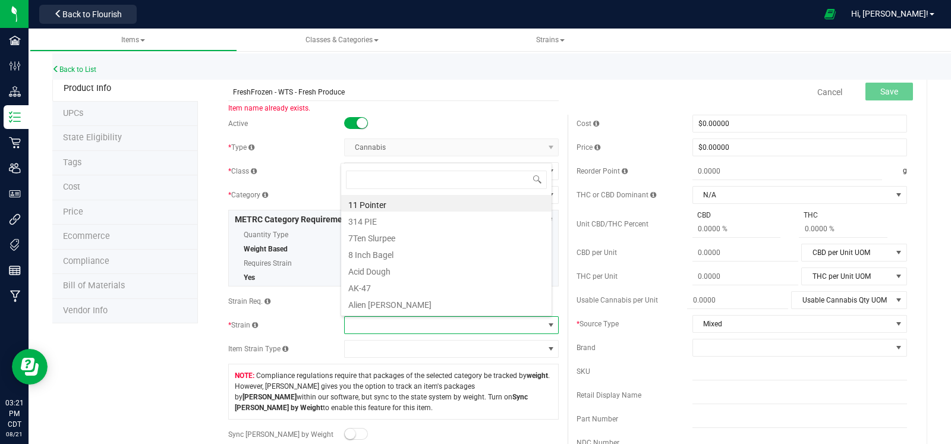
scroll to position [17, 208]
type input "zlushie"
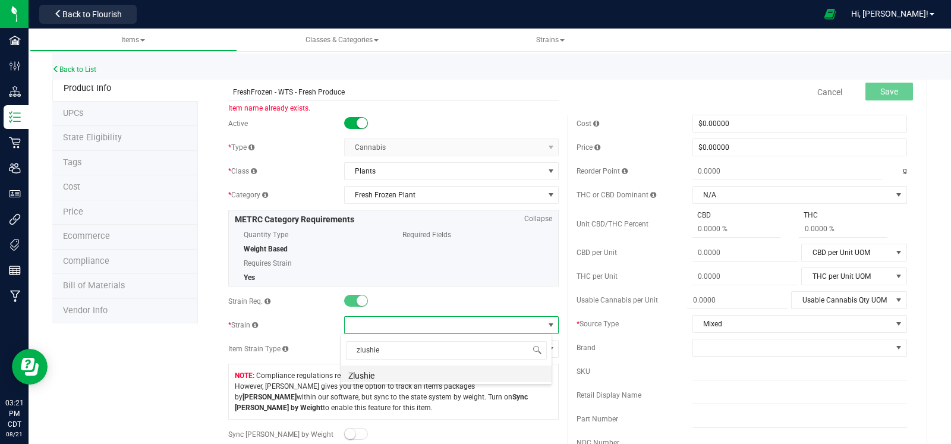
click at [402, 380] on li "Zlushie" at bounding box center [446, 374] width 210 height 17
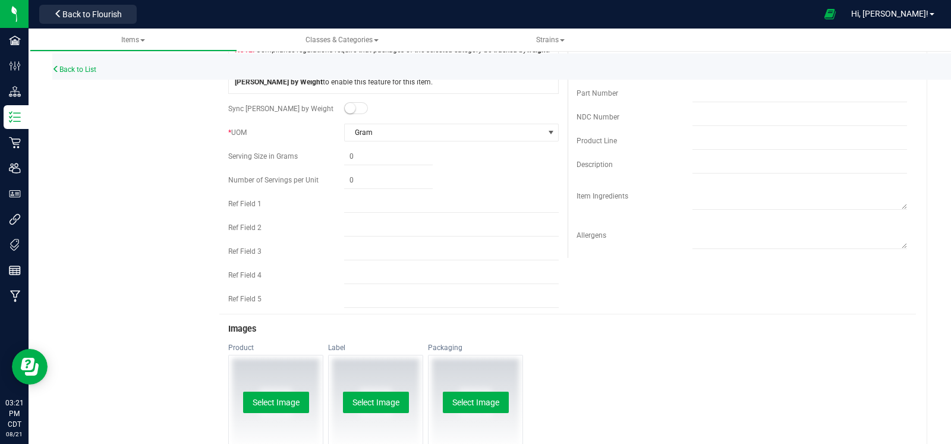
scroll to position [0, 0]
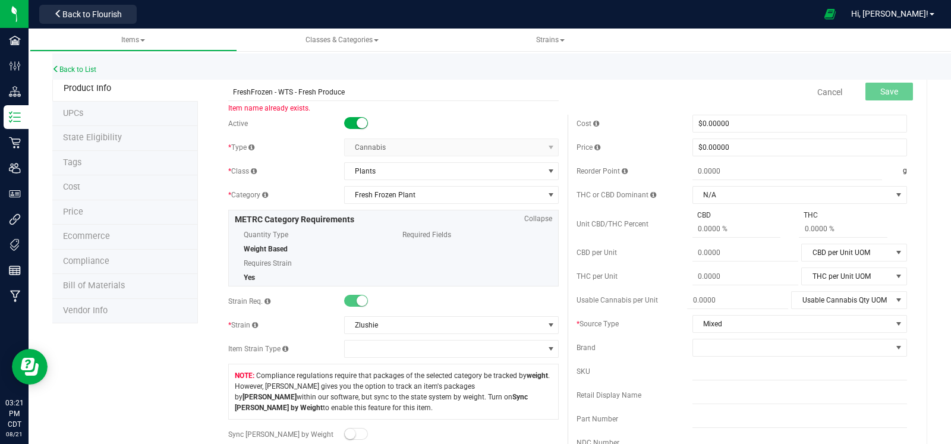
click at [617, 292] on div "Usable Cannabis per Unit Usable Cannabis Qty UOM Usable Cannabis Qty UOM Fluid …" at bounding box center [742, 300] width 331 height 18
click at [86, 68] on link "Back to List" at bounding box center [74, 69] width 44 height 8
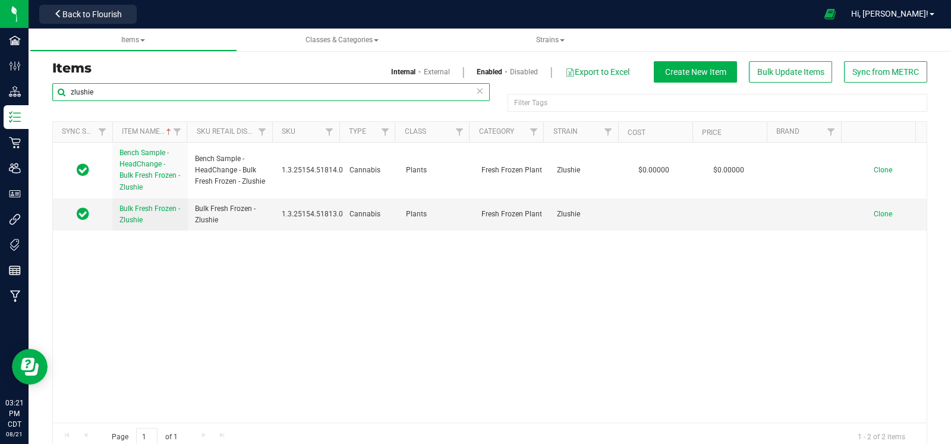
click at [172, 90] on input "zlushie" at bounding box center [271, 92] width 438 height 18
paste input "FreshFrozen - WTS - Fresh Produc"
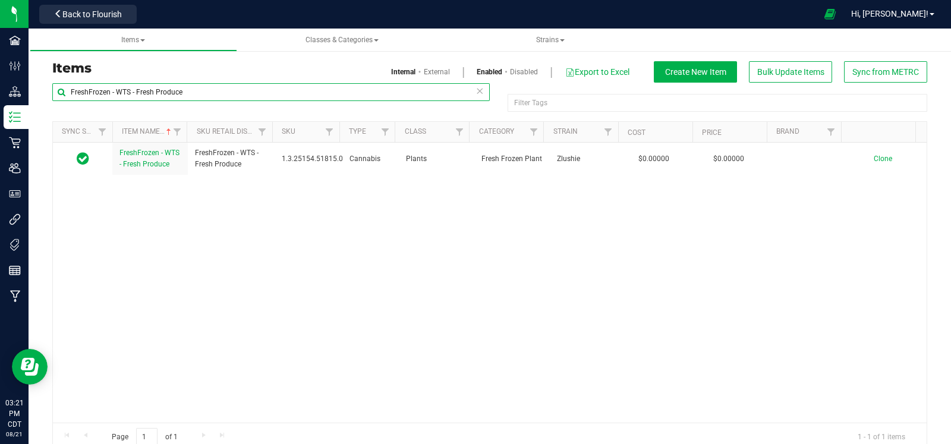
click at [235, 95] on input "FreshFrozen - WTS - Fresh Produce" at bounding box center [271, 92] width 438 height 18
type input "zlushie"
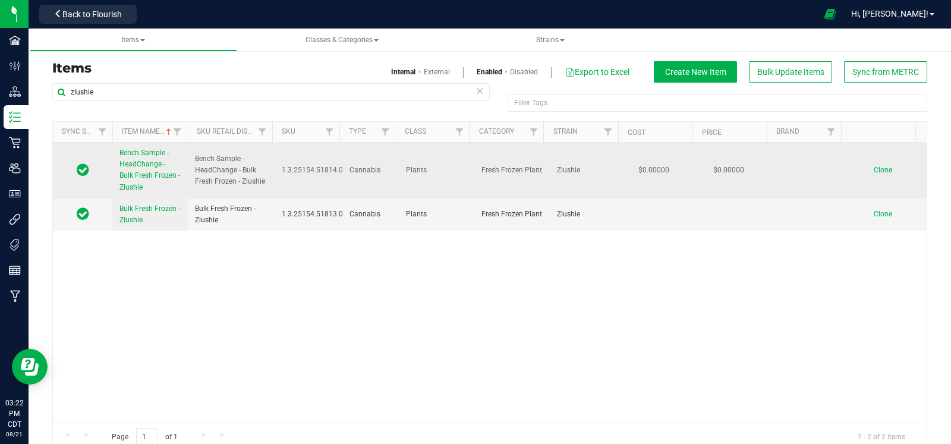
click at [874, 168] on link "Clone" at bounding box center [889, 170] width 30 height 8
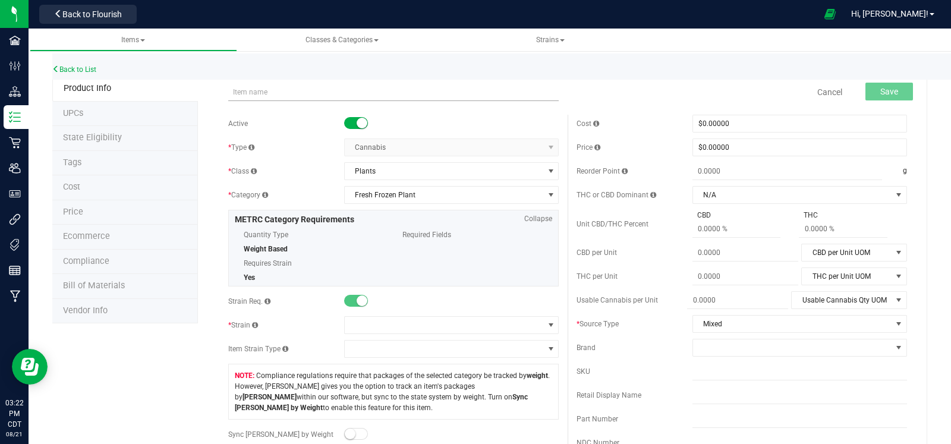
click at [356, 93] on input "text" at bounding box center [393, 92] width 331 height 18
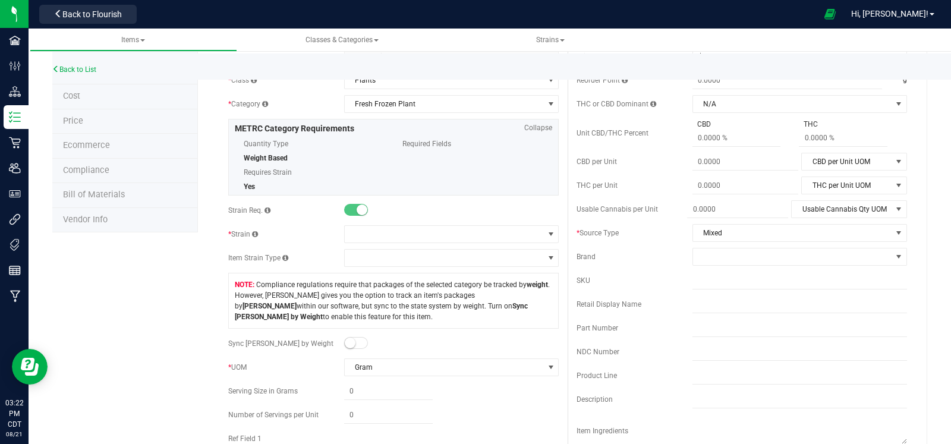
scroll to position [92, 0]
type input "FreshFrozen - WTS - Zlushie"
click at [483, 232] on span at bounding box center [444, 233] width 199 height 17
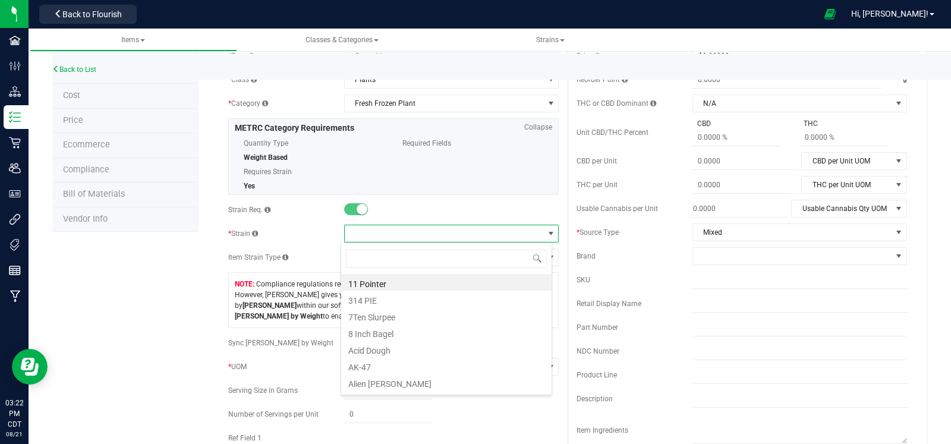
scroll to position [17, 212]
type input "zlushie"
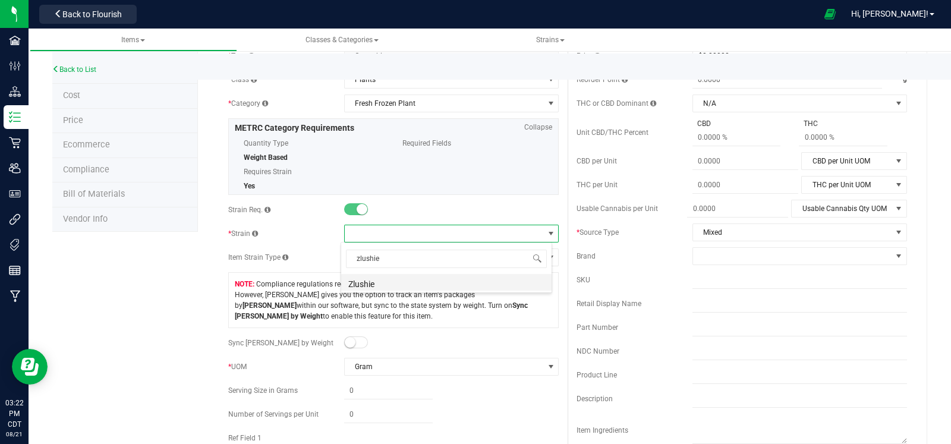
click at [438, 275] on li "Zlushie" at bounding box center [446, 282] width 210 height 17
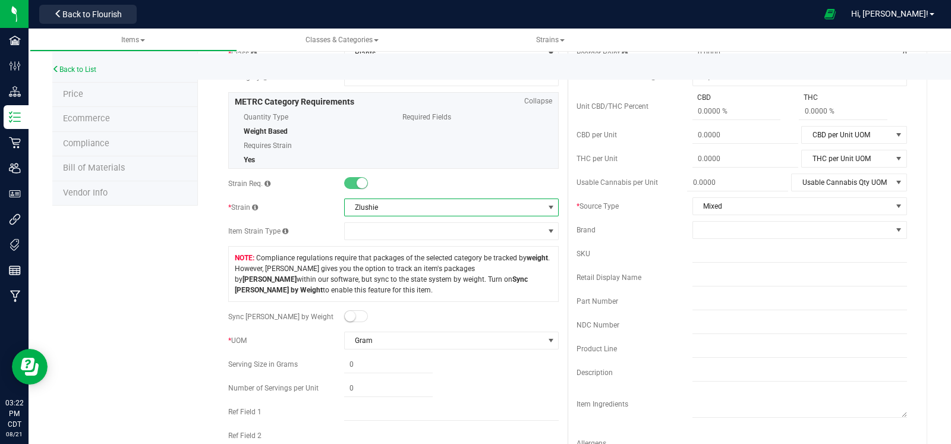
scroll to position [0, 0]
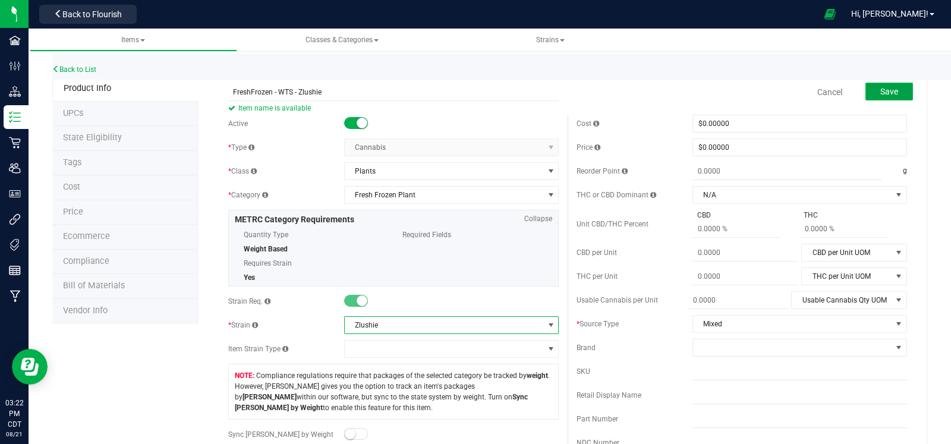
click at [869, 97] on button "Save" at bounding box center [890, 92] width 48 height 18
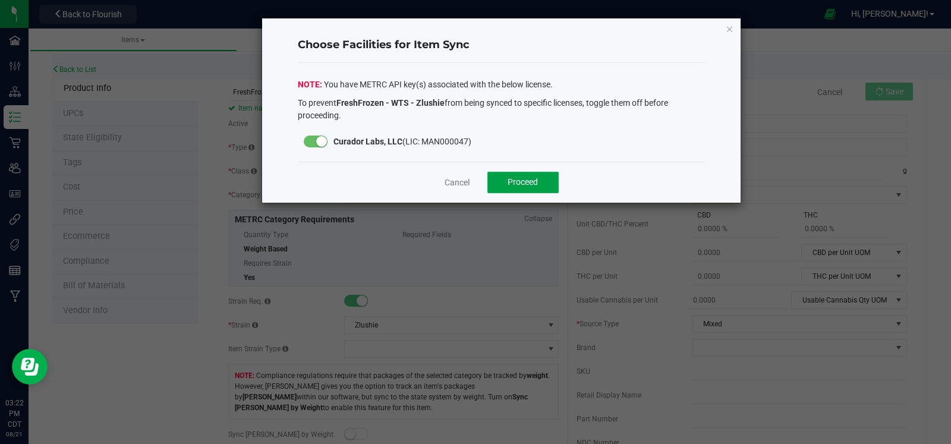
click at [532, 175] on button "Proceed" at bounding box center [522, 182] width 71 height 21
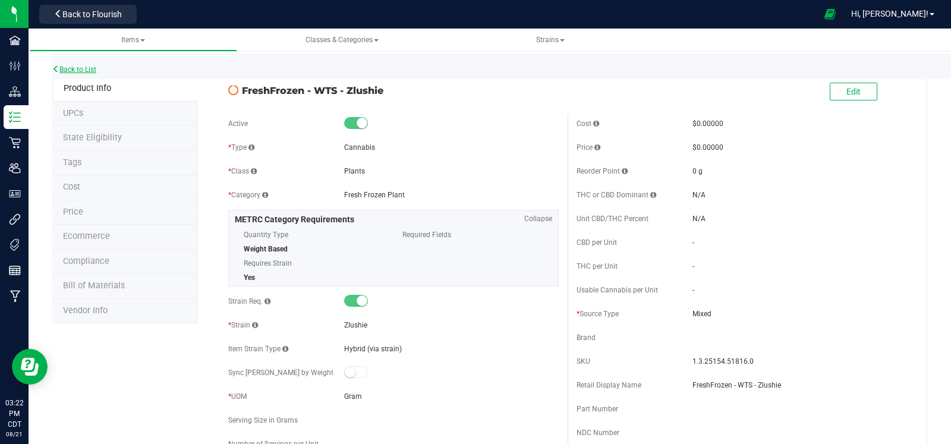
click at [96, 68] on link "Back to List" at bounding box center [74, 69] width 44 height 8
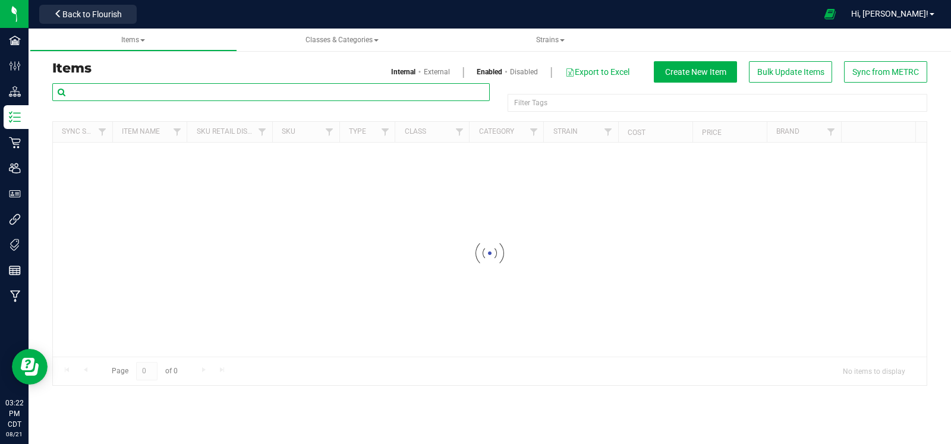
click at [180, 96] on input "text" at bounding box center [271, 92] width 438 height 18
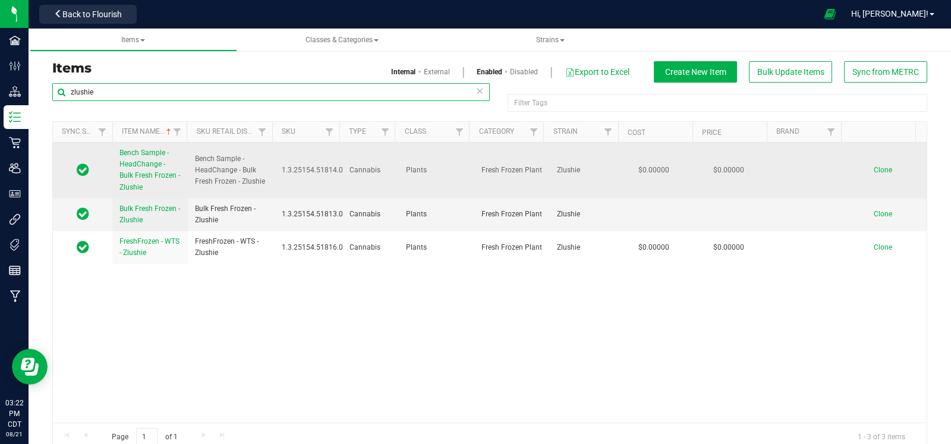
type input "zlushie"
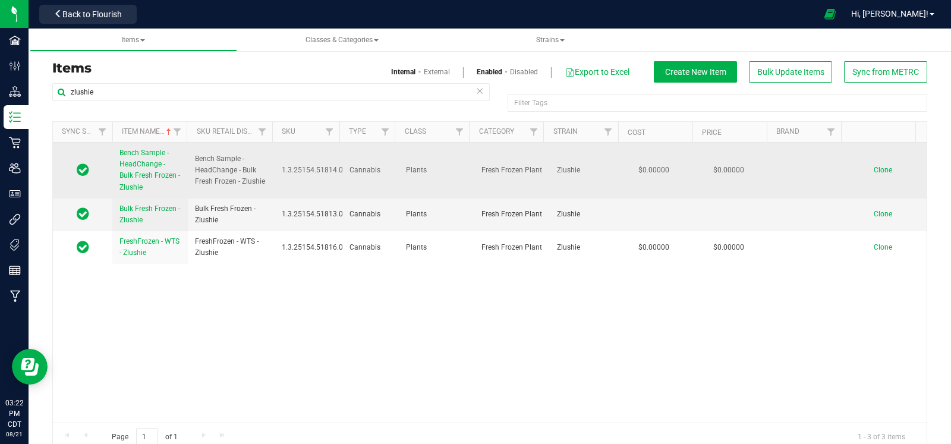
click at [874, 169] on span "Clone" at bounding box center [883, 170] width 18 height 8
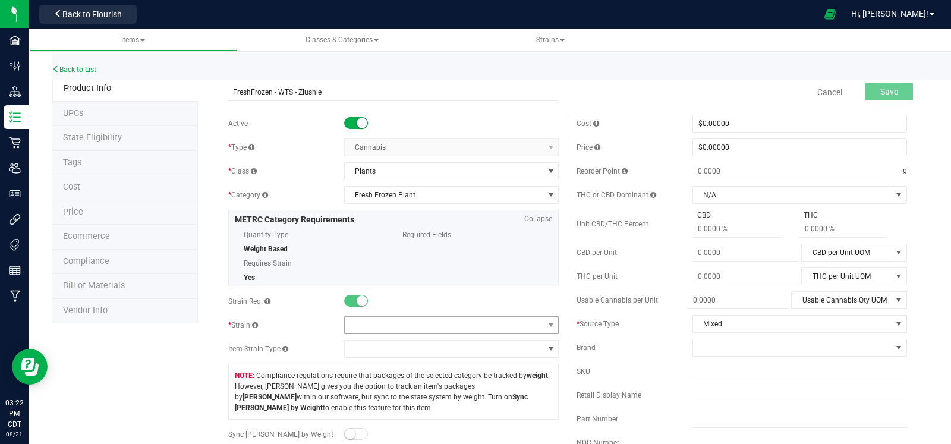
type input "FreshFrozen - WTS - Zlushie"
click at [416, 325] on span at bounding box center [444, 325] width 199 height 17
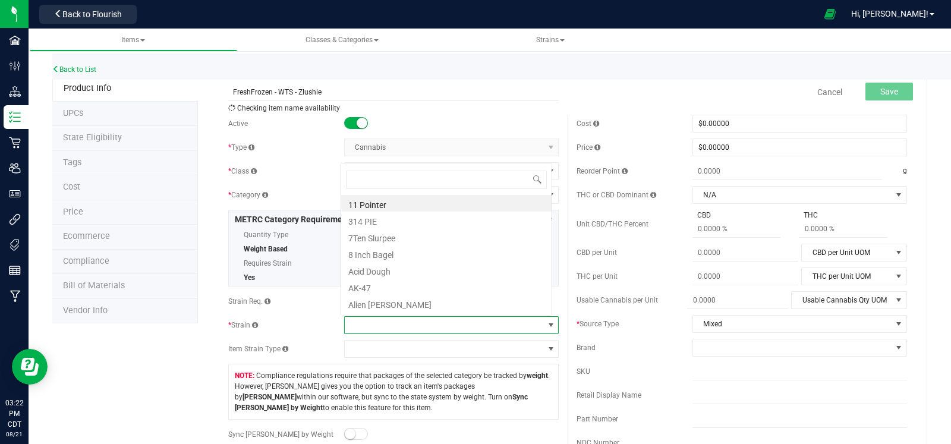
scroll to position [17, 208]
type input "zlus"
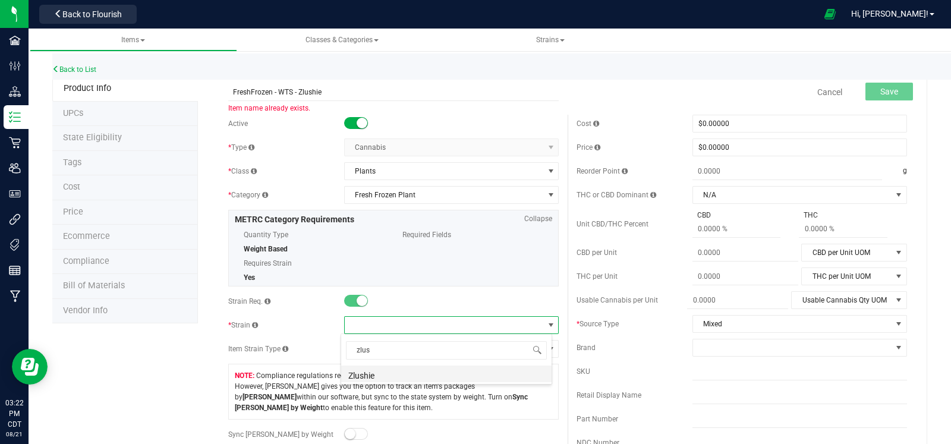
click at [408, 376] on li "Zlushie" at bounding box center [446, 374] width 210 height 17
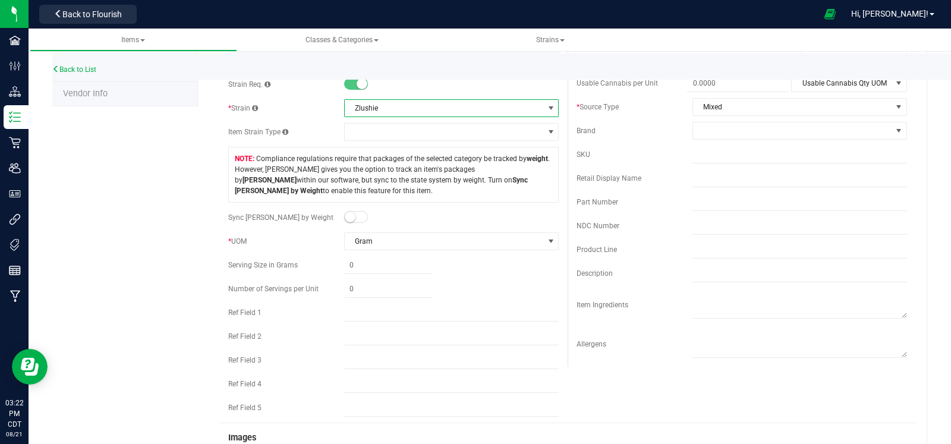
scroll to position [0, 0]
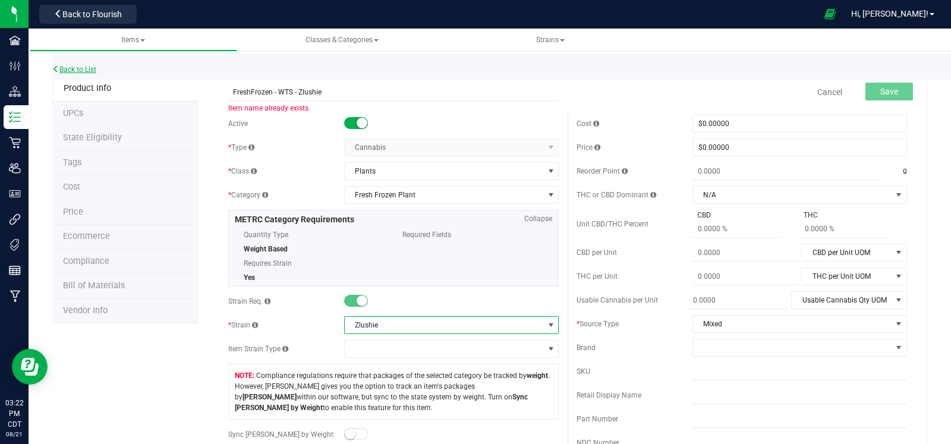
click at [73, 66] on link "Back to List" at bounding box center [74, 69] width 44 height 8
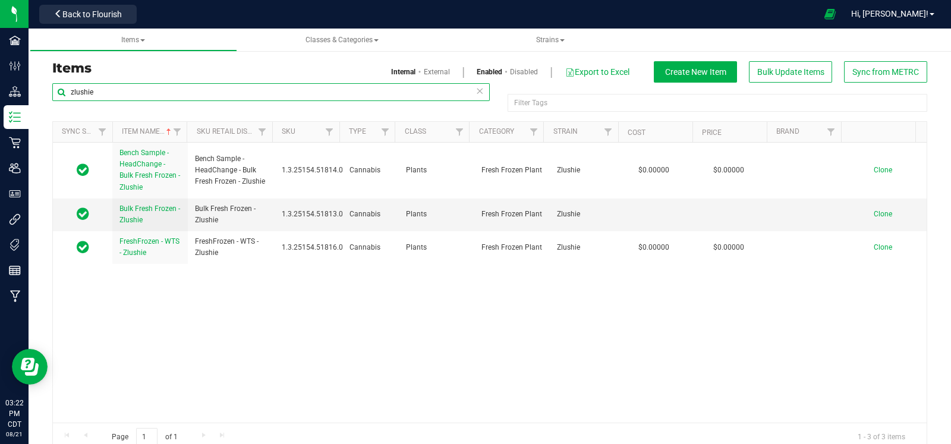
click at [183, 96] on input "zlushie" at bounding box center [271, 92] width 438 height 18
paste input "FreshFrozen - WTS - Z"
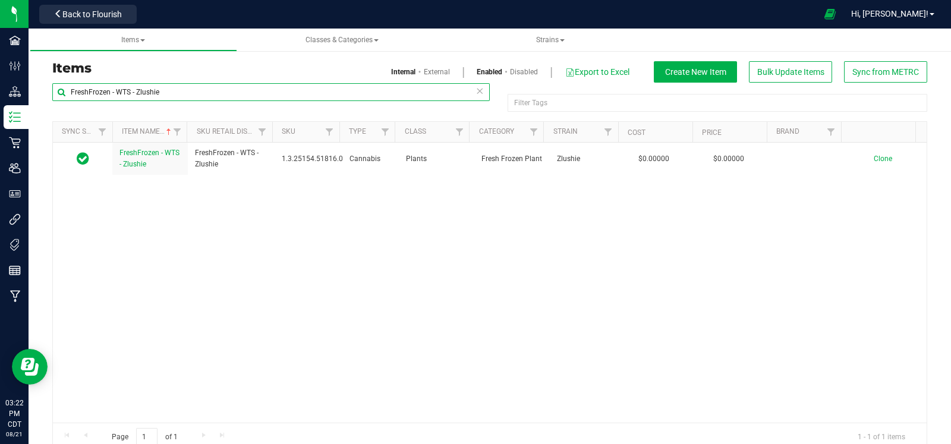
click at [170, 90] on input "FreshFrozen - WTS - Zlushie" at bounding box center [271, 92] width 438 height 18
type input "zlushie"
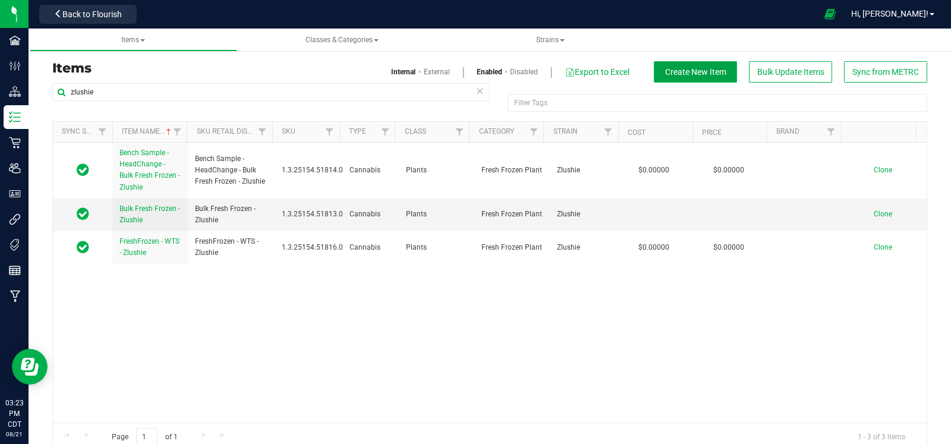
click at [665, 71] on span "Create New Item" at bounding box center [695, 72] width 61 height 10
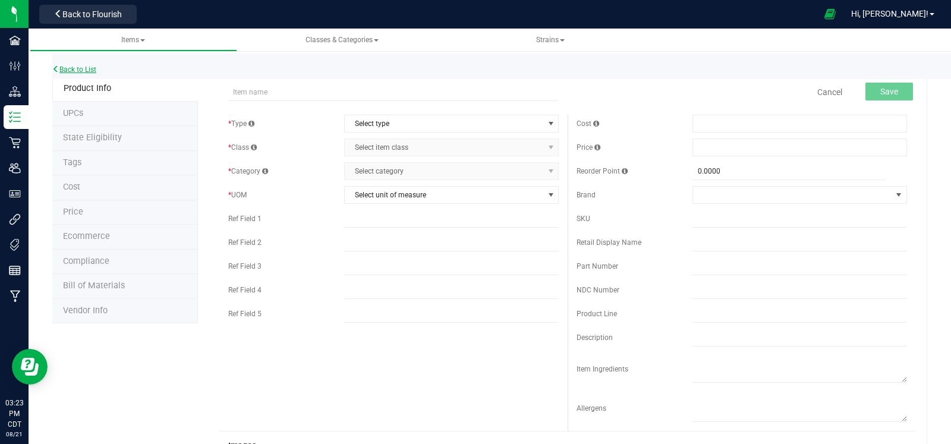
click at [90, 64] on div "Back to List" at bounding box center [527, 67] width 951 height 26
click at [89, 65] on link "Back to List" at bounding box center [74, 69] width 44 height 8
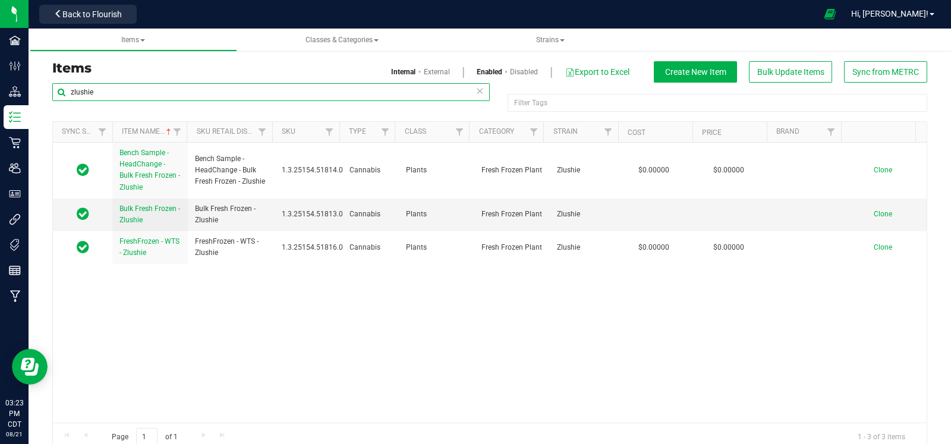
click at [164, 87] on input "zlushie" at bounding box center [271, 92] width 438 height 18
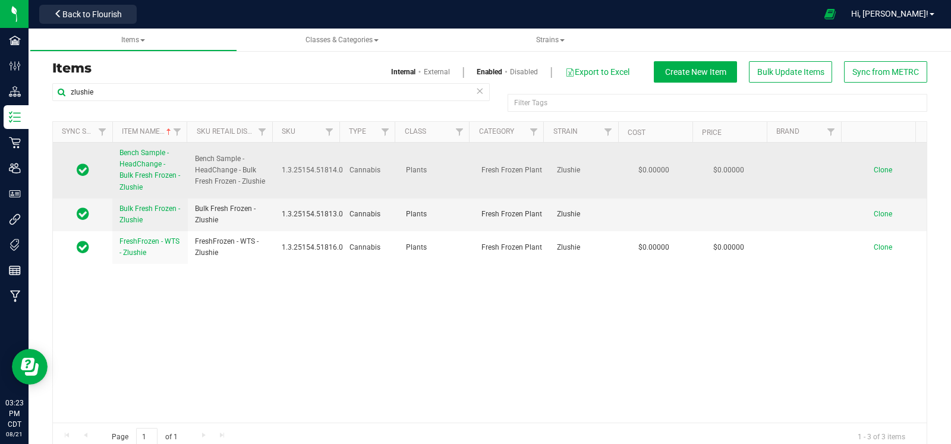
click at [874, 171] on span "Clone" at bounding box center [883, 170] width 18 height 8
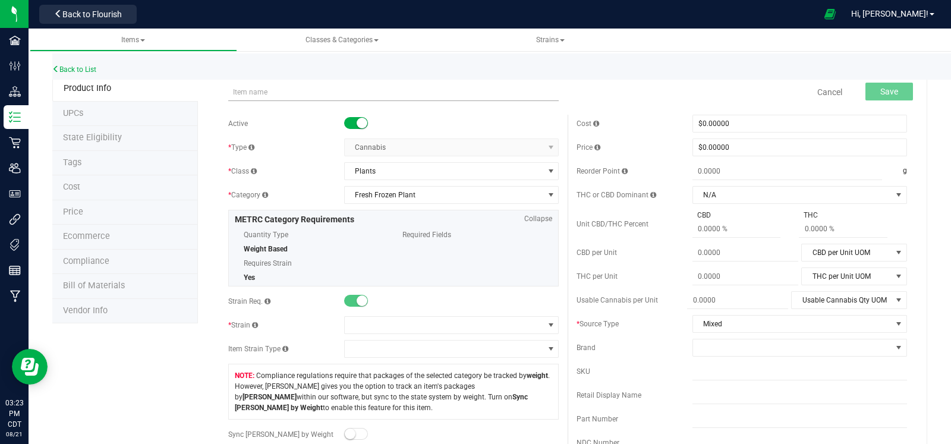
click at [379, 93] on input "text" at bounding box center [393, 92] width 331 height 18
type input "HeadChange - Bulk Fresh Frozen - BHO - Zlushie"
click at [390, 318] on span at bounding box center [444, 325] width 199 height 17
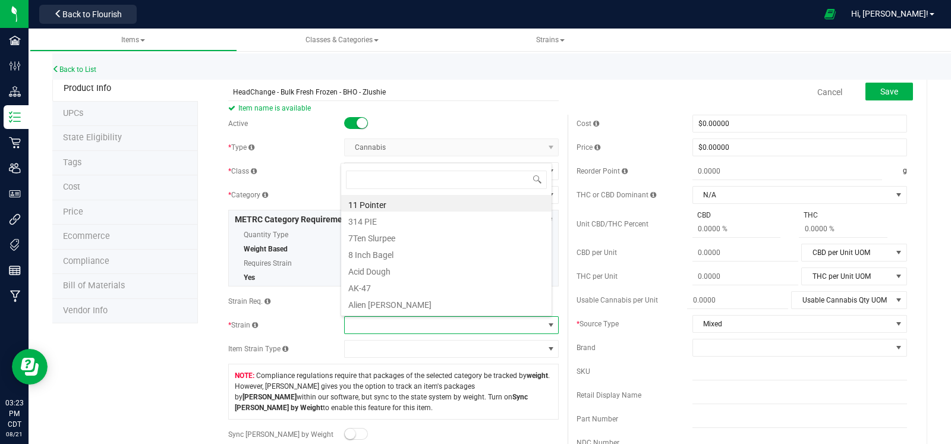
scroll to position [17, 208]
type input "zlushi"
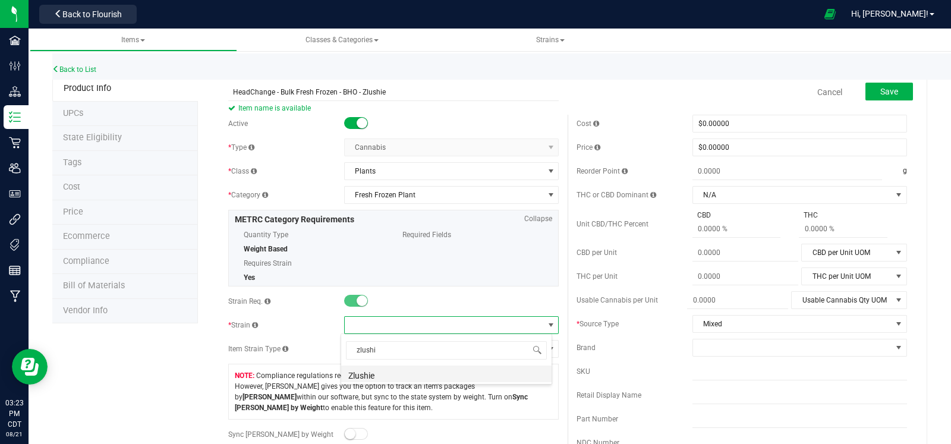
click at [374, 377] on li "Zlushie" at bounding box center [446, 374] width 210 height 17
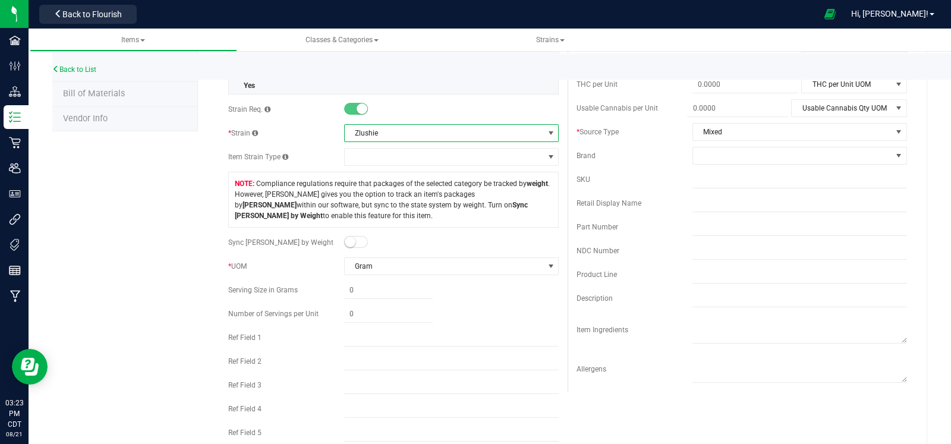
scroll to position [0, 0]
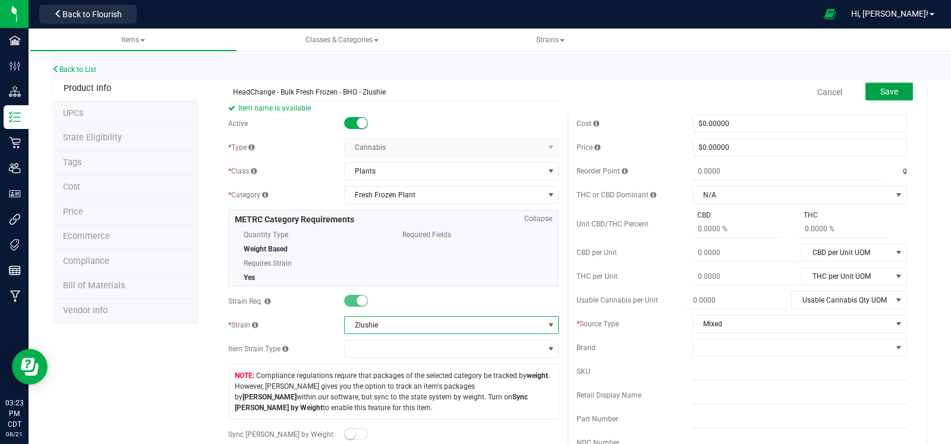
click at [886, 91] on span "Save" at bounding box center [889, 92] width 18 height 10
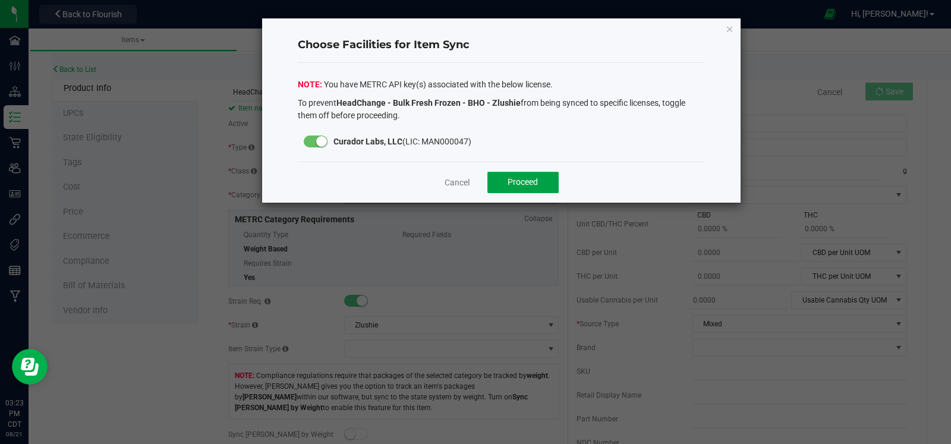
drag, startPoint x: 524, startPoint y: 179, endPoint x: 523, endPoint y: 189, distance: 10.1
click at [523, 180] on span "Proceed" at bounding box center [523, 182] width 30 height 10
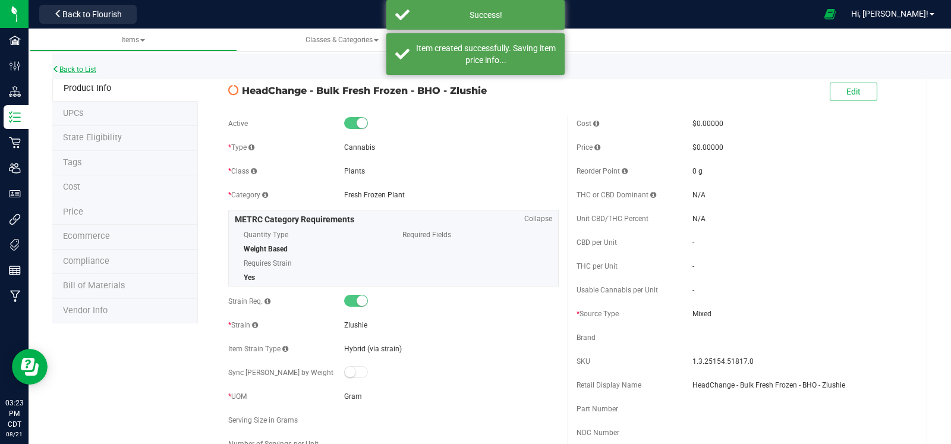
click at [95, 72] on link "Back to List" at bounding box center [74, 69] width 44 height 8
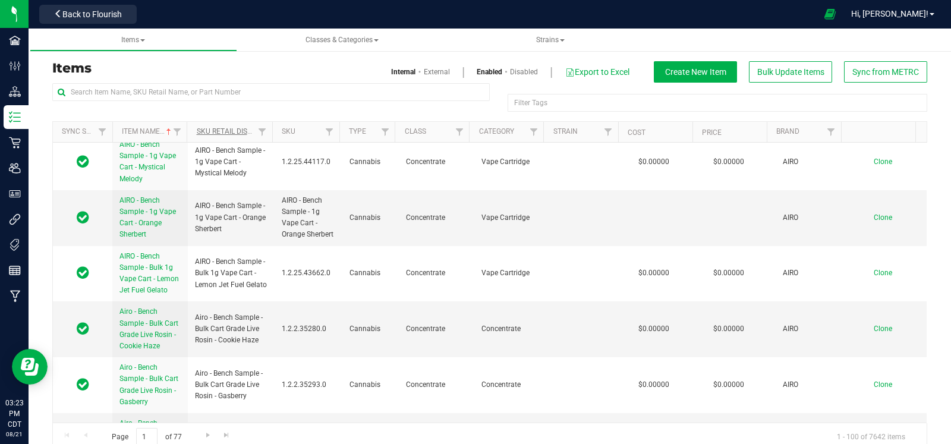
scroll to position [8, 0]
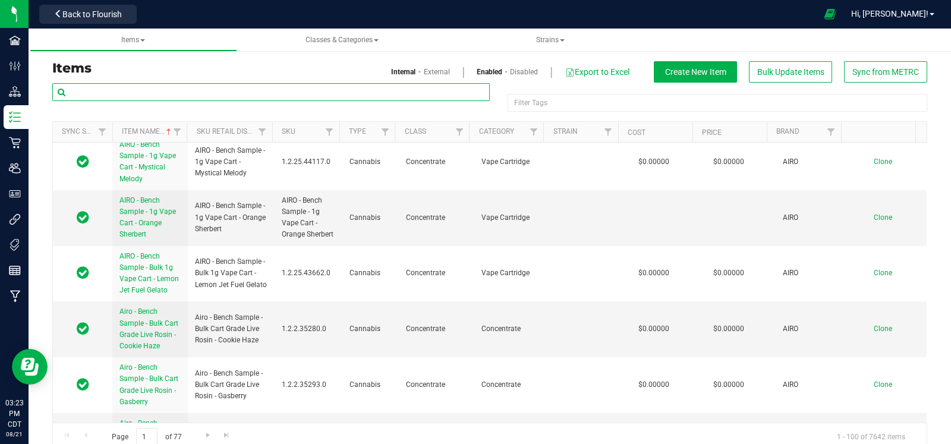
click at [187, 92] on input "text" at bounding box center [271, 92] width 438 height 18
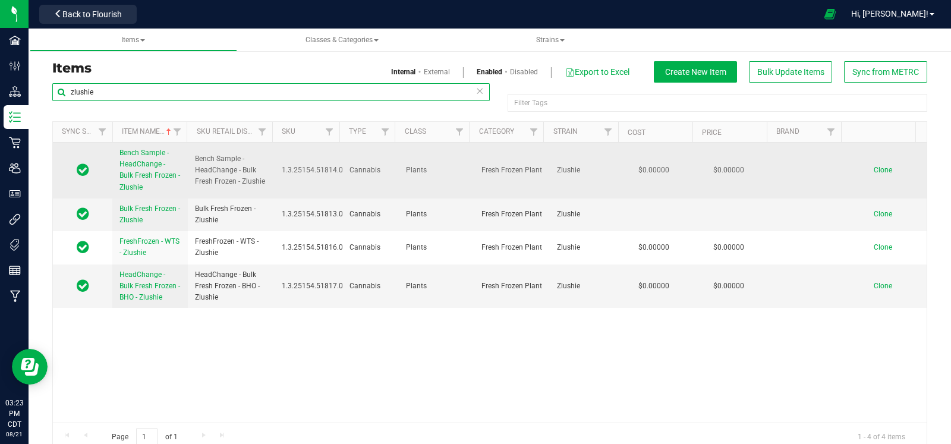
type input "zlushie"
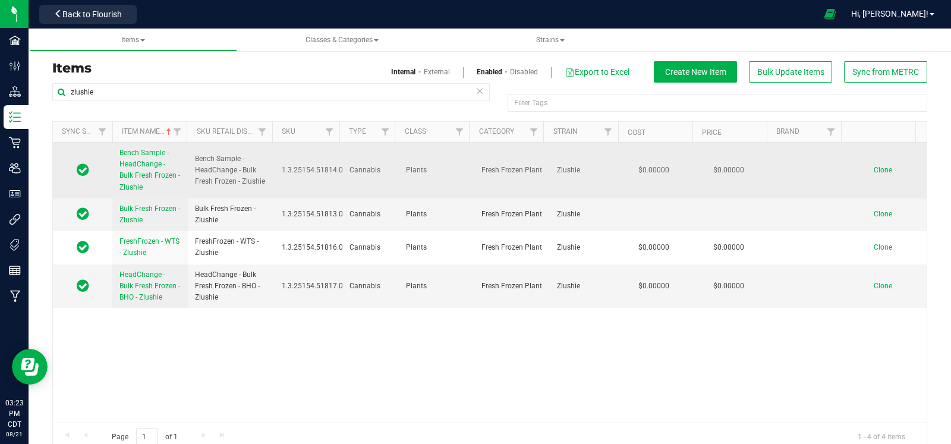
click at [874, 170] on span "Clone" at bounding box center [883, 170] width 18 height 8
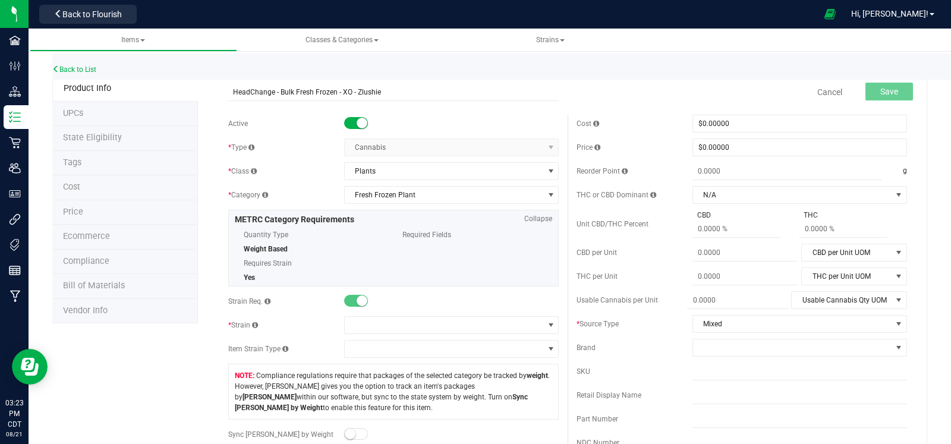
type input "HeadChange - Bulk Fresh Frozen - XO - Zlushie"
click at [401, 311] on div "Active * Type Cannabis Select type Cannabis Non-Inventory Raw Materials Supplie…" at bounding box center [393, 377] width 348 height 525
click at [401, 325] on span at bounding box center [444, 325] width 199 height 17
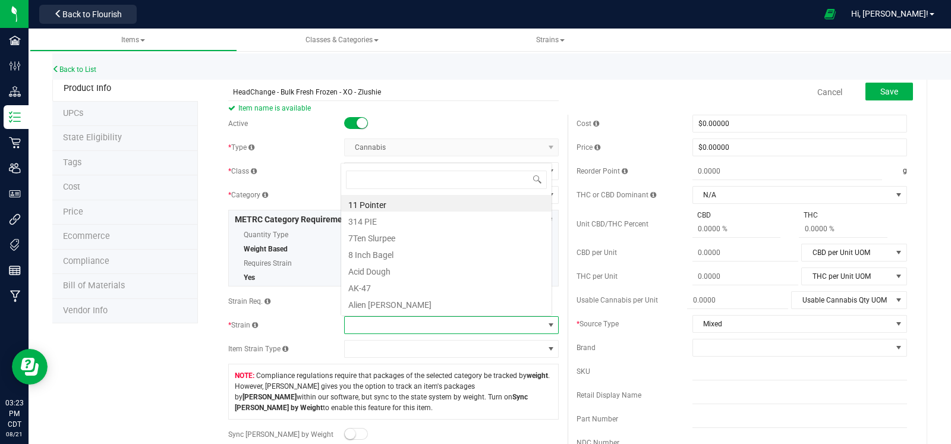
scroll to position [17, 208]
type input "zlush"
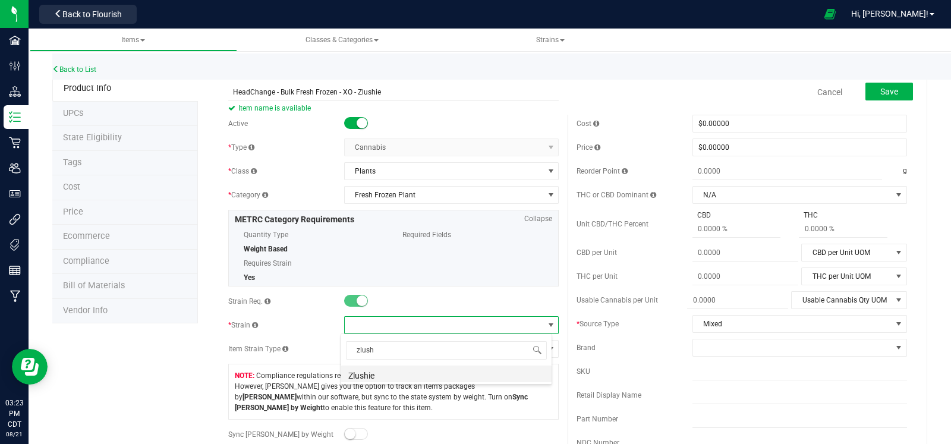
click at [389, 377] on li "Zlushie" at bounding box center [446, 374] width 210 height 17
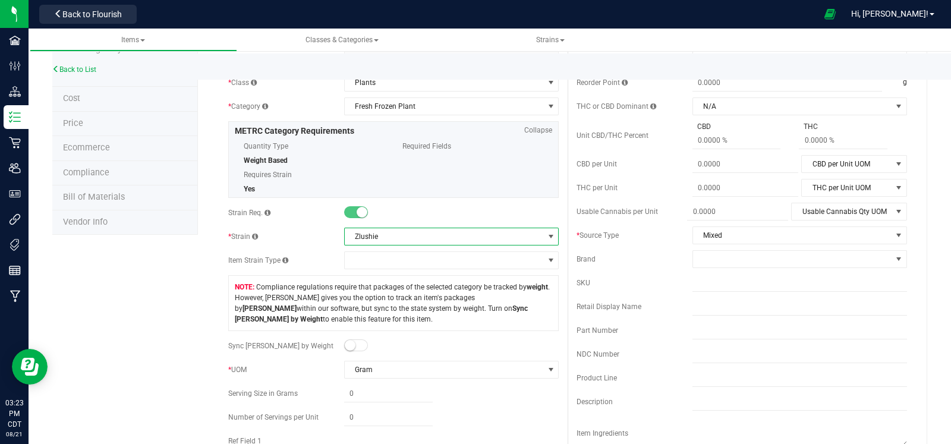
scroll to position [0, 0]
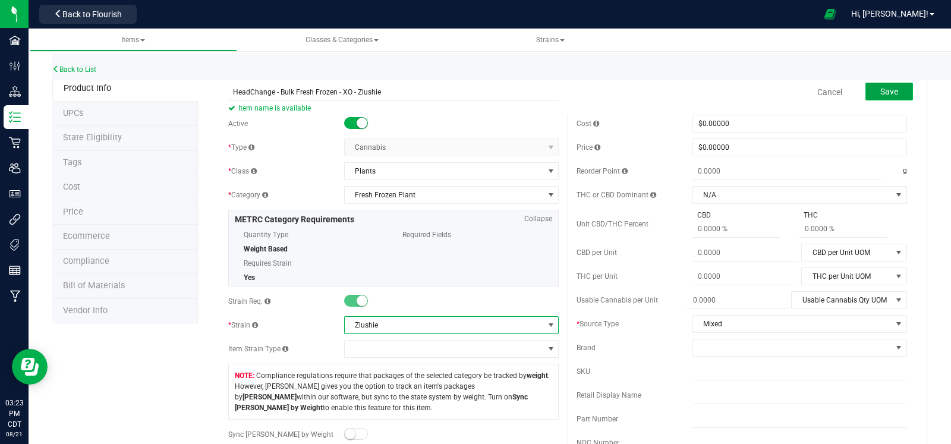
click at [880, 93] on span "Save" at bounding box center [889, 92] width 18 height 10
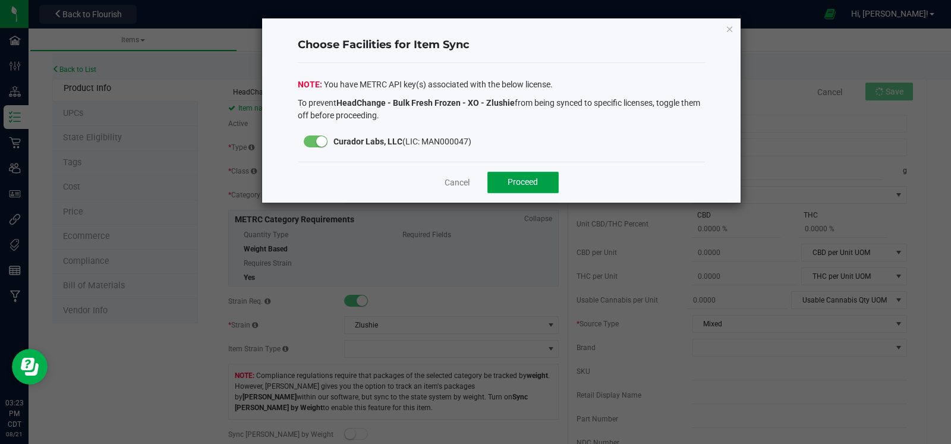
click at [514, 187] on button "Proceed" at bounding box center [522, 182] width 71 height 21
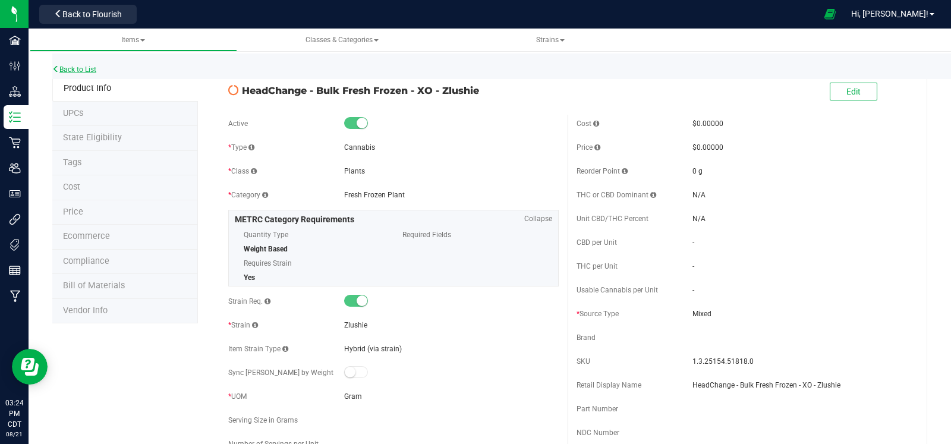
click at [95, 72] on link "Back to List" at bounding box center [74, 69] width 44 height 8
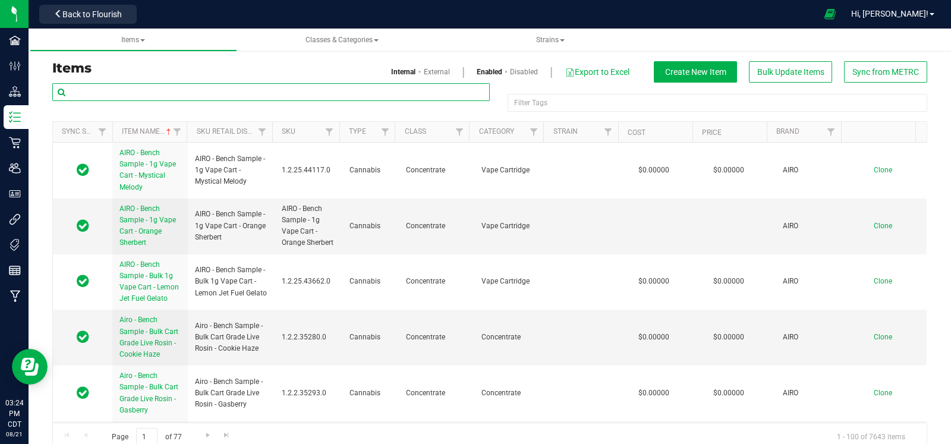
click at [347, 96] on input "text" at bounding box center [271, 92] width 438 height 18
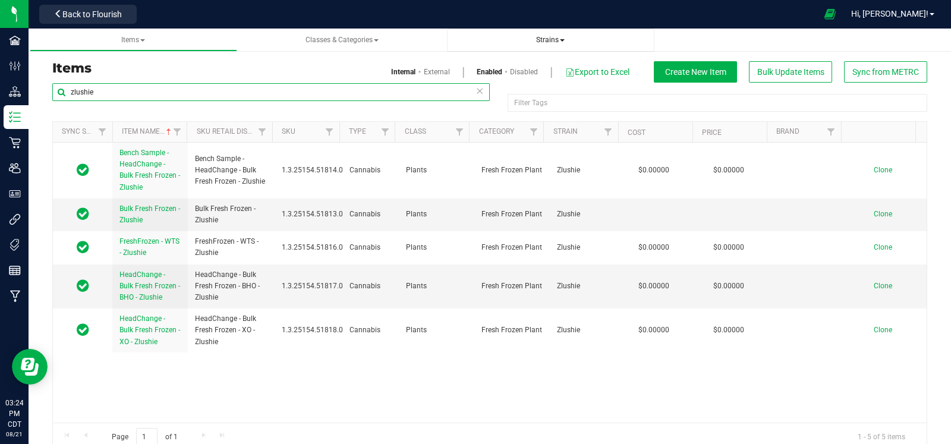
type input "zlushie"
